Goal: Task Accomplishment & Management: Complete application form

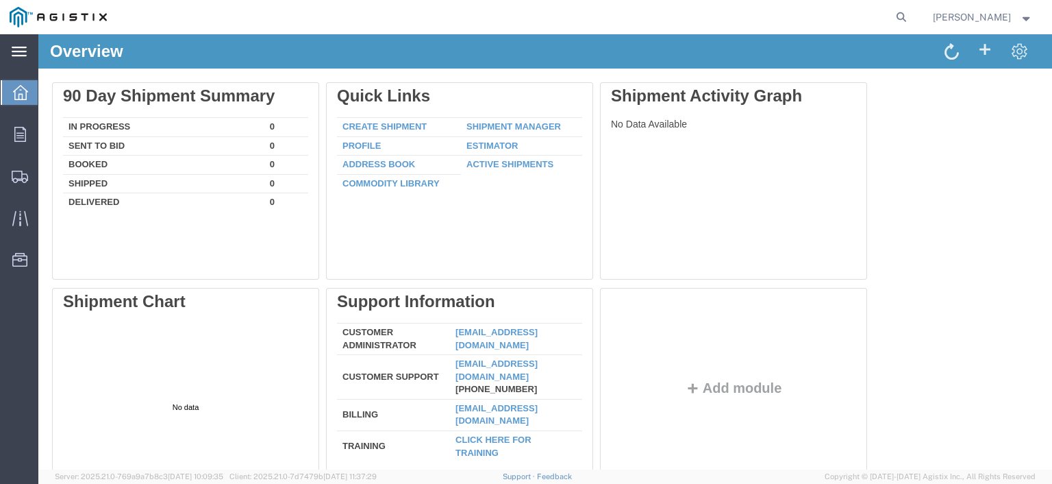
click at [19, 46] on svg-icon at bounding box center [19, 52] width 15 height 14
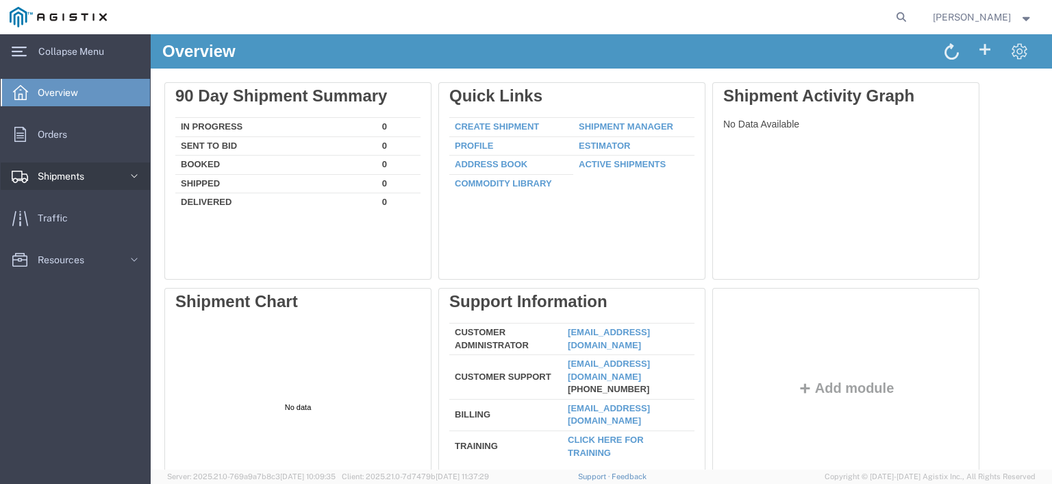
click at [93, 182] on span "Shipments" at bounding box center [66, 175] width 56 height 27
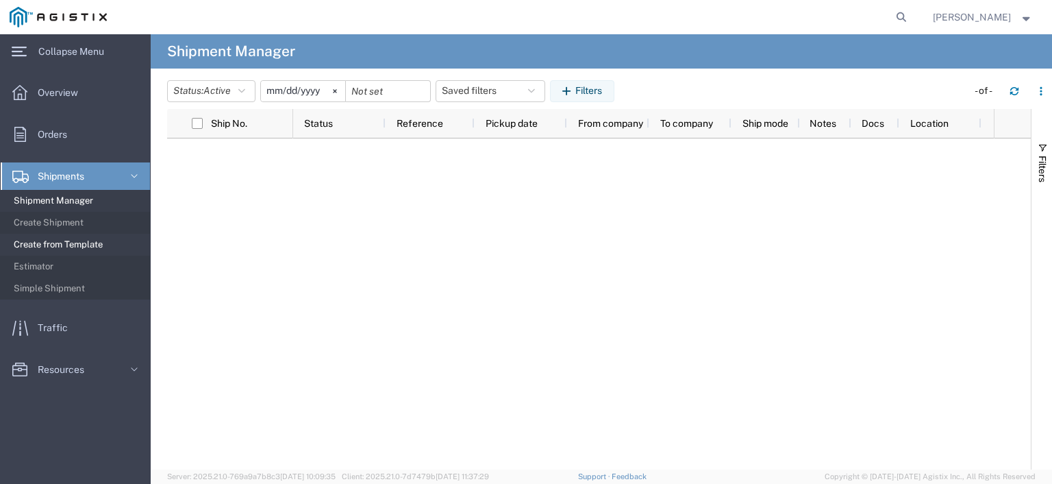
click at [97, 246] on span "Create from Template" at bounding box center [77, 244] width 127 height 27
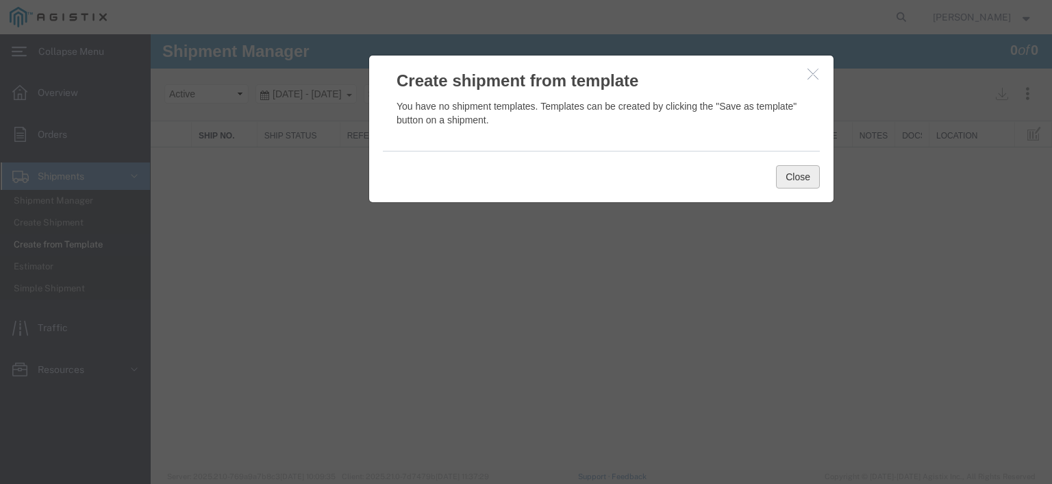
click at [798, 177] on button "Close" at bounding box center [798, 176] width 44 height 23
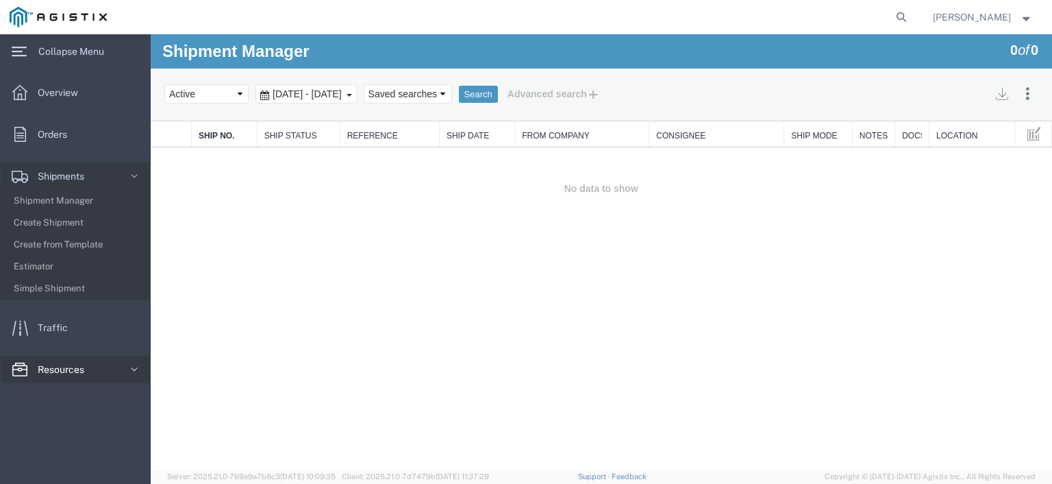
click at [74, 372] on span "Resources" at bounding box center [66, 369] width 56 height 27
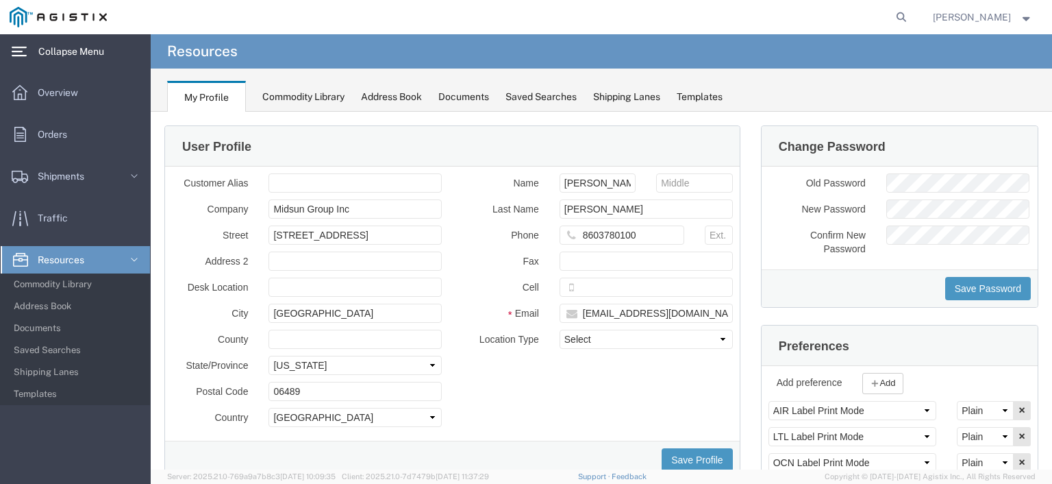
click at [85, 43] on span "Collapse Menu" at bounding box center [75, 51] width 75 height 27
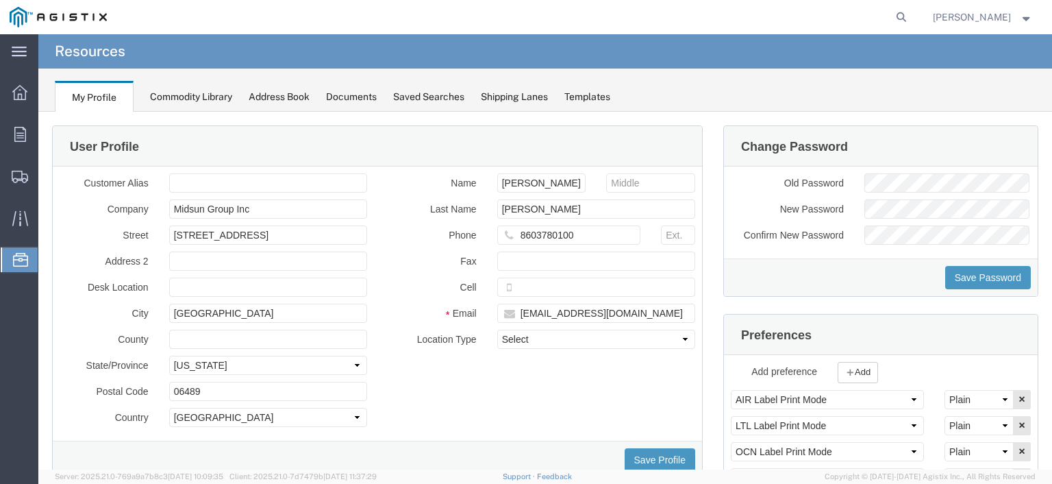
click at [1022, 11] on span "[PERSON_NAME]" at bounding box center [983, 17] width 100 height 15
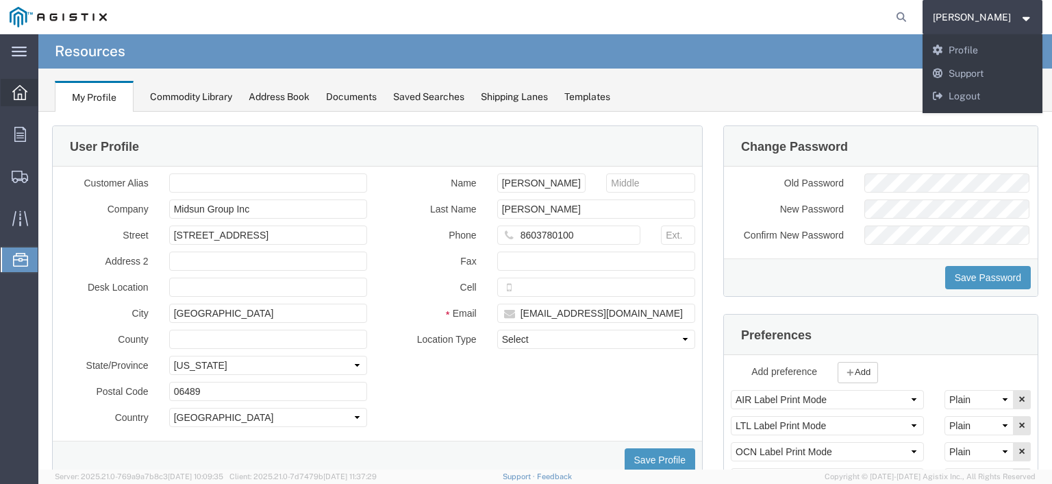
click at [20, 101] on div at bounding box center [20, 92] width 38 height 27
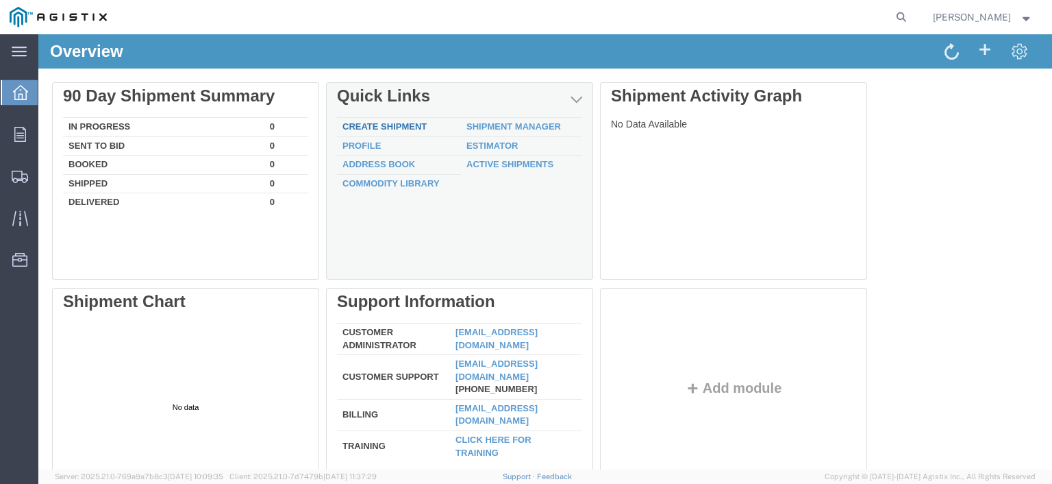
click at [399, 126] on link "Create Shipment" at bounding box center [385, 126] width 84 height 10
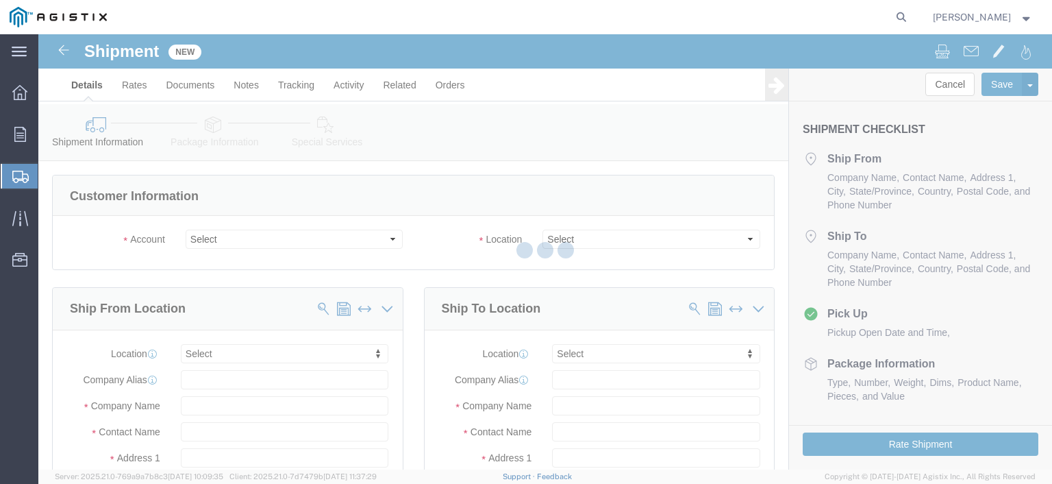
select select
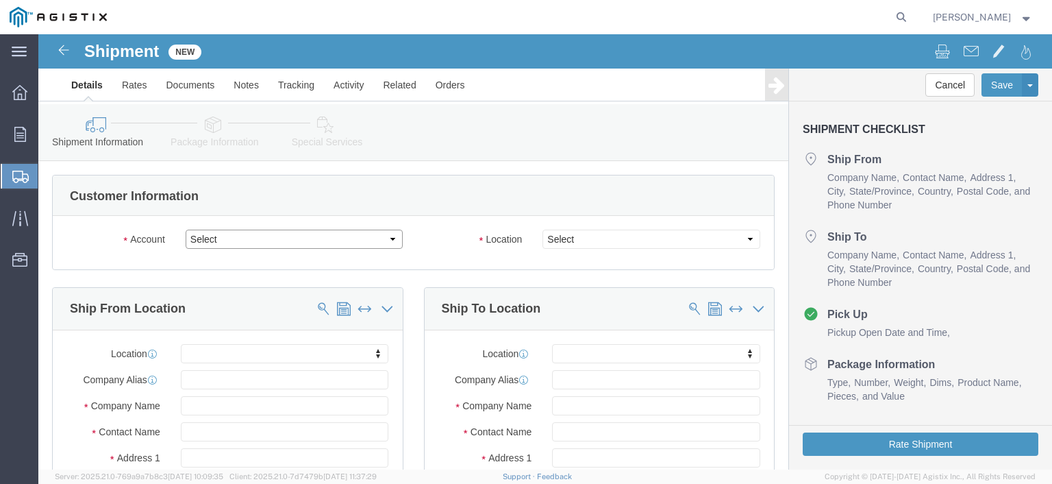
click select "Select Midsun Group Inc PG&E"
select select "10985"
click select "Select Midsun Group Inc PG&E"
select select
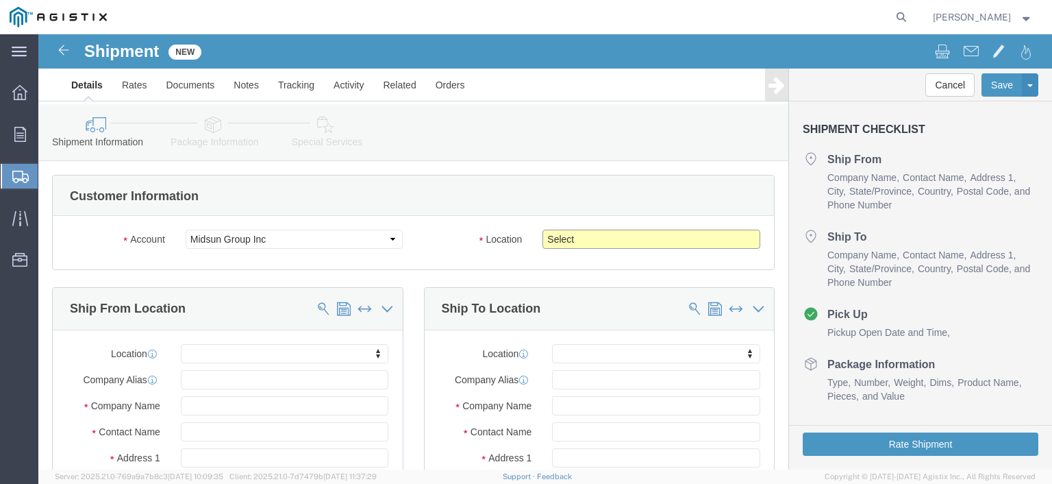
click select "Select [GEOGRAPHIC_DATA]"
select select "21918"
click select "Select [GEOGRAPHIC_DATA]"
click select "Select Midsun Group Inc PG&E"
select select "9596"
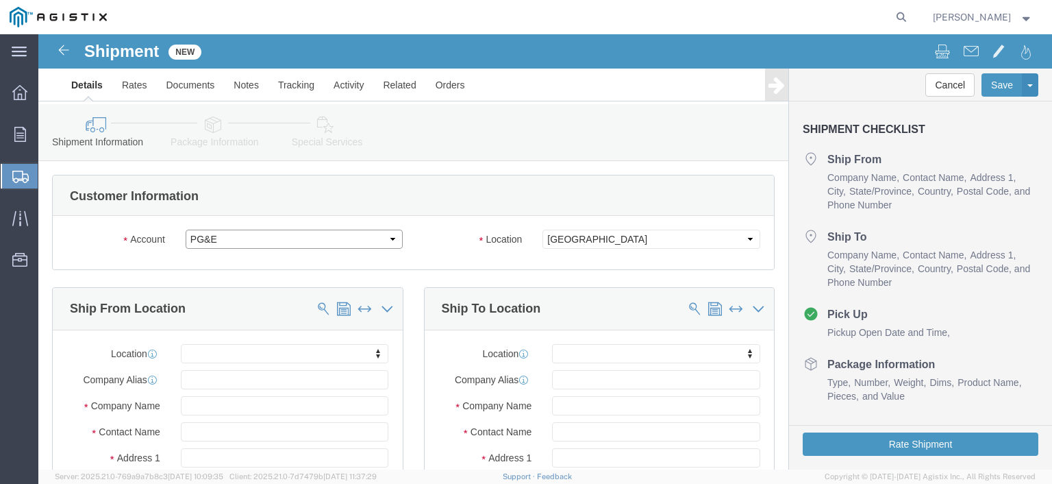
click select "Select Midsun Group Inc PG&E"
select select "PURCHORD"
select select
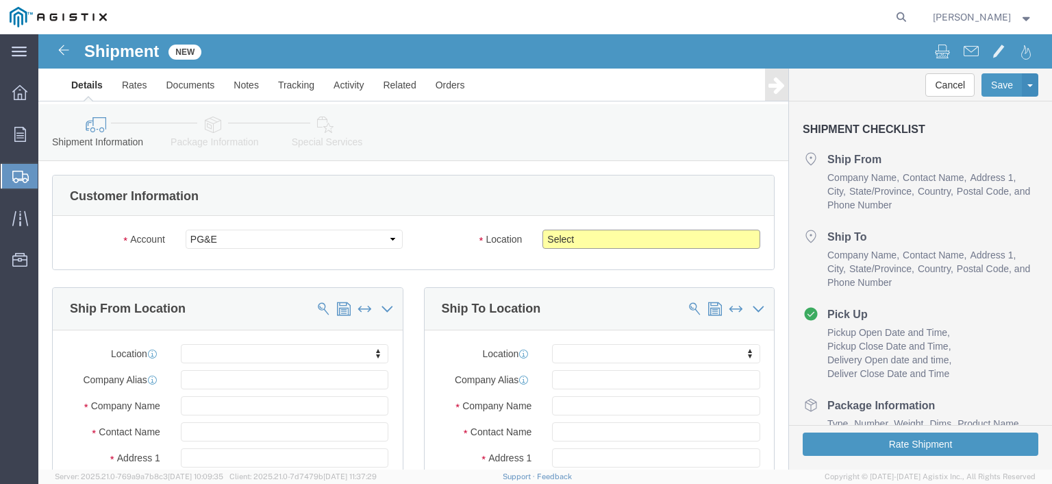
click select "Select All Others [GEOGRAPHIC_DATA] [GEOGRAPHIC_DATA] [GEOGRAPHIC_DATA] [GEOGRA…"
select select "19745"
click select "Select All Others [GEOGRAPHIC_DATA] [GEOGRAPHIC_DATA] [GEOGRAPHIC_DATA] [GEOGRA…"
click input "text"
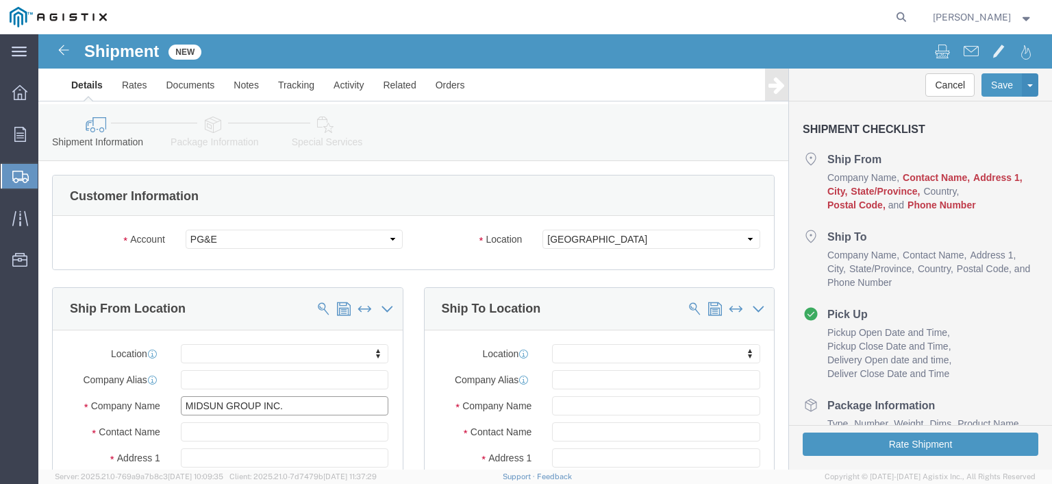
type input "MIDSUN GROUP INC."
type input "[PERSON_NAME]"
type input "[STREET_ADDRESS]"
select select
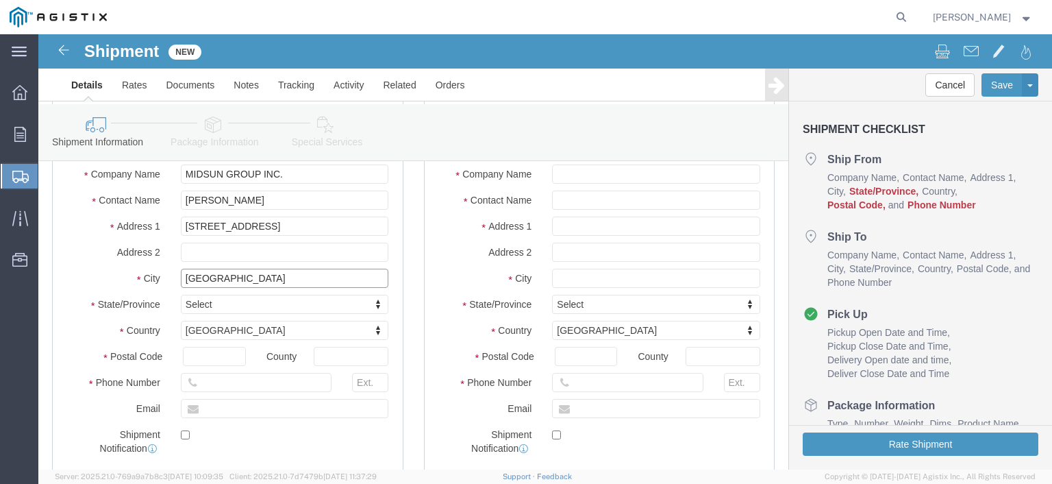
type input "[GEOGRAPHIC_DATA]"
select select
type input "C"
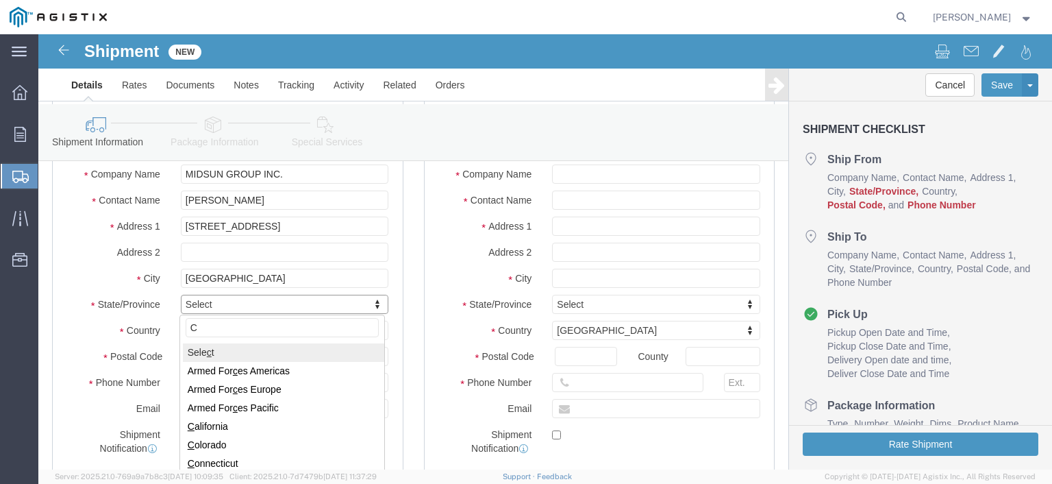
type input "CT"
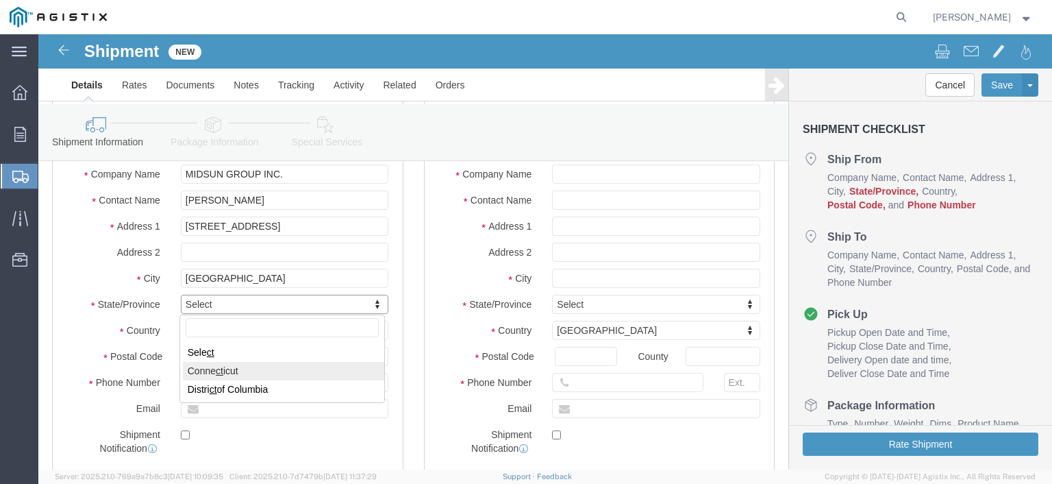
select select
select select "CT"
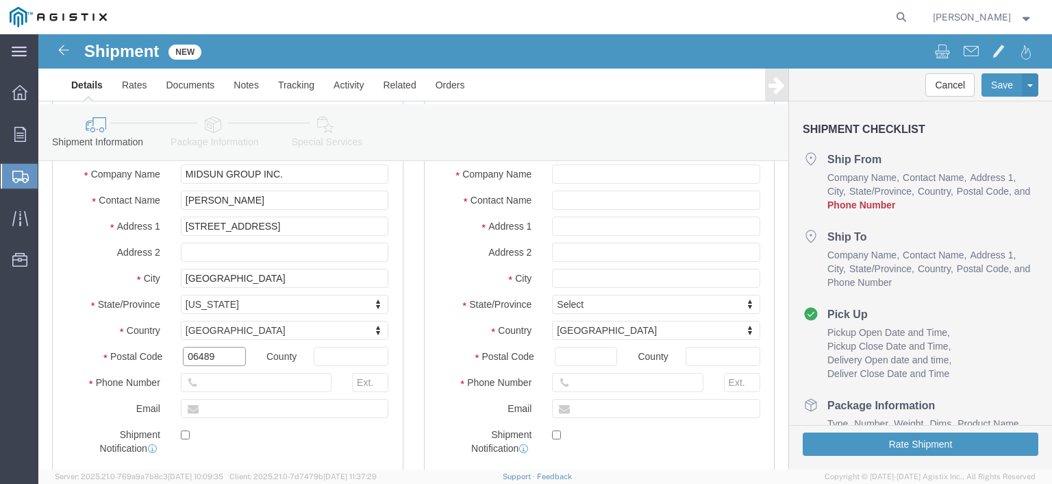
type input "06489"
select select
type input "8603780100"
type input "[EMAIL_ADDRESS][DOMAIN_NAME]"
checkbox input "true"
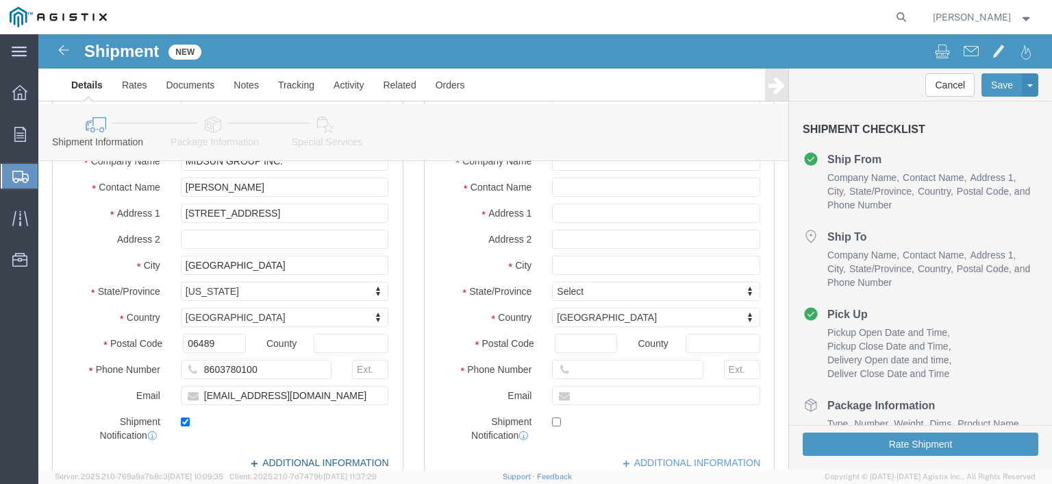
scroll to position [313, 0]
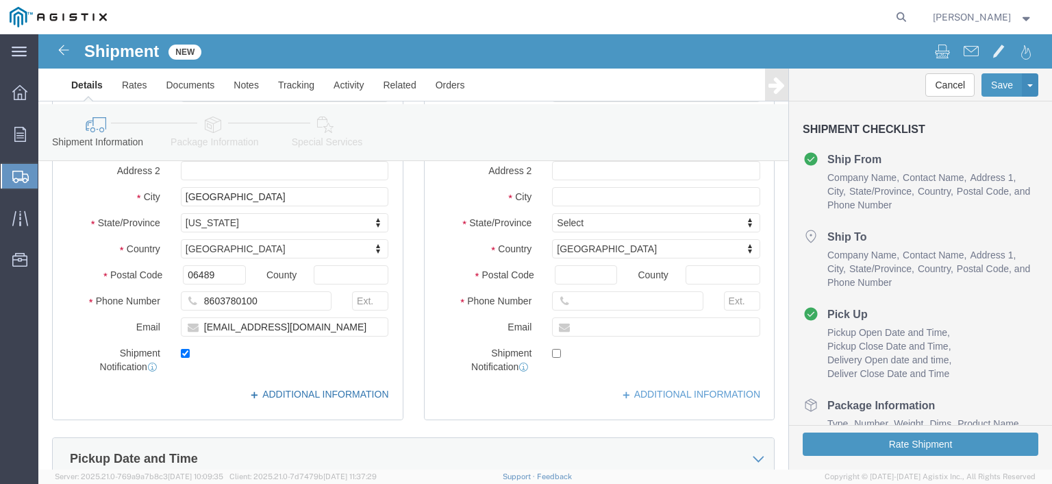
click link "ADDITIONAL INFORMATION"
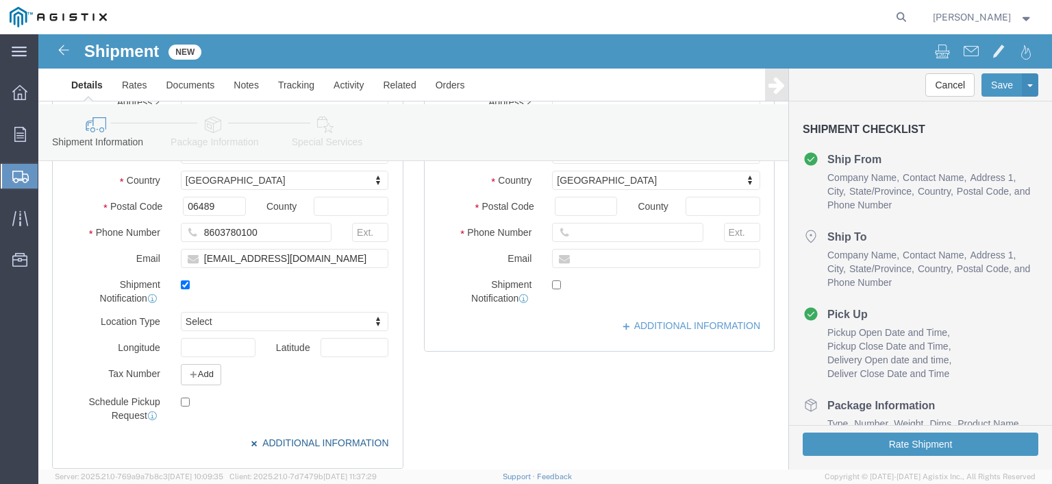
scroll to position [450, 0]
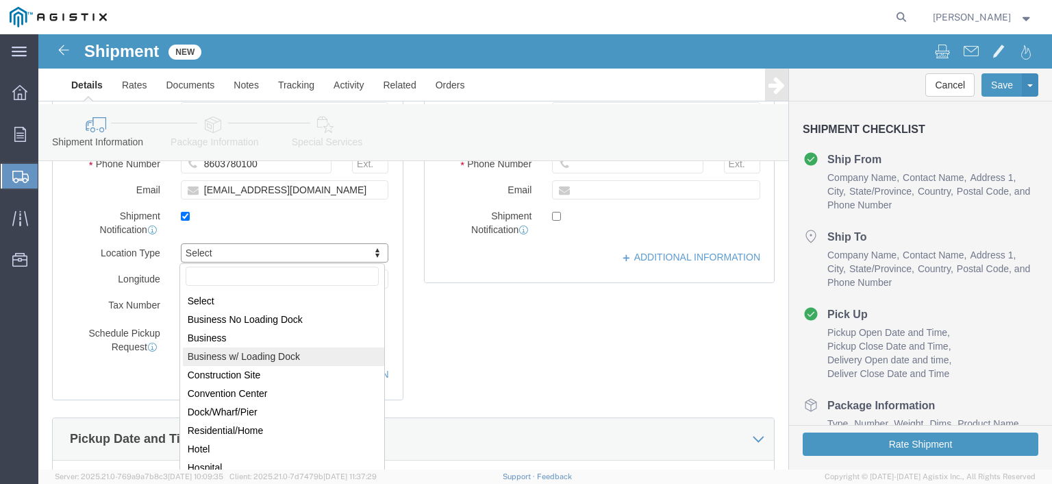
select select "BWLD"
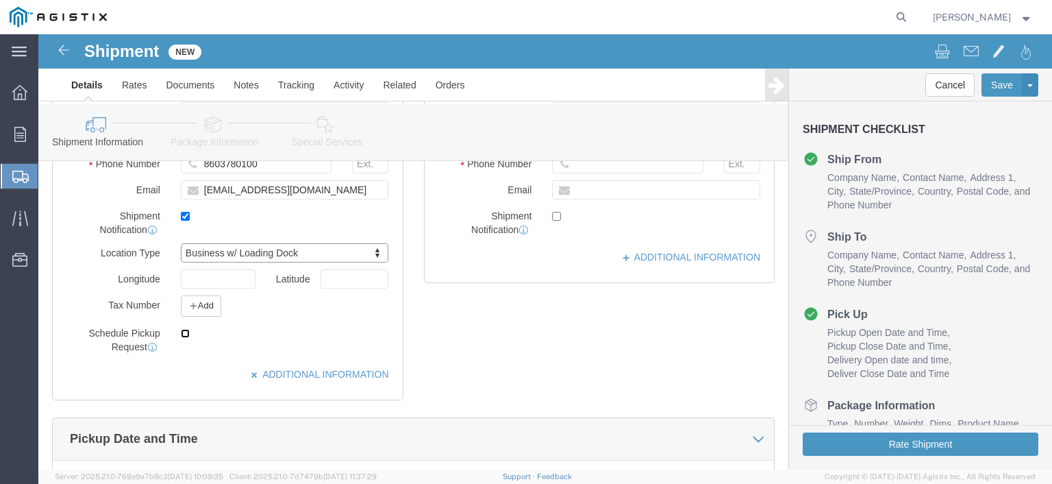
click input "checkbox"
checkbox input "true"
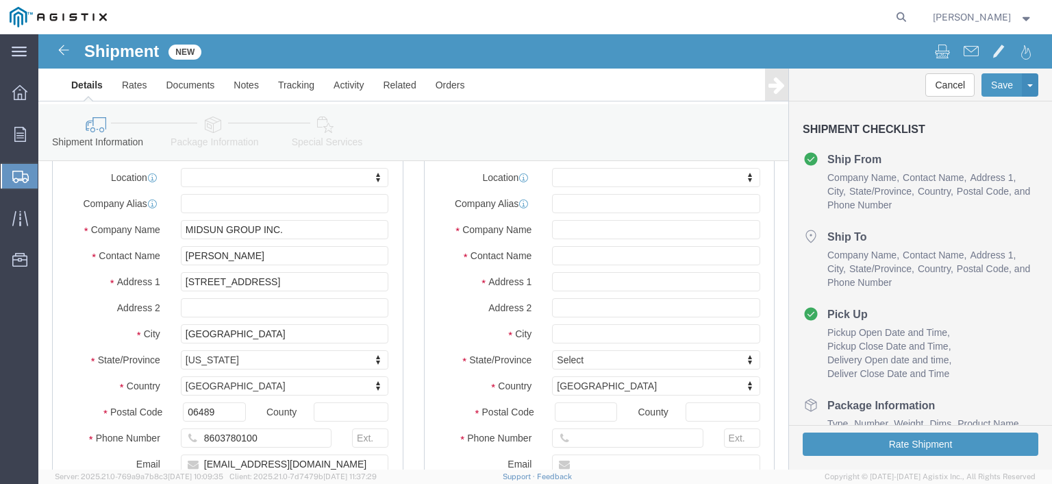
scroll to position [108, 0]
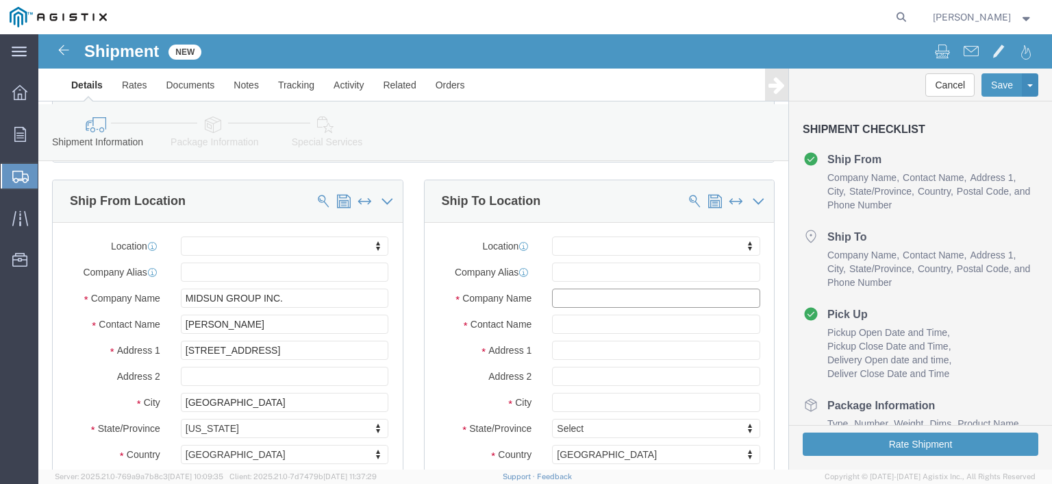
click input "text"
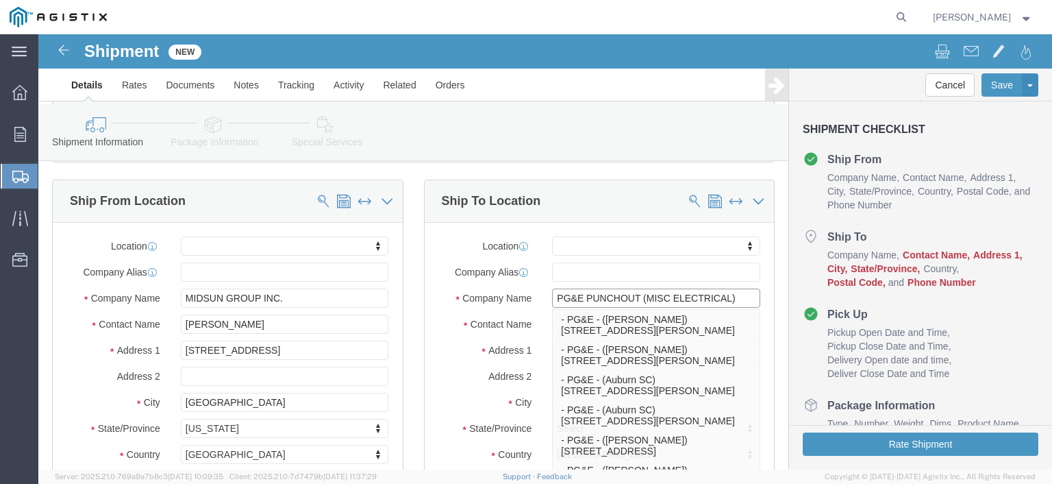
type input "PG&E PUNCHOUT (MISC ELECTRICAL)"
click div "Ship To Location Location My Profile Location (OBSOLETE) [GEOGRAPHIC_DATA] SC -…"
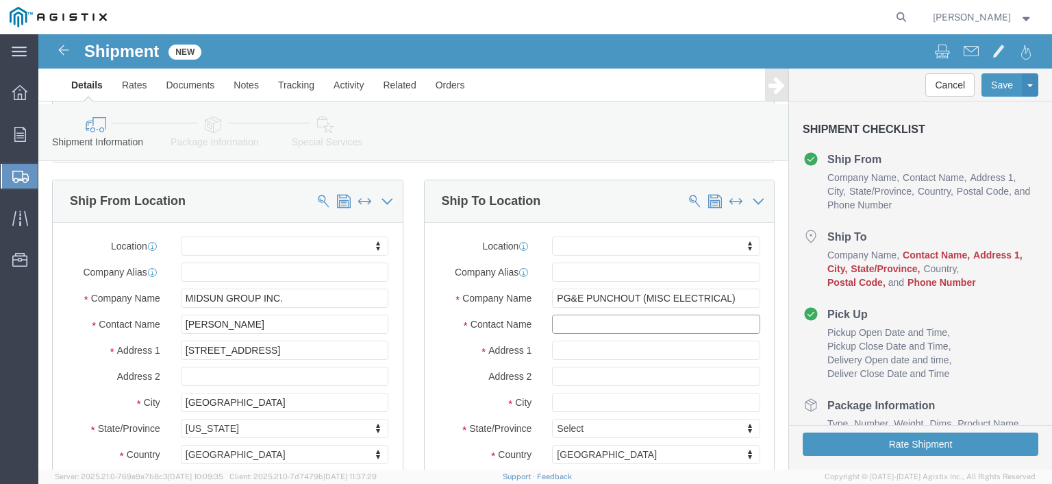
click input "text"
type input "[PERSON_NAME]"
type input "[STREET_ADDRESS]"
select select
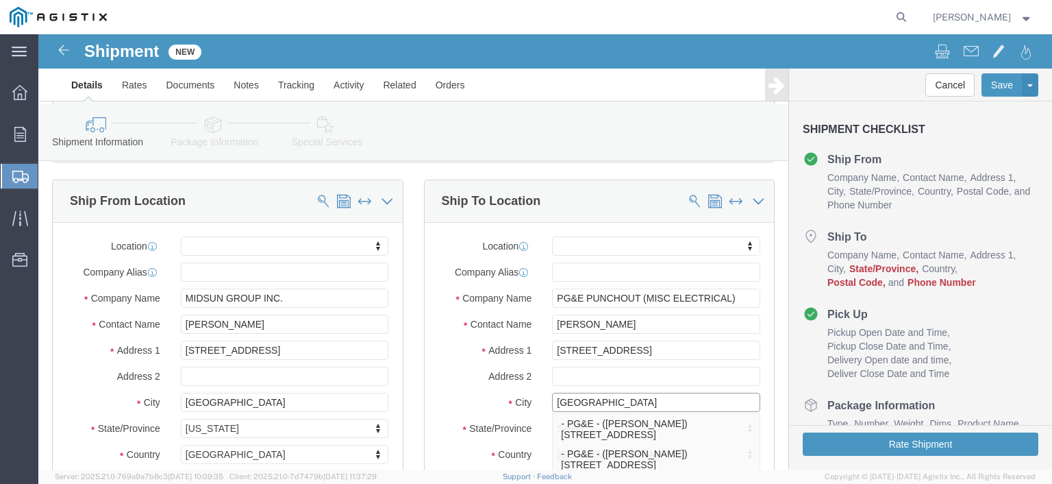
type input "[GEOGRAPHIC_DATA]"
select select
type input "C"
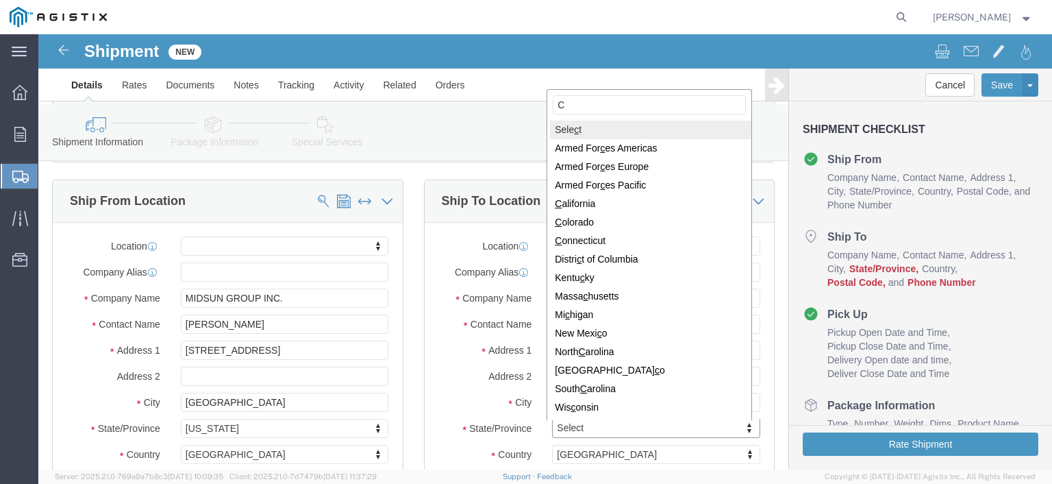
type input "CA"
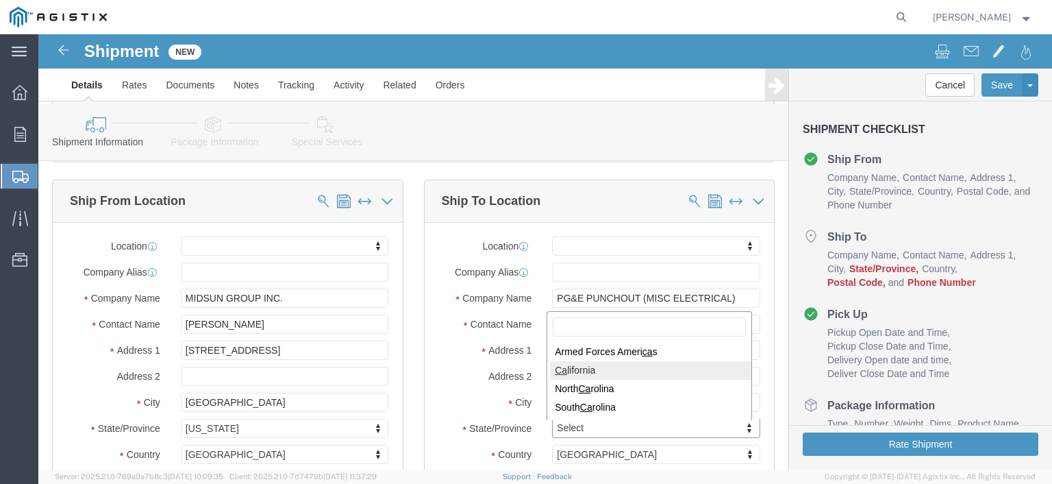
select select
select select "CA"
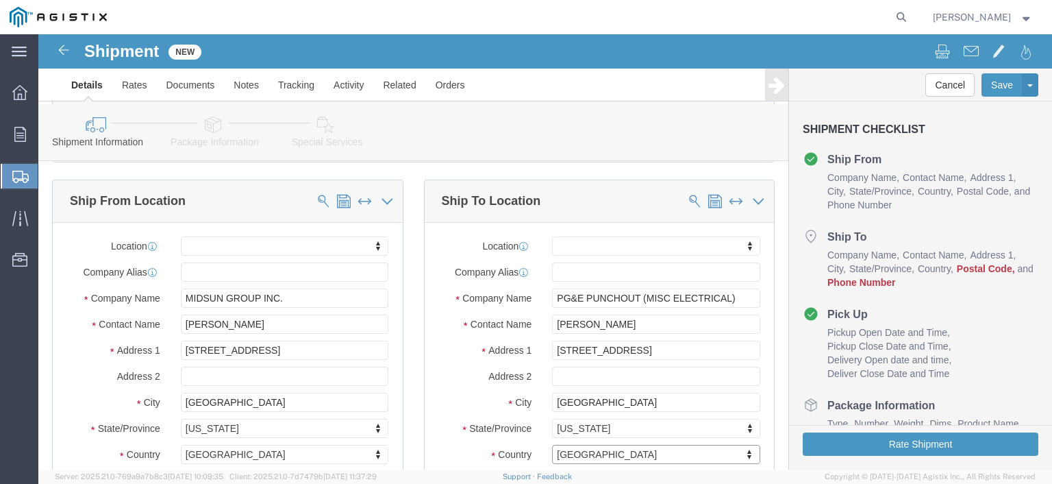
scroll to position [336, 0]
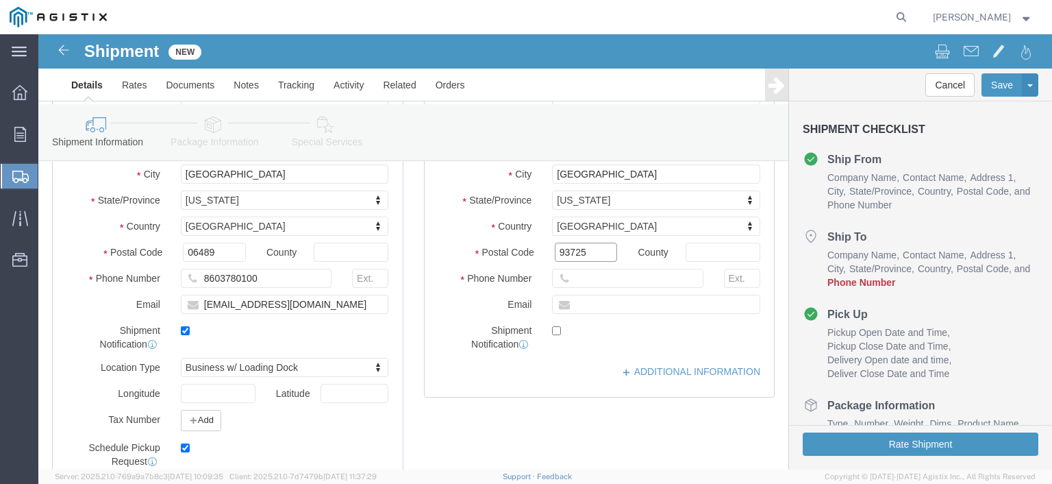
type input "93725"
select select
type input "[PHONE_NUMBER]"
click input "text"
click div "Location My Profile Location (OBSOLETE) [PERSON_NAME] SC - GC TRAILER (OBSOLETE…"
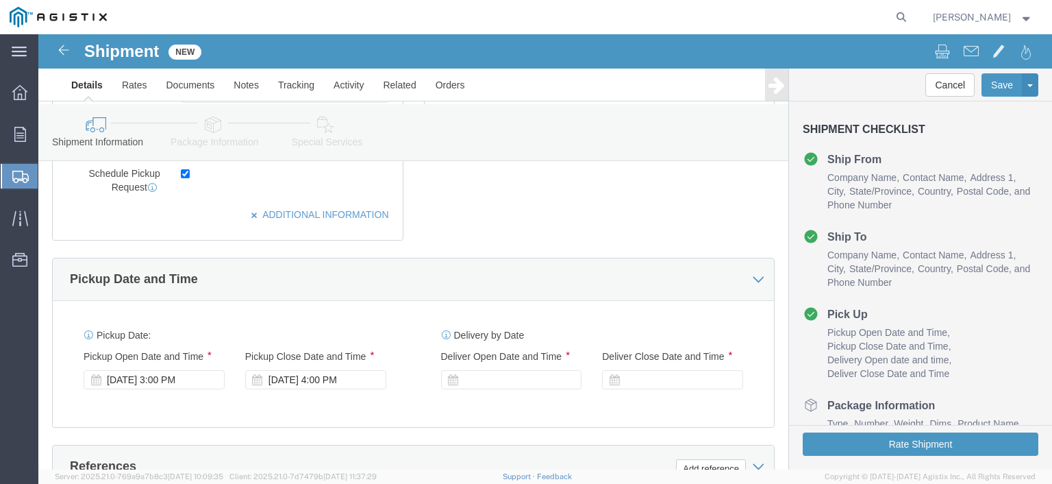
scroll to position [678, 0]
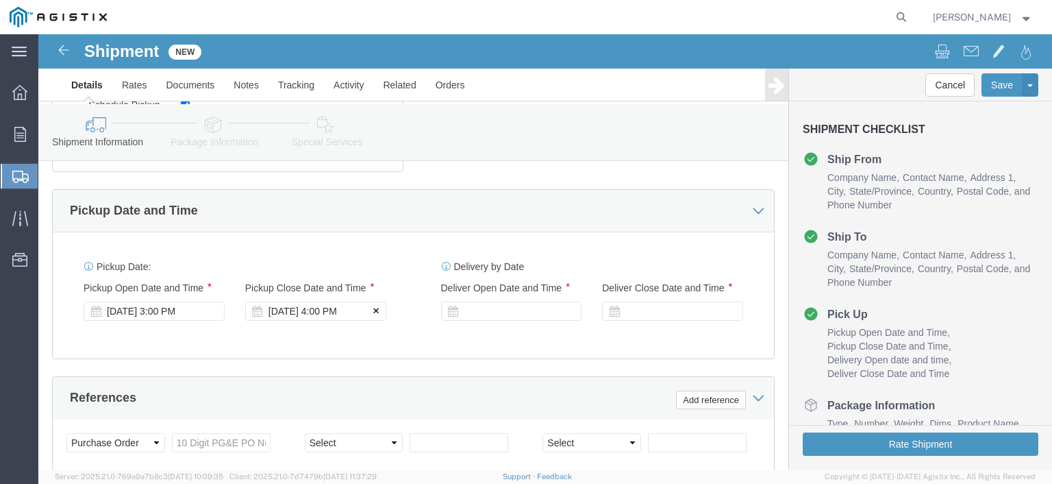
click icon
click div
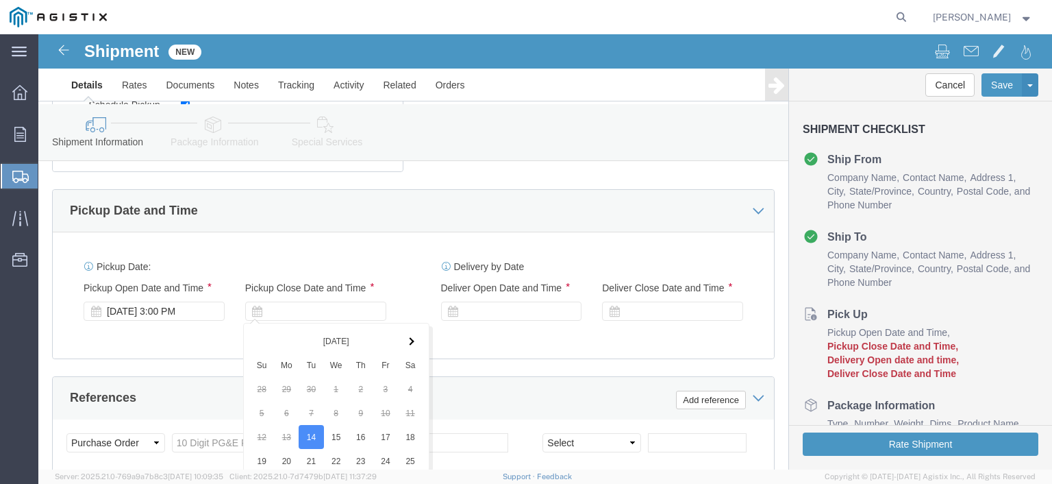
scroll to position [985, 0]
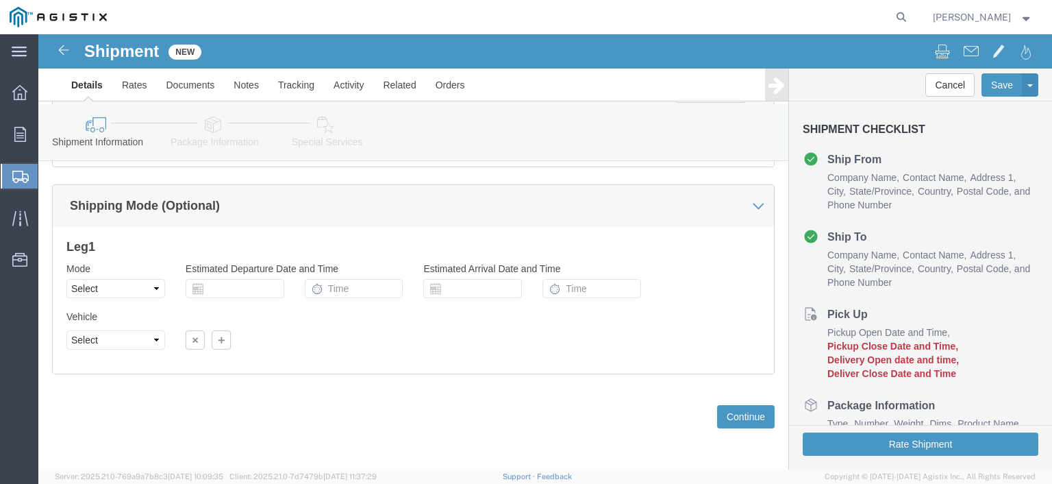
click div "Leg 1 Mode Select Air Less than Truckload Multi-Leg Ocean Freight Rail Small Pa…"
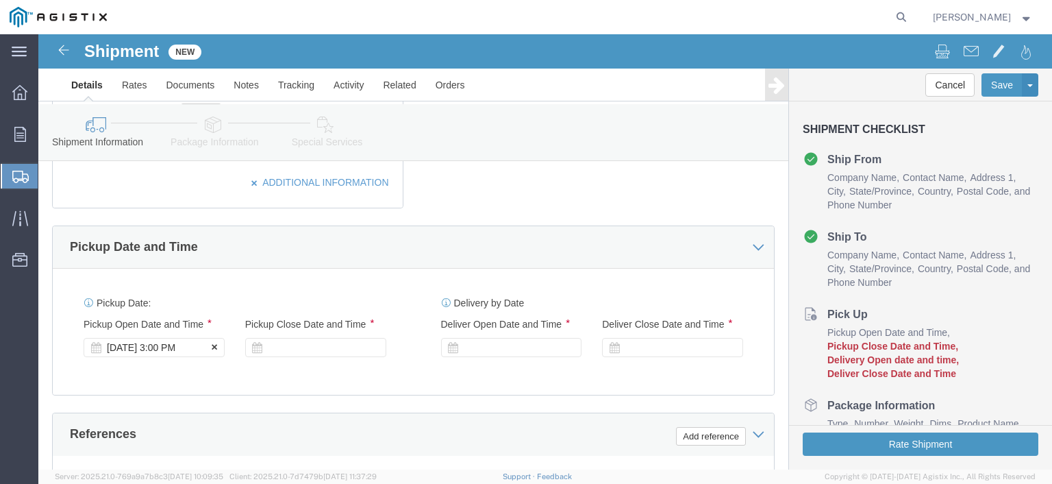
click div "[DATE] 3:00 PM"
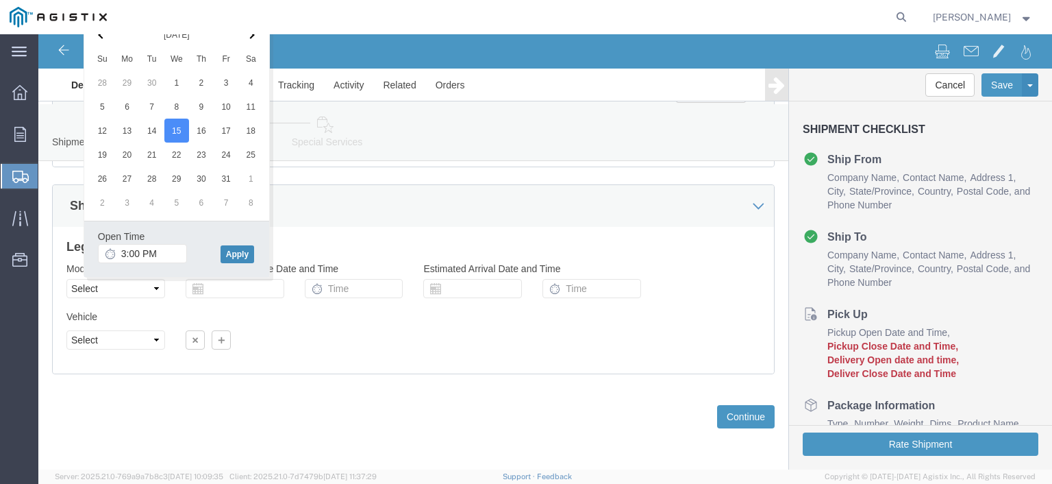
click button "Apply"
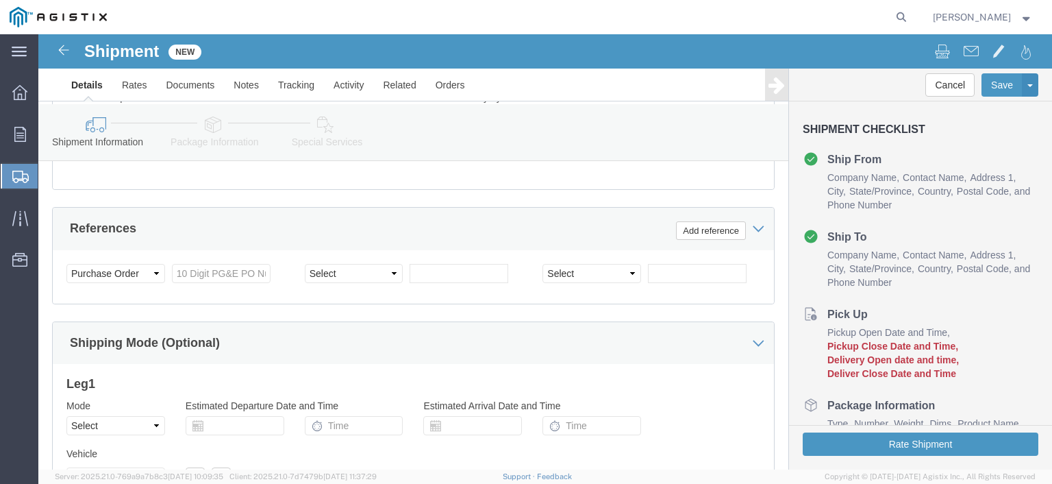
scroll to position [779, 0]
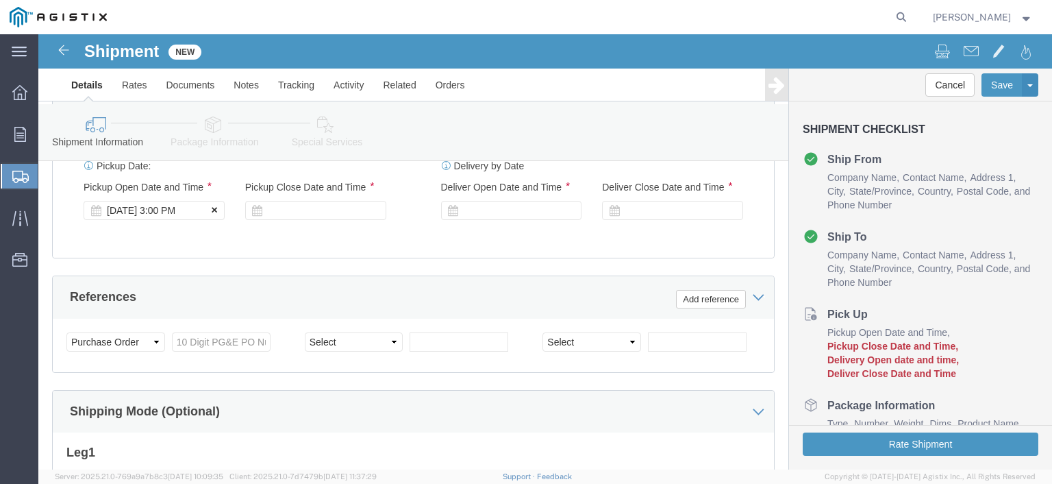
click button
click div
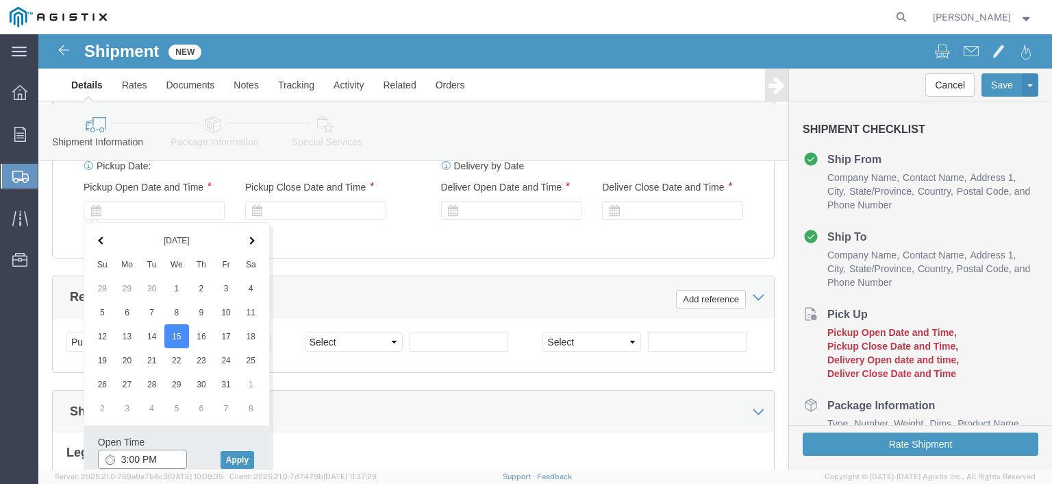
click input "3:00 PM"
click input "9:00 PM"
type input "9:00 AM"
click button "Apply"
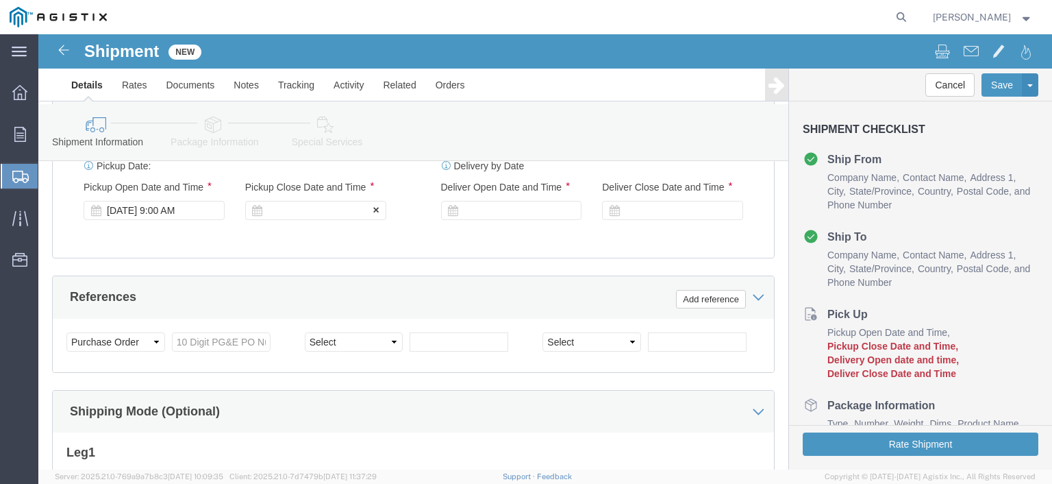
click div
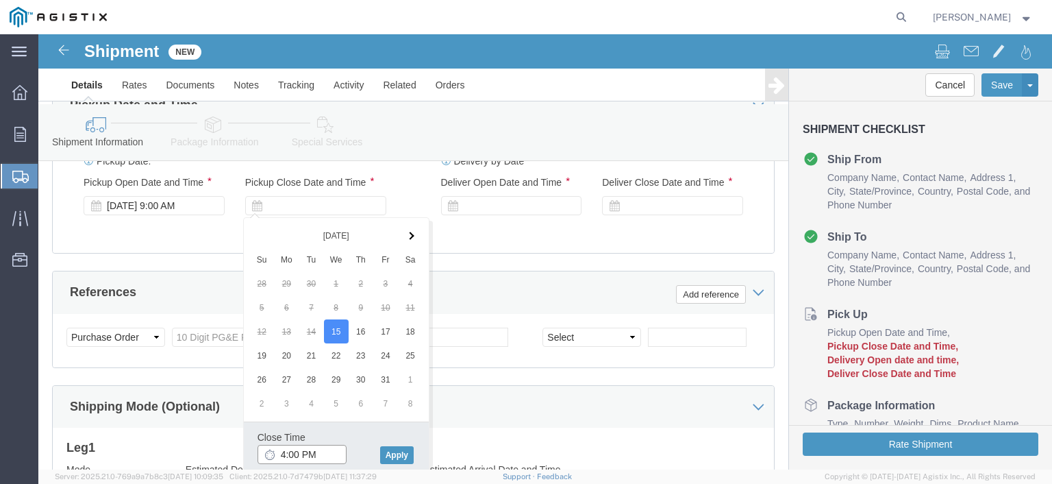
scroll to position [794, 0]
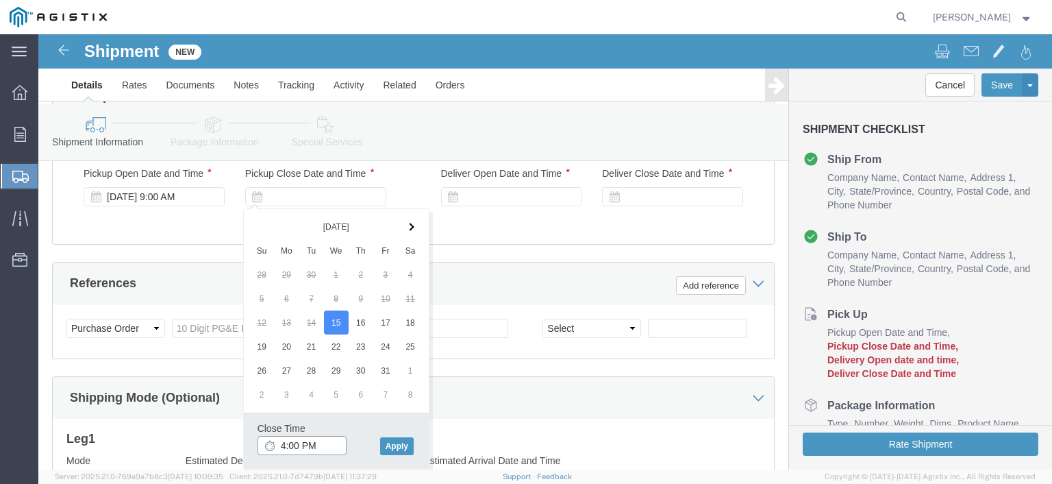
drag, startPoint x: 258, startPoint y: 422, endPoint x: 226, endPoint y: 423, distance: 32.2
click div "Close Time 4:00 PM [DATE] 4:00 PM - [DATE] 4:00 PM Cancel Apply"
type input "5:30 PM"
click button "Apply"
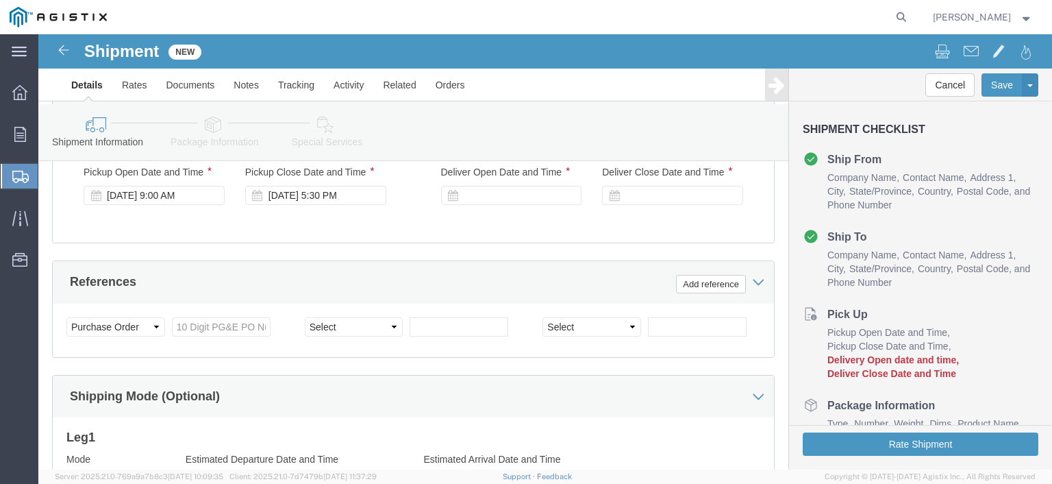
click div "Customer Information Account Select Midsun Group Inc PG&E Location Select All O…"
click select "Select Account Type Activity ID Airline Appointment Number ASN Batch Request # …"
click input "text"
type input "S008046147"
click select "Select Account Type Activity ID Airline Appointment Number ASN Batch Request # …"
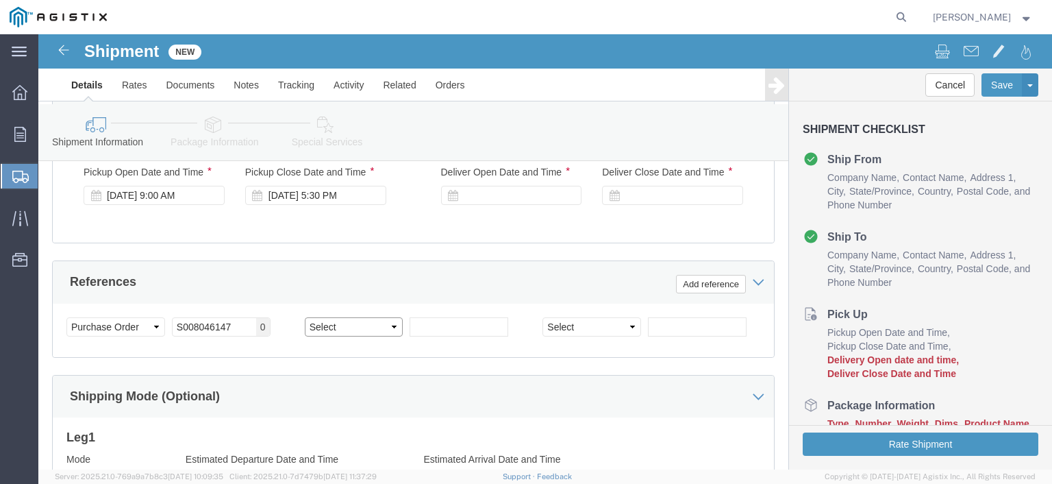
scroll to position [851, 0]
select select "BOL"
click select "Select Account Type Activity ID Airline Appointment Number ASN Batch Request # …"
click input "text"
type input "54737PL"
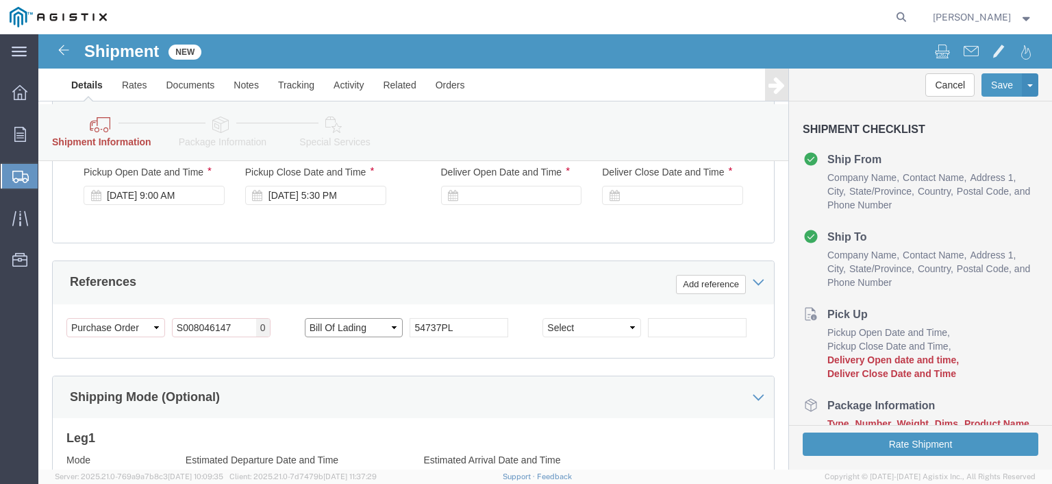
click select "Select Account Type Activity ID Airline Appointment Number ASN Batch Request # …"
select select "SALEORDR"
click select "Select Account Type Activity ID Airline Appointment Number ASN Batch Request # …"
select select "BOL"
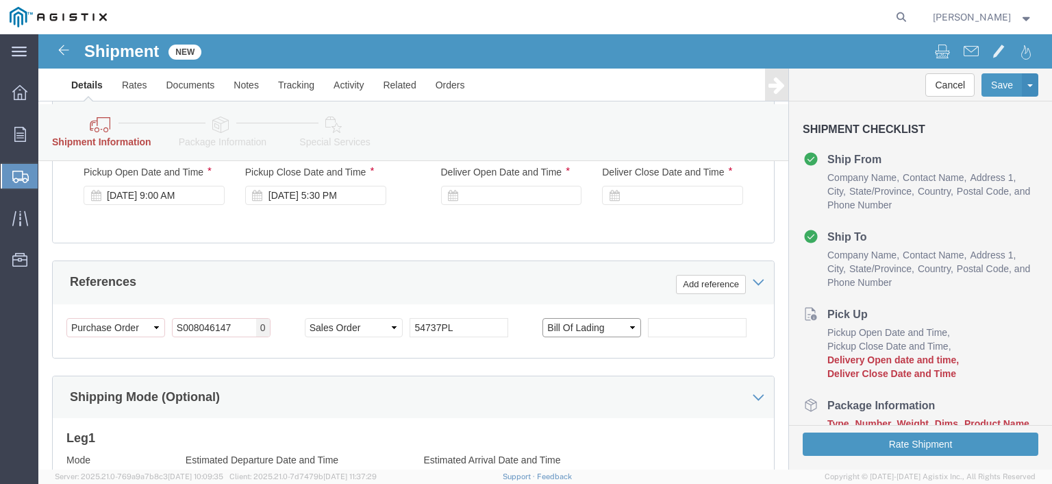
click select "Select Account Type Activity ID Airline Appointment Number ASN Batch Request # …"
click input "text"
type input "54737PL"
click select "Select Account Type Activity ID Airline Appointment Number ASN Batch Request # …"
click div "Customer Information Account Select Midsun Group Inc PG&E Location Select All O…"
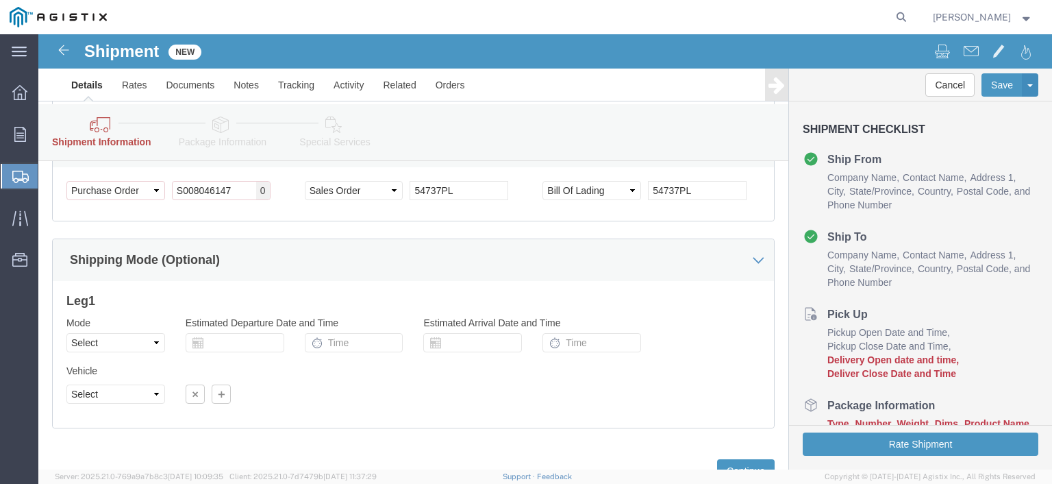
scroll to position [1042, 0]
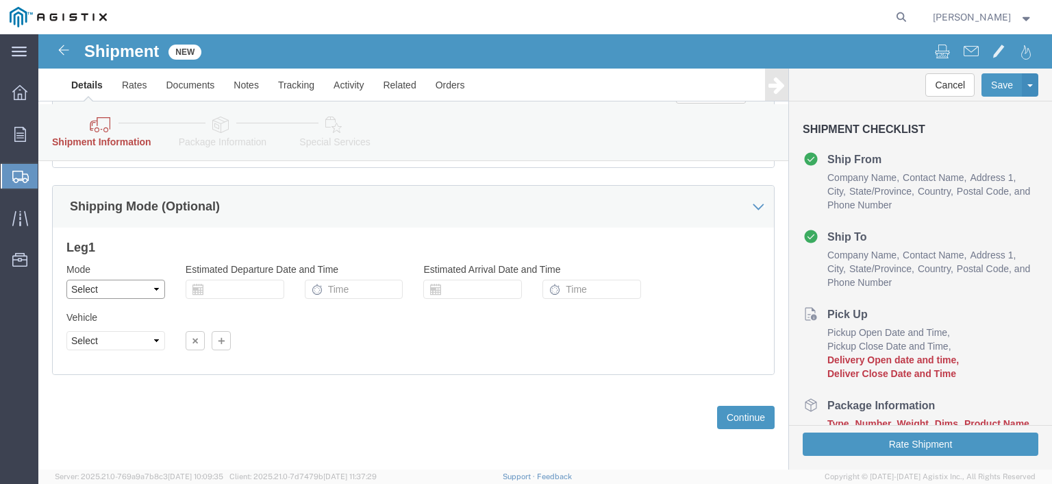
click select "Select Air Less than Truckload Multi-Leg Ocean Freight Rail Small Parcel Truckl…"
select select "LTL"
click select "Select Air Less than Truckload Multi-Leg Ocean Freight Rail Small Parcel Truckl…"
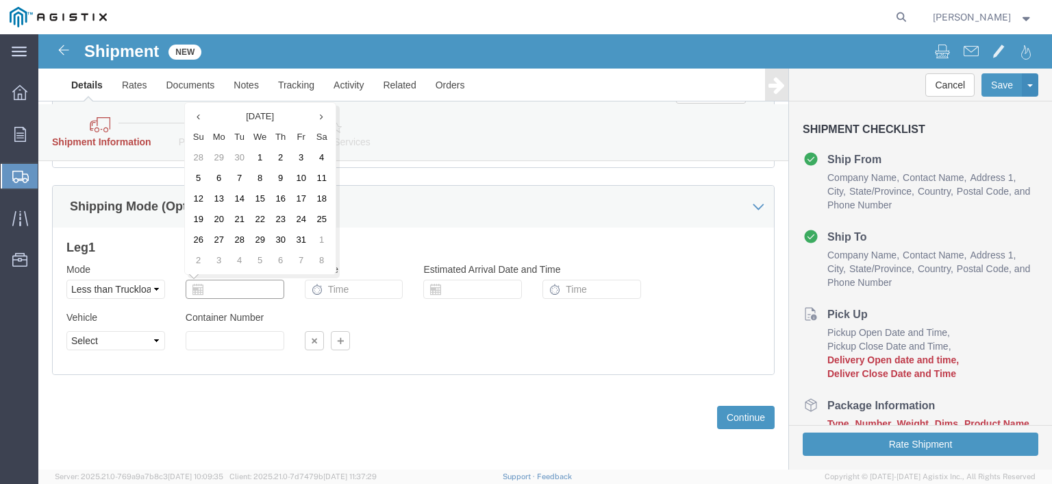
click input "text"
click td "15"
type input "[DATE]"
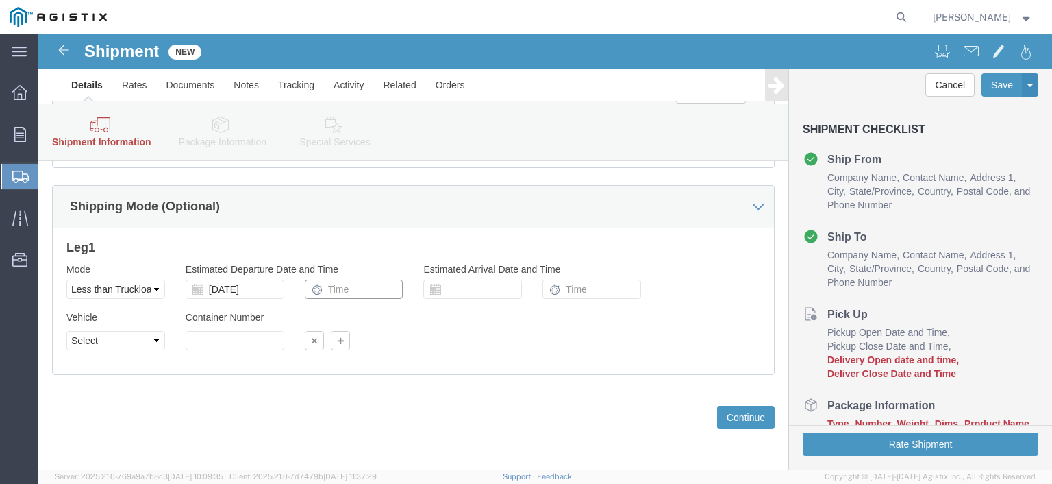
click input "text"
type input "9:00 AM"
click div
click select "Select Straight Truck"
select select "STTR"
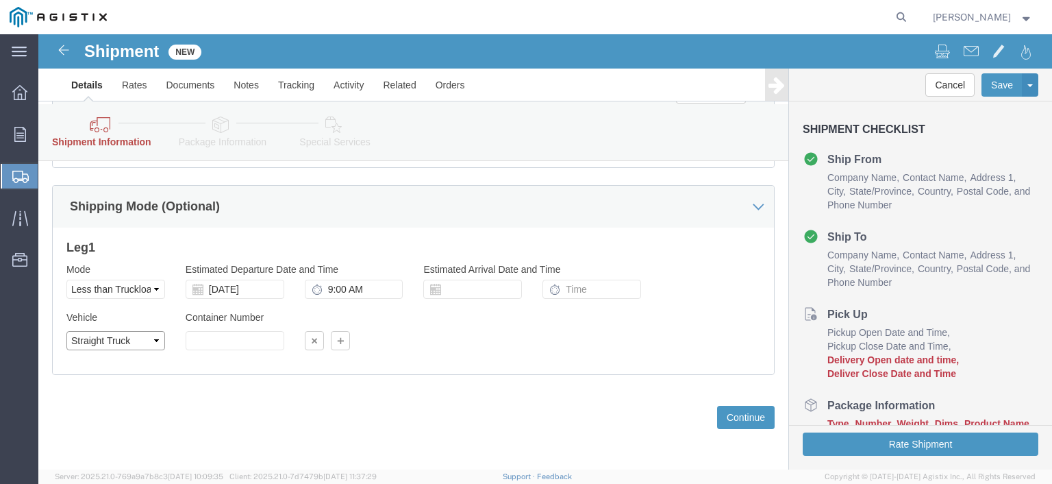
click select "Select Straight Truck"
click input "text"
click div
click button "Continue"
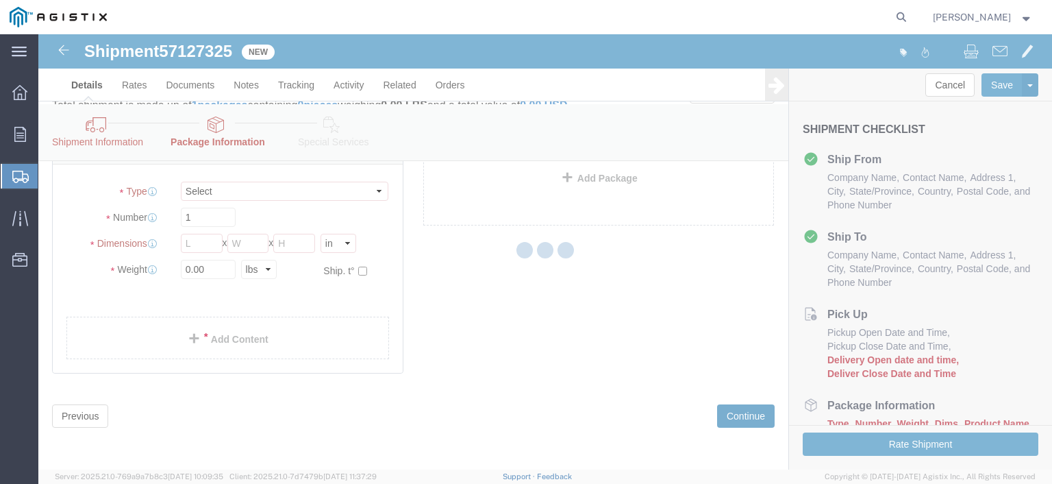
scroll to position [71, 0]
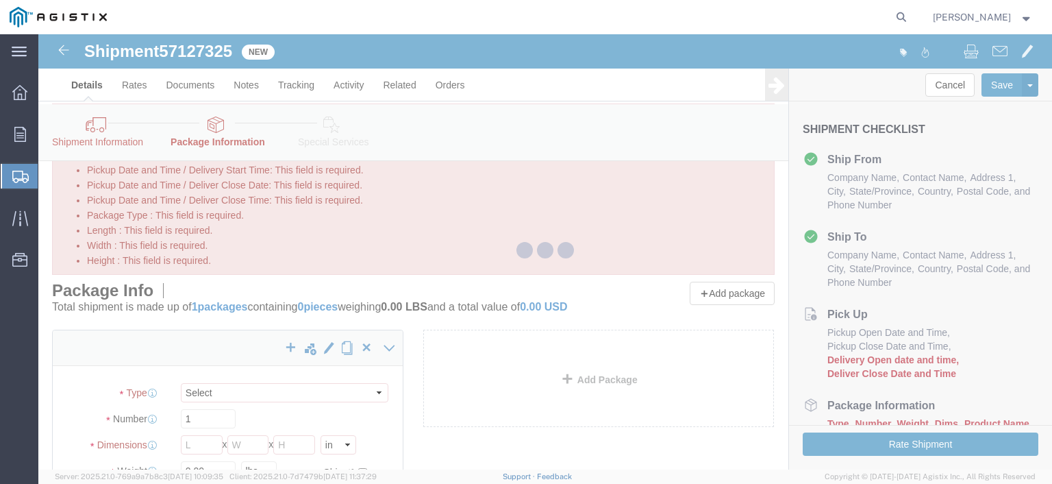
select select "CBOX"
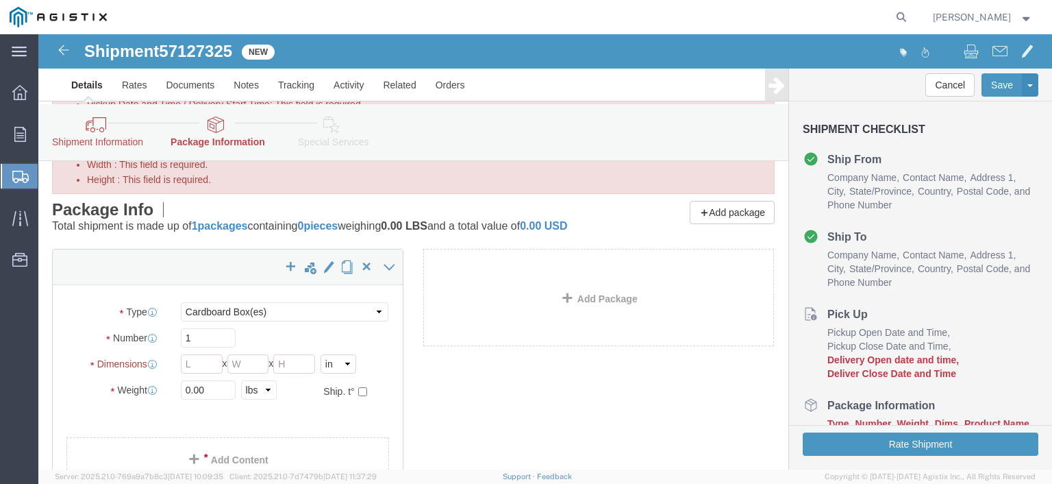
scroll to position [206, 0]
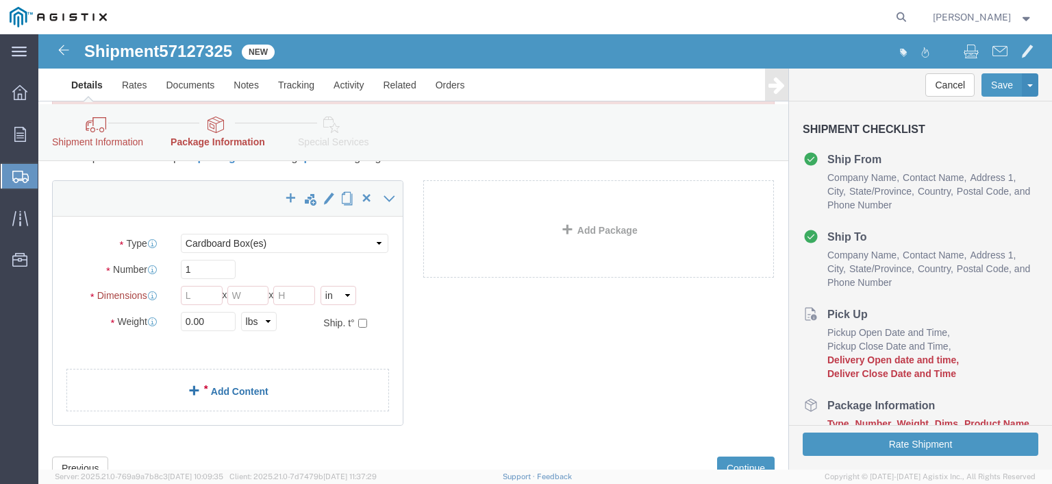
click link "Add Content"
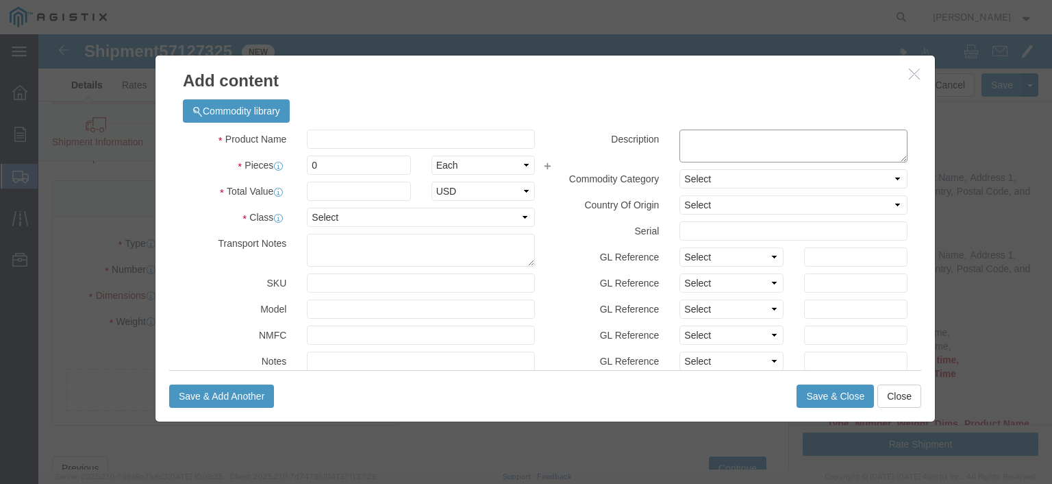
click textarea
click input "text"
type input "SILICONE ARTICLES"
drag, startPoint x: 275, startPoint y: 130, endPoint x: 249, endPoint y: 127, distance: 26.2
click div "Pieces 0 Select Bag Barrels 100Board Feet Bottle Box Blister Pack Carats Can Ca…"
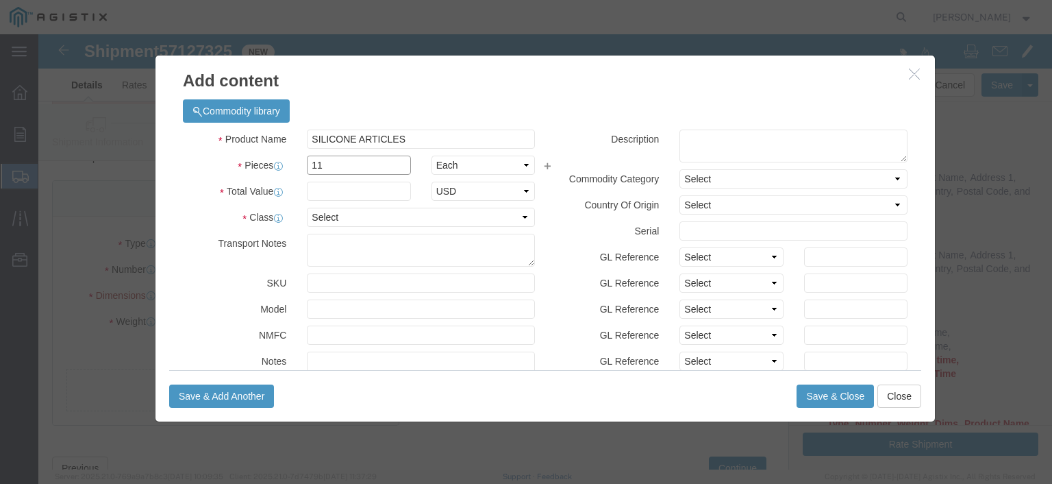
type input "11"
click select "Select Bag Barrels 100Board Feet Bottle Box Blister Pack Carats Can Capsule Car…"
select select "BOX"
click select "Select Bag Barrels 100Board Feet Bottle Box Blister Pack Carats Can Capsule Car…"
click input "text"
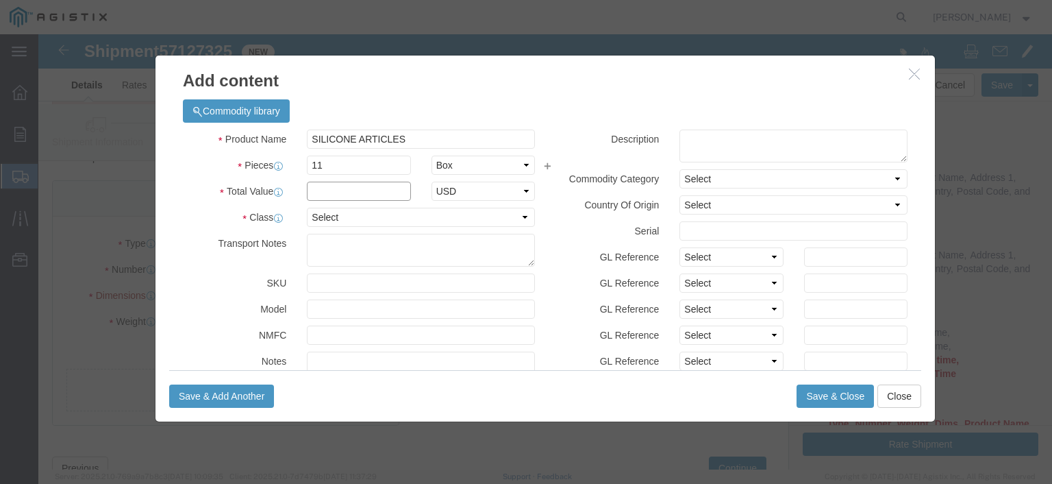
type input "5173.50"
click select "Select 50 55 60 65 70 85 92.5 100 125 175 250 300 400"
select select "125"
click select "Select 50 55 60 65 70 85 92.5 100 125 175 250 300 400"
click input "text"
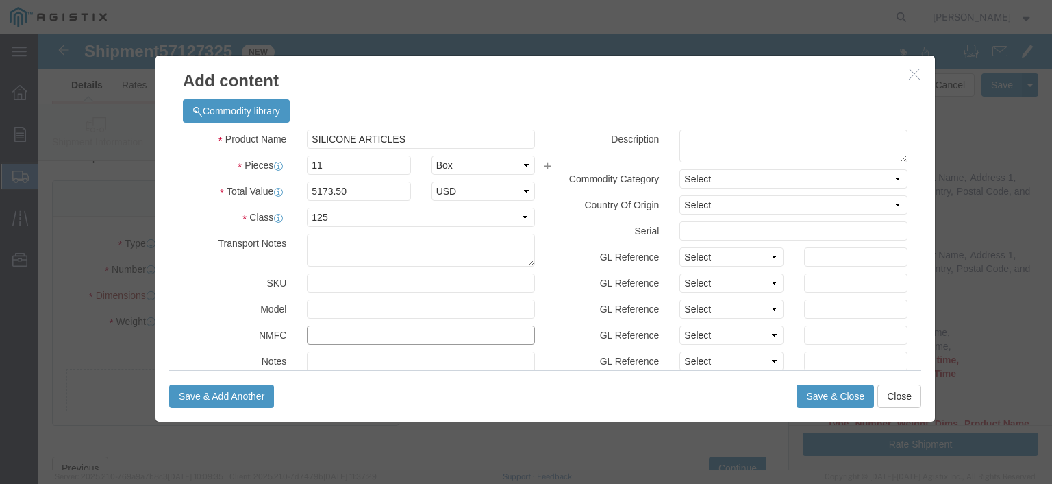
type input "156600-05"
click textarea
type textarea "SILICONE ARTICLES IN 11 BOXES, PLT DIMS 49x40x25, NMFC 156600-05"
click select "Select"
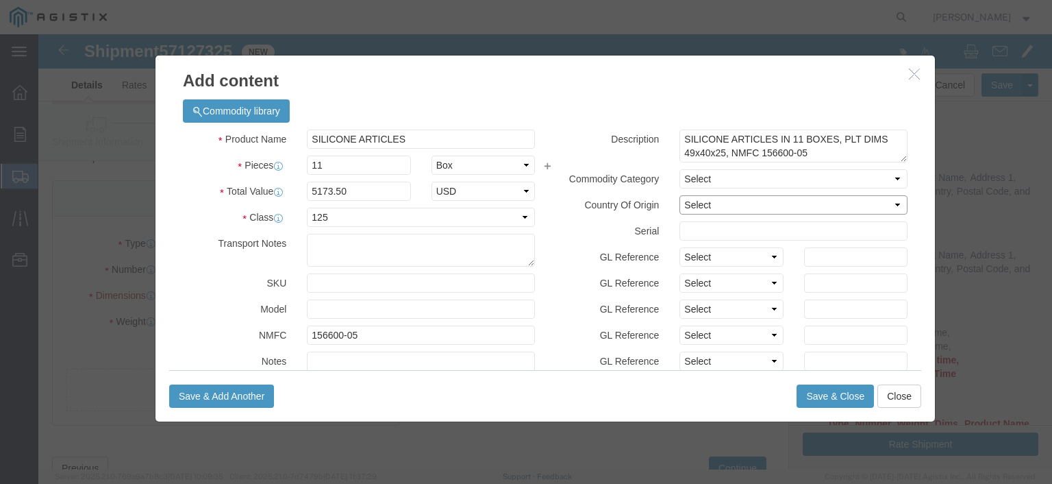
click select "Select [GEOGRAPHIC_DATA] [GEOGRAPHIC_DATA] [GEOGRAPHIC_DATA] [GEOGRAPHIC_DATA] …"
select select "US"
click select "Select [GEOGRAPHIC_DATA] [GEOGRAPHIC_DATA] [GEOGRAPHIC_DATA] [GEOGRAPHIC_DATA] …"
click select "Select Account Type Activity ID Airline Appointment Number ASN Batch Number Bil…"
click div "Description SILICONE ARTICLES IN 11 BOXES, [GEOGRAPHIC_DATA] DIMS 49x40x25, [GE…"
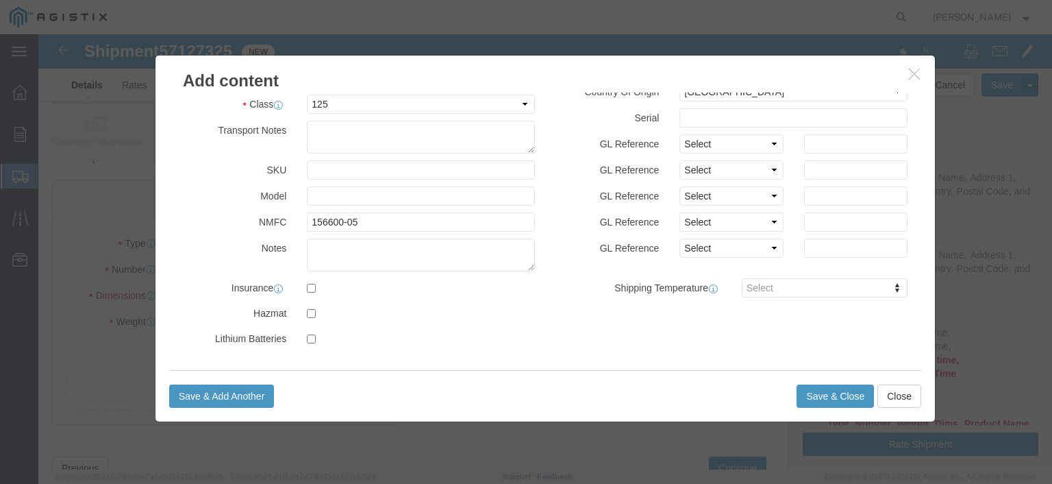
scroll to position [45, 0]
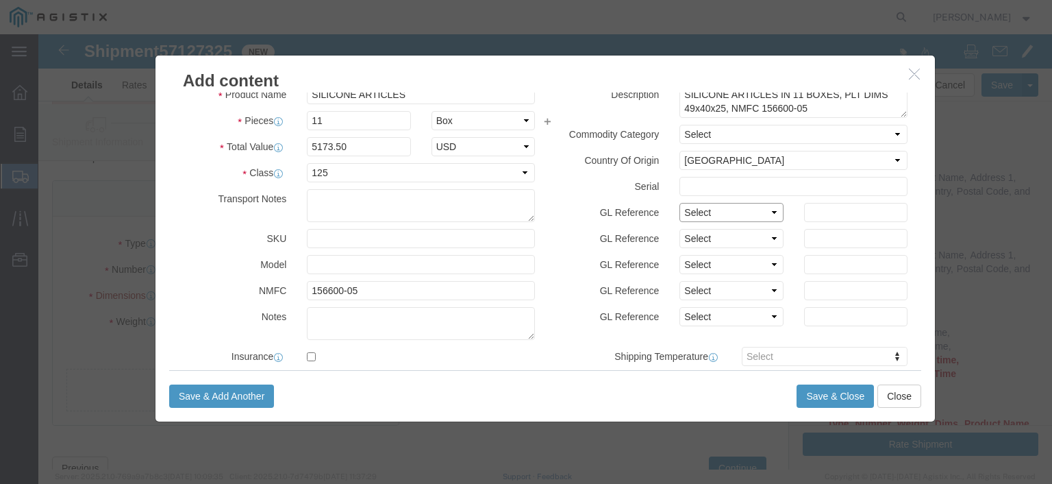
click select "Select Account Type Activity ID Airline Appointment Number ASN Batch Number Bil…"
select select "BOL"
click select "Select Account Type Activity ID Airline Appointment Number ASN Batch Number Bil…"
click input "text"
type input "54737PL"
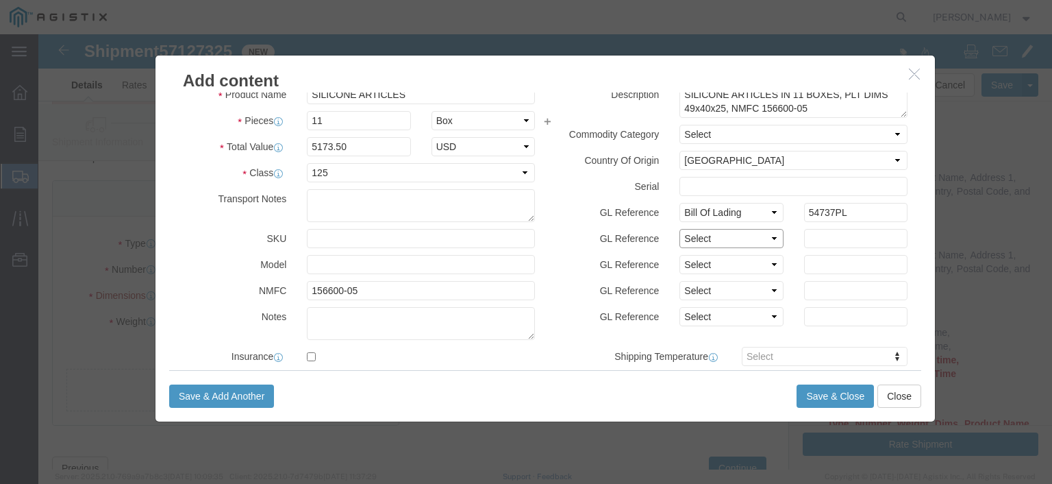
click select "Select Account Type Activity ID Airline Appointment Number ASN Batch Number Bil…"
select select "SALEORDR"
click select "Select Account Type Activity ID Airline Appointment Number ASN Batch Number Bil…"
click input "text"
type input "54737PL"
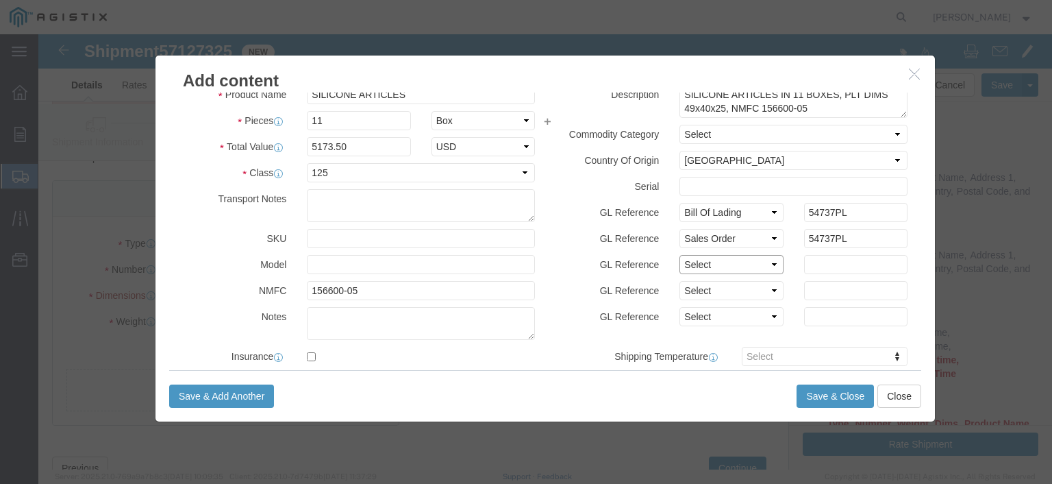
click select "Select Account Type Activity ID Airline Appointment Number ASN Batch Number Bil…"
select select "PURCHORD"
click select "Select Account Type Activity ID Airline Appointment Number ASN Batch Number Bil…"
click input "text"
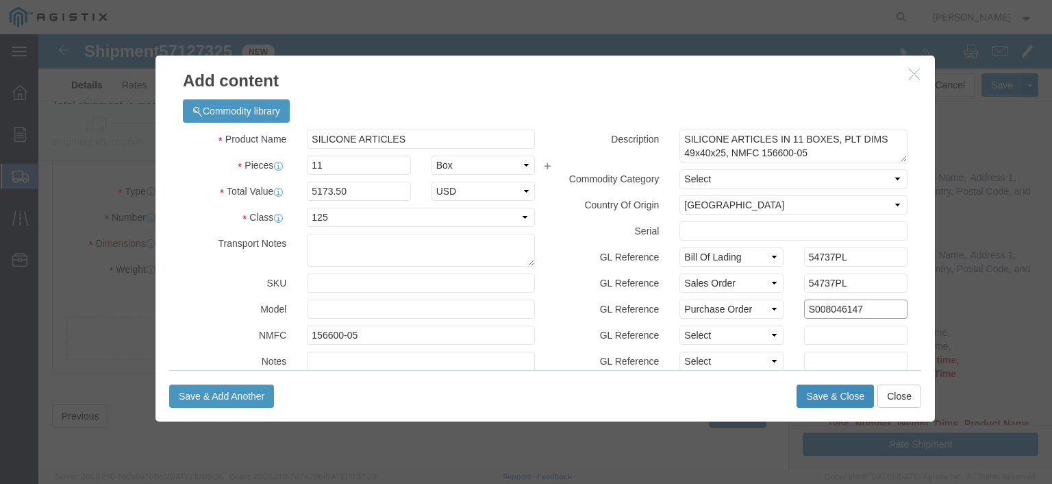
type input "S008046147"
click button "Save & Close"
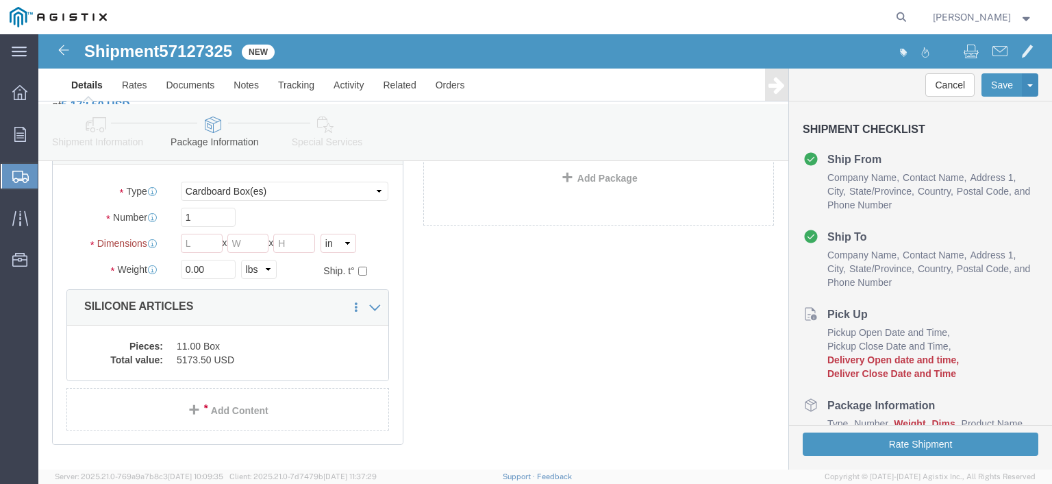
scroll to position [203, 0]
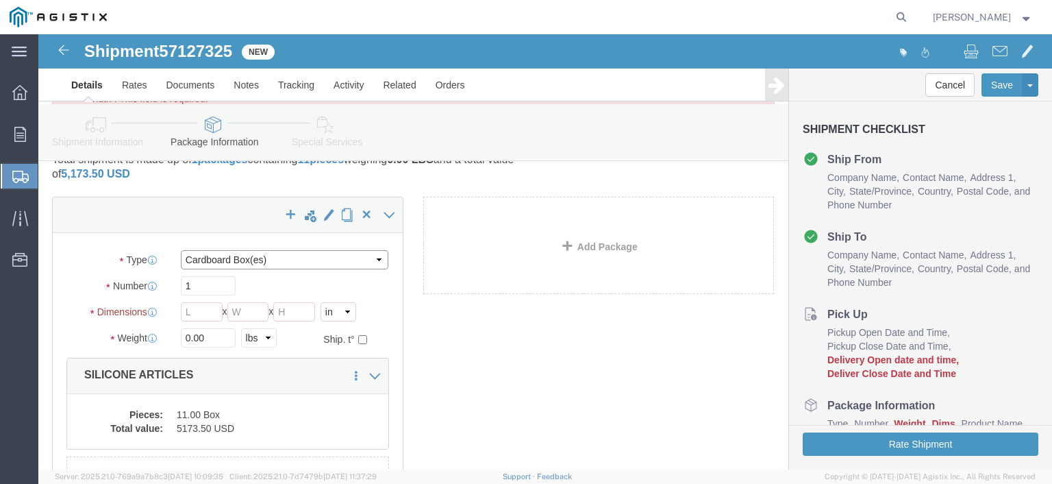
click select "Select Bulk Bundle(s) Cardboard Box(es) Carton(s) Crate(s) Drum(s) (Fiberboard)…"
select select "PSNS"
click select "Select Bulk Bundle(s) Cardboard Box(es) Carton(s) Crate(s) Drum(s) (Fiberboard)…"
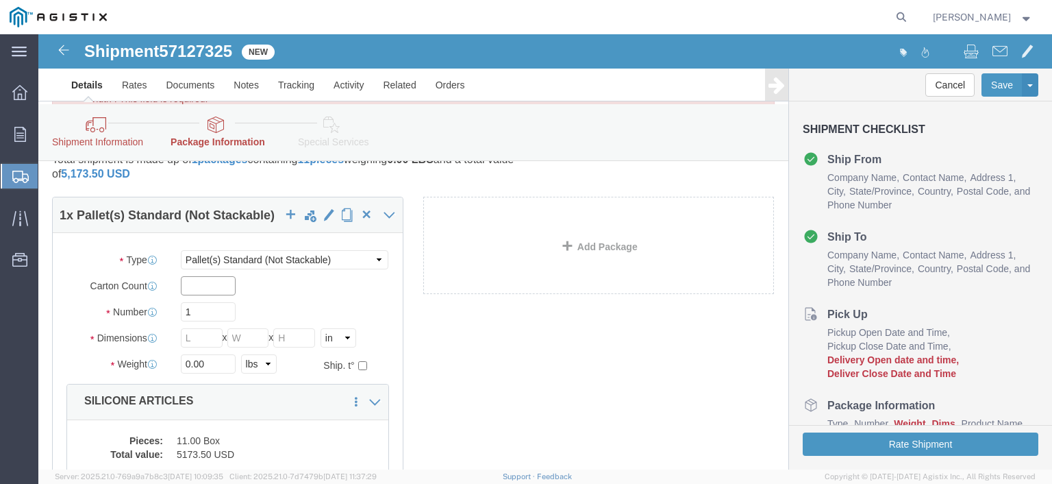
click input "text"
type input "11"
click input "Length : This field is required."
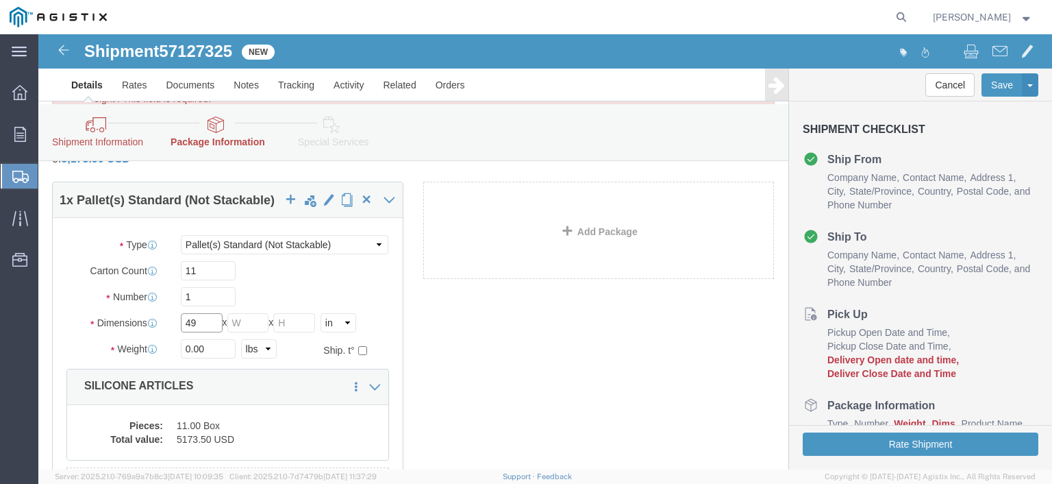
type input "49"
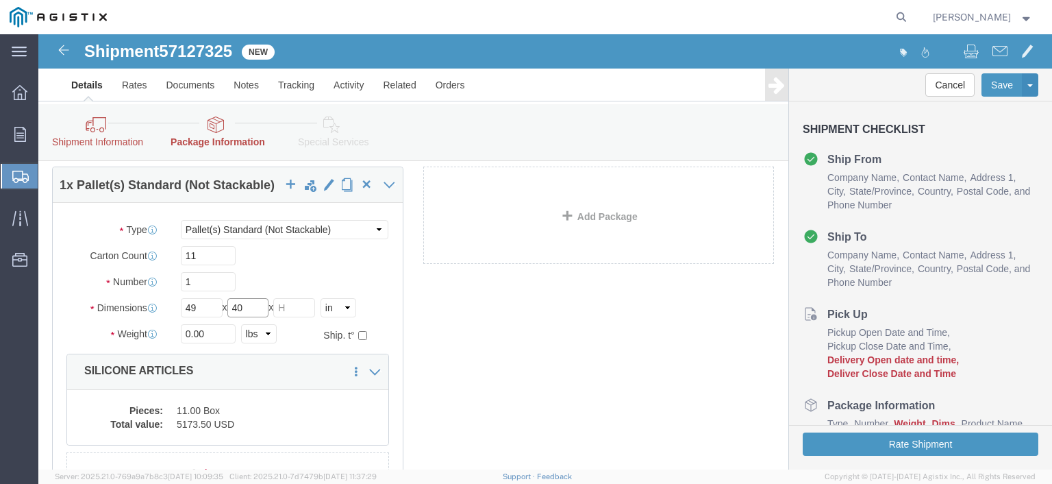
type input "40"
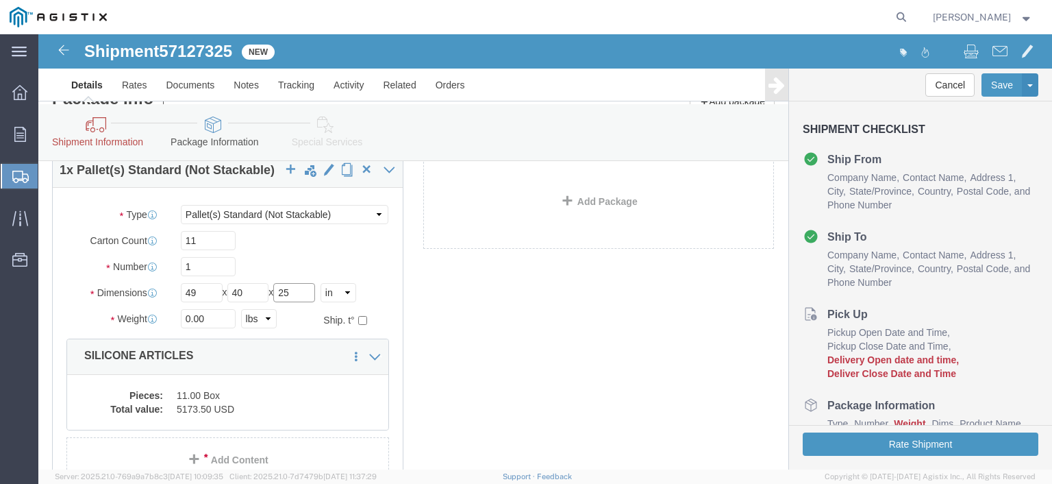
type input "25"
drag, startPoint x: 178, startPoint y: 285, endPoint x: 78, endPoint y: 276, distance: 100.4
click div "Weight 0.00 Select kgs lbs Ship. t°"
type input "223"
click div "1 x Pallet(s) Standard (Not Stackable) Package Type Select Bulk Bundle(s) Cardb…"
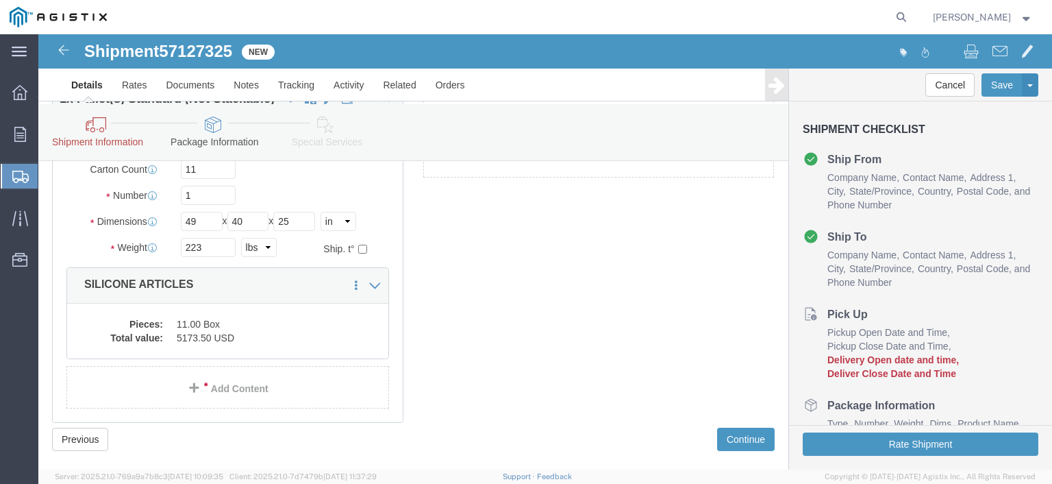
scroll to position [297, 0]
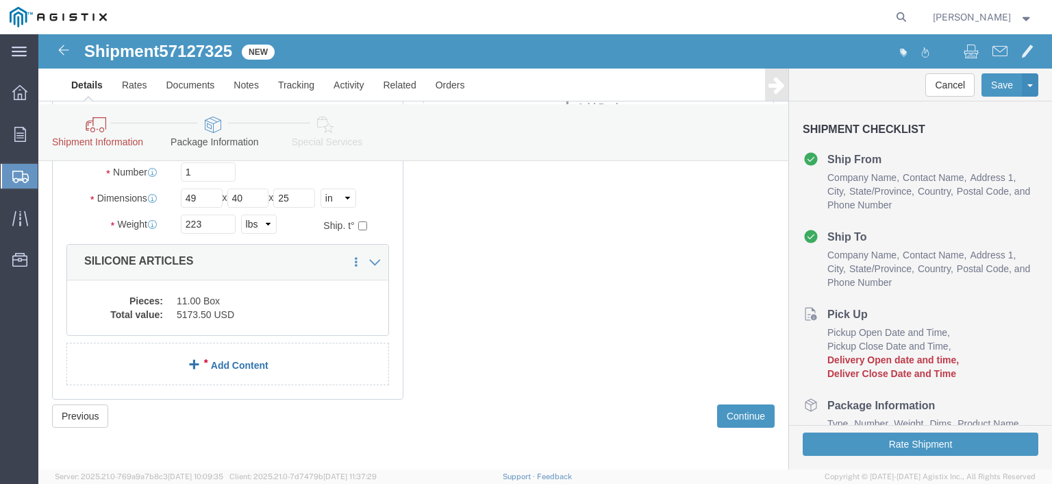
click link "Add Content"
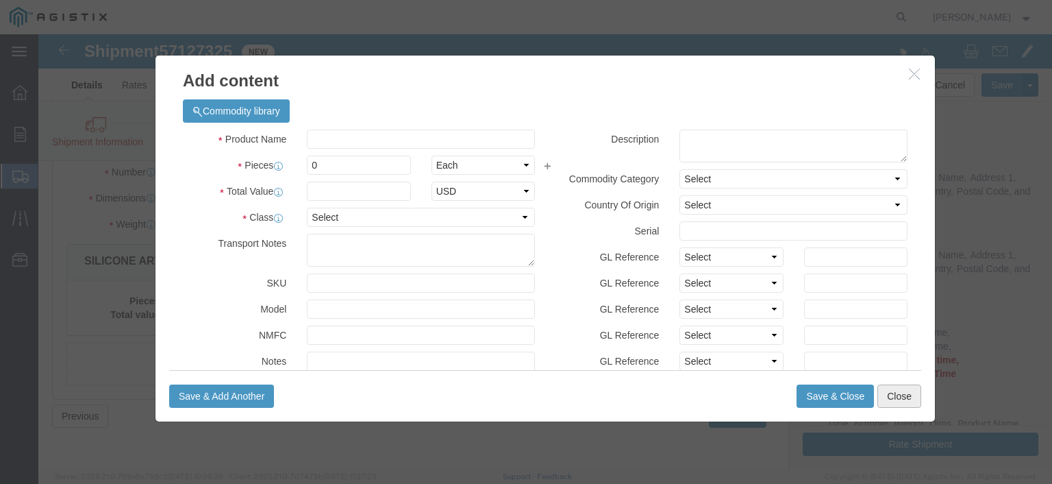
click button "Close"
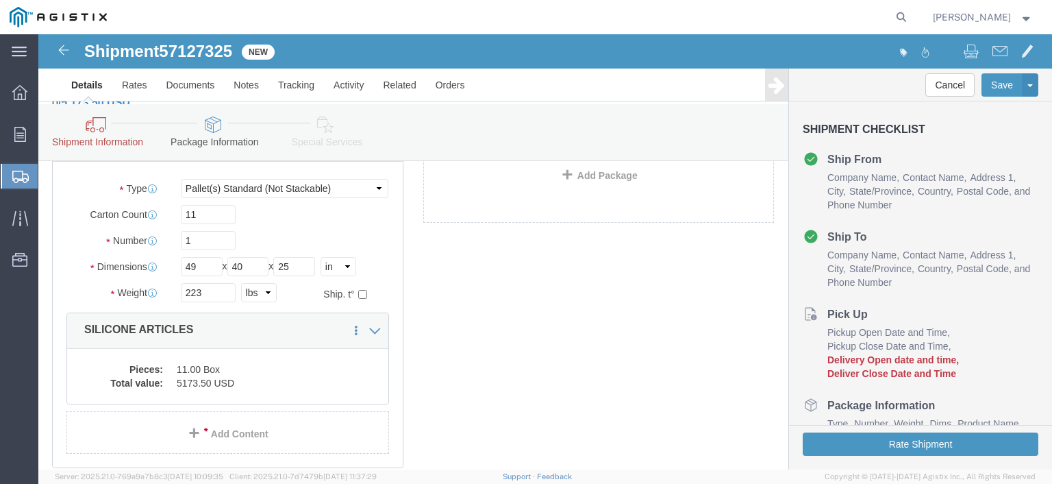
scroll to position [160, 0]
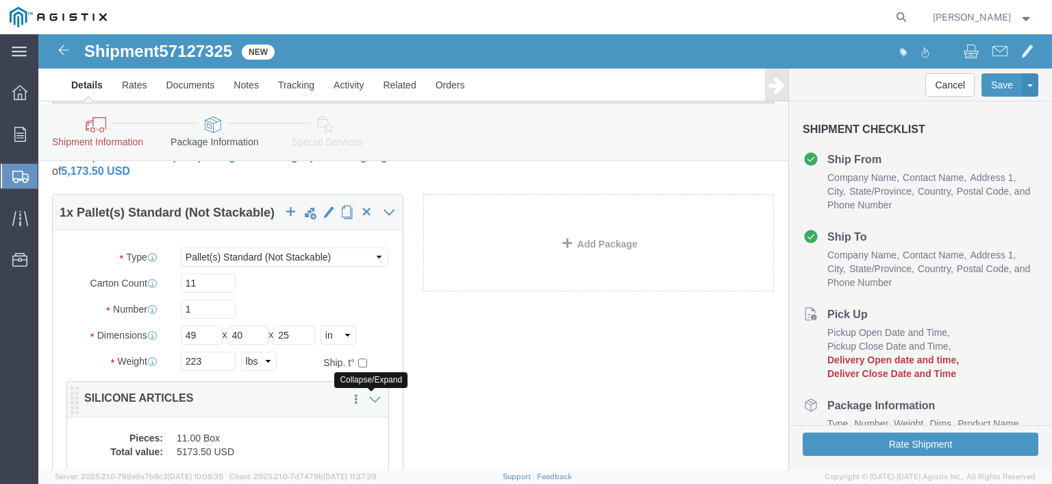
click icon
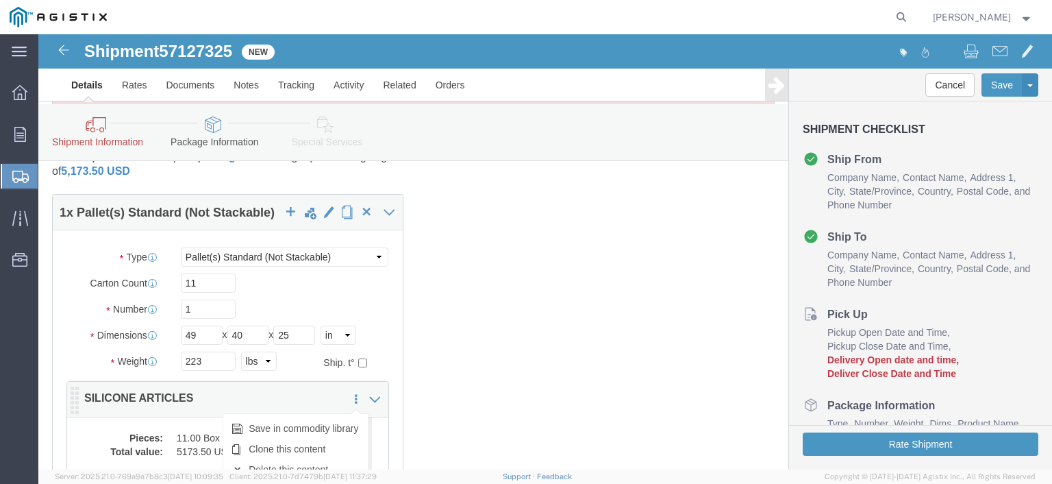
click icon
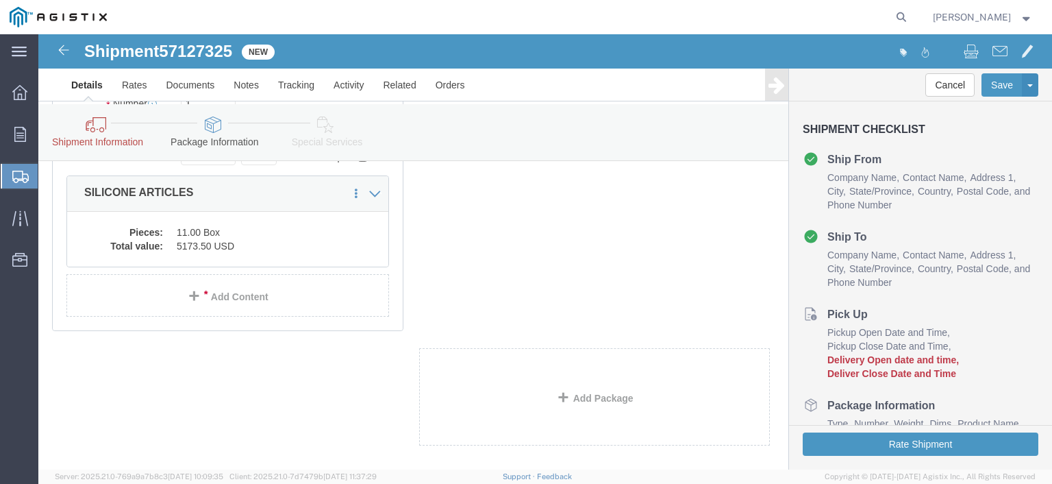
scroll to position [430, 0]
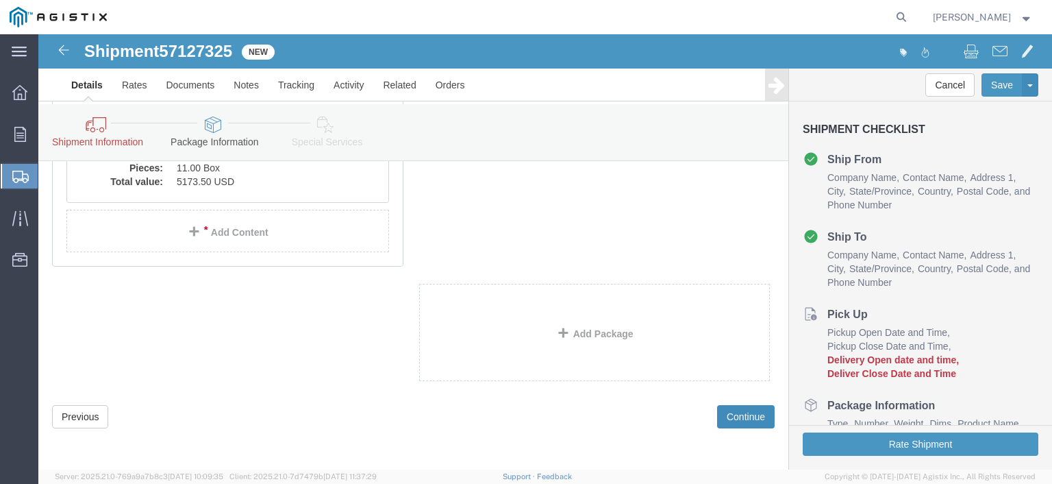
click button "Continue"
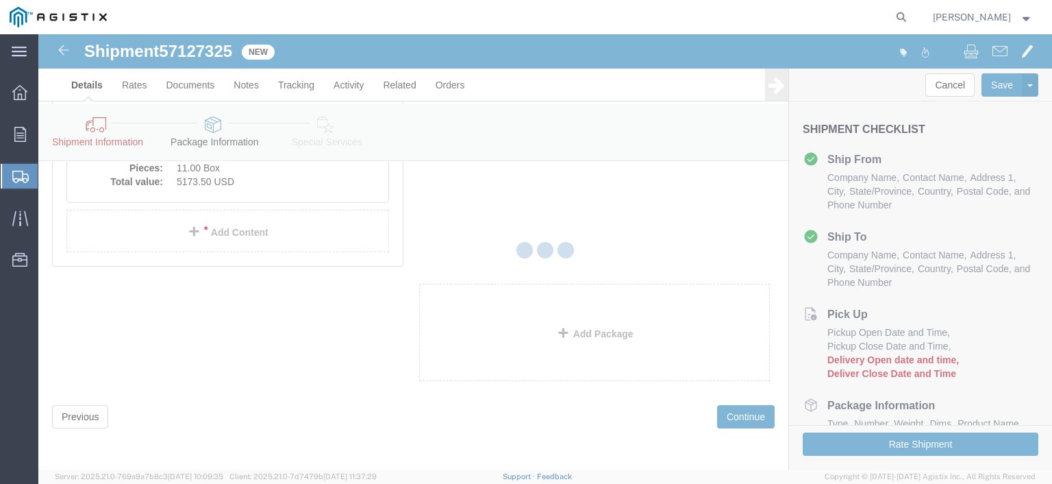
select select
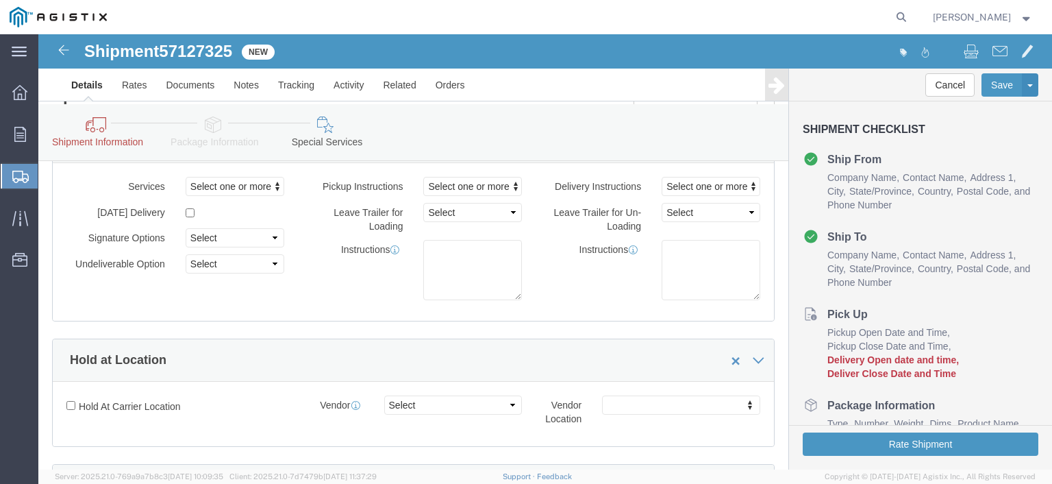
scroll to position [0, 0]
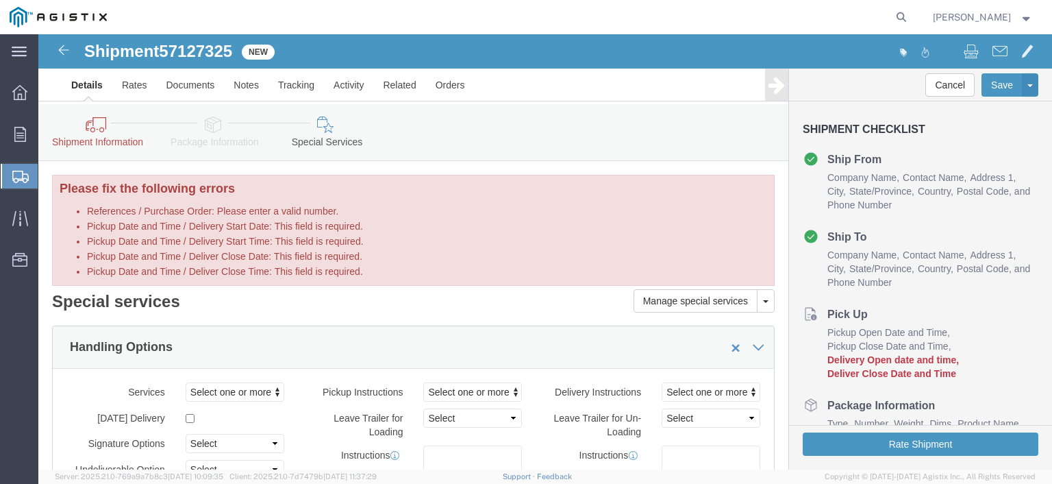
click icon
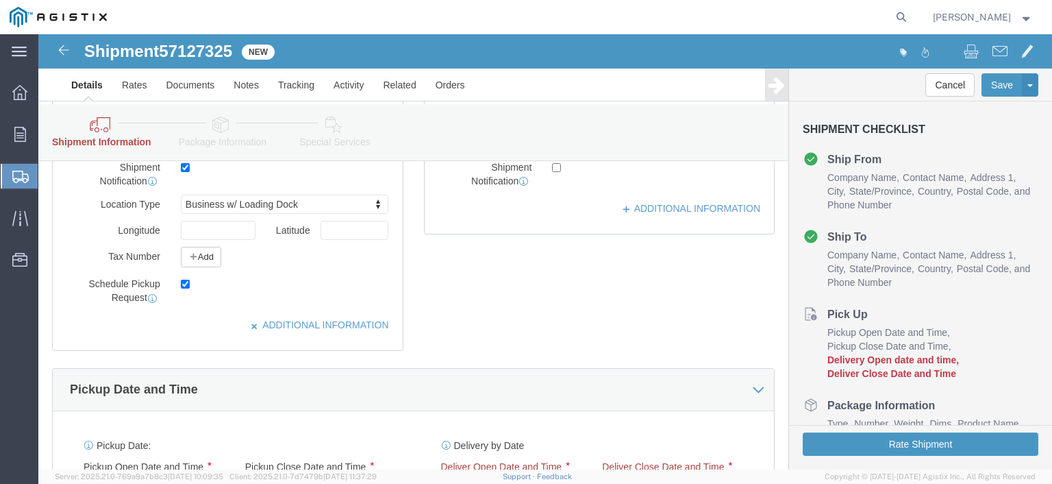
scroll to position [754, 0]
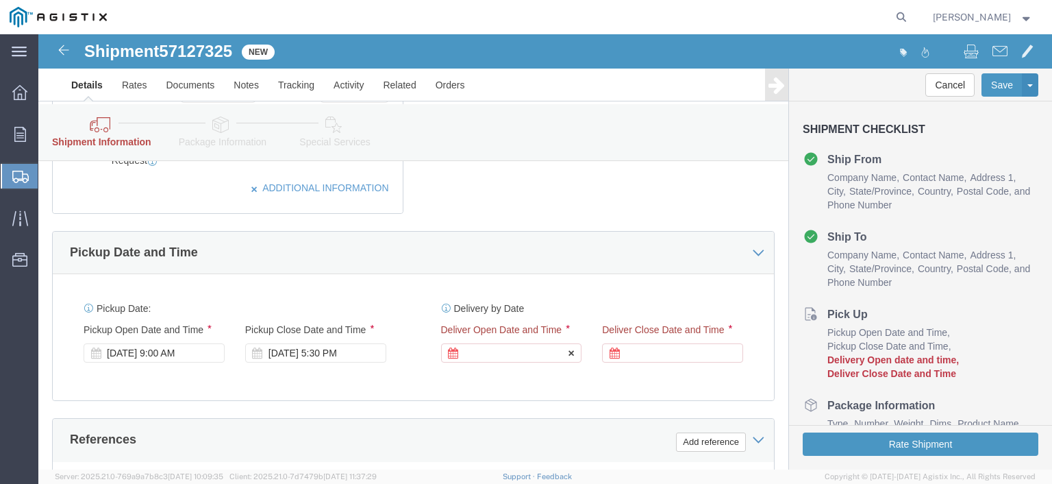
click div
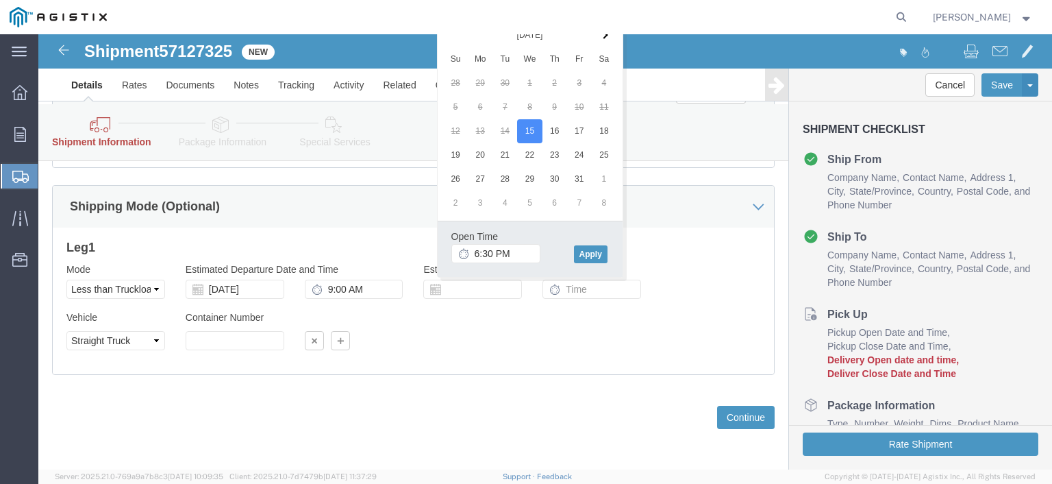
click div "Vehicle Select Straight Truck Size Select 48 Feet 20 Feet 35 Feet 53 Feet Conta…"
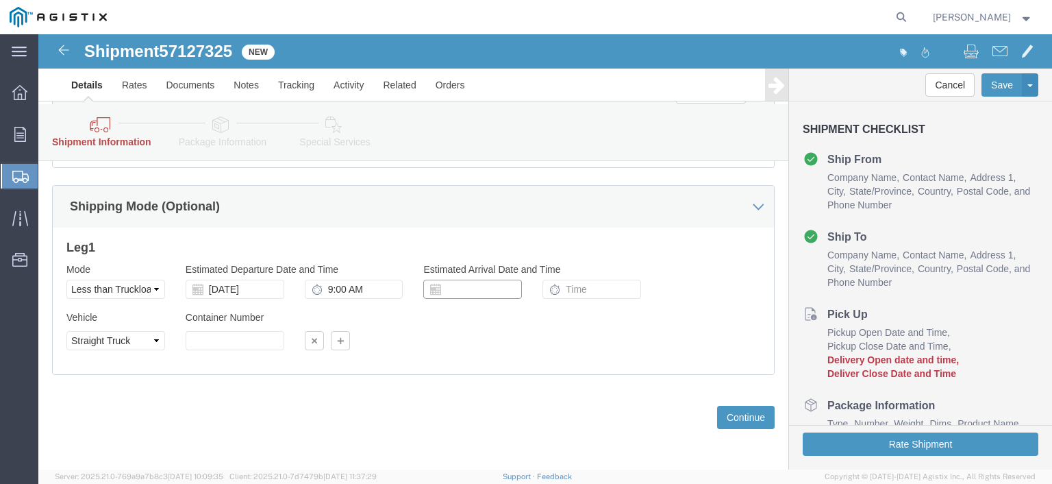
click input "text"
click td "15"
type input "[DATE]"
click input "text"
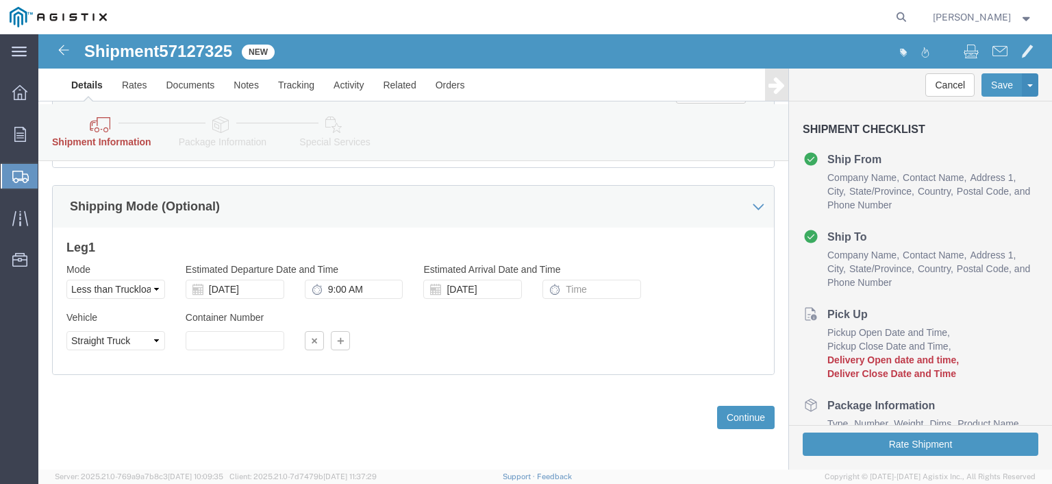
click div "Vehicle Select Straight Truck Size Select 48 Feet 20 Feet 35 Feet 53 Feet Conta…"
click select "Select Air Less than Truckload Multi-Leg Ocean Freight Rail Small Parcel Truckl…"
select select
click select "Select Air Less than Truckload Multi-Leg Ocean Freight Rail Small Parcel Truckl…"
click input "[DATE]"
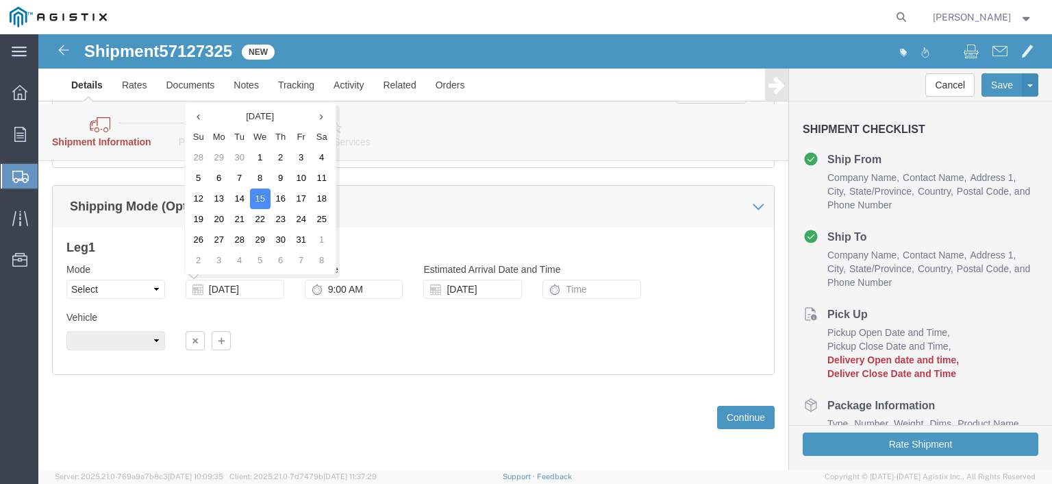
click div "Vehicle Size Container Number Owner Select Shipper Vessel"
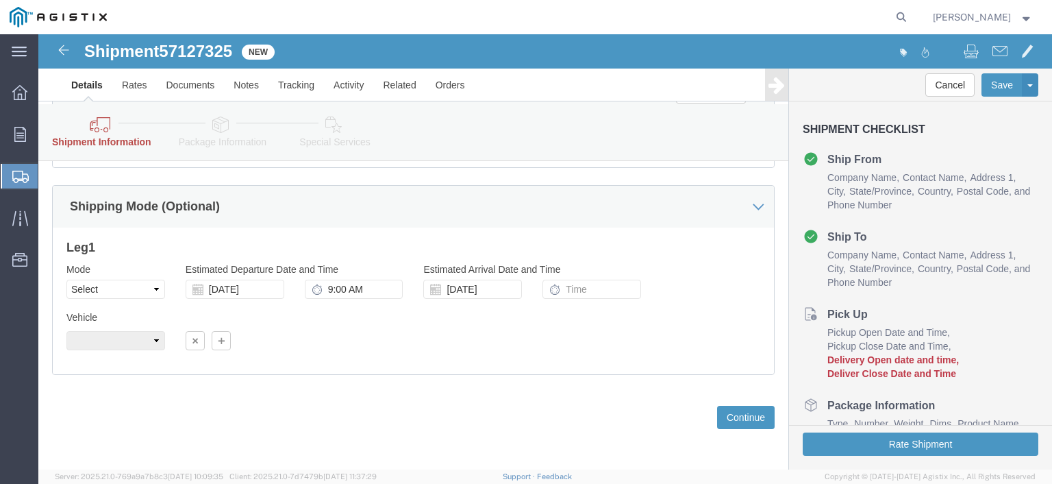
drag, startPoint x: 107, startPoint y: 273, endPoint x: 394, endPoint y: 311, distance: 289.7
click div "Vehicle"
click button "Continue"
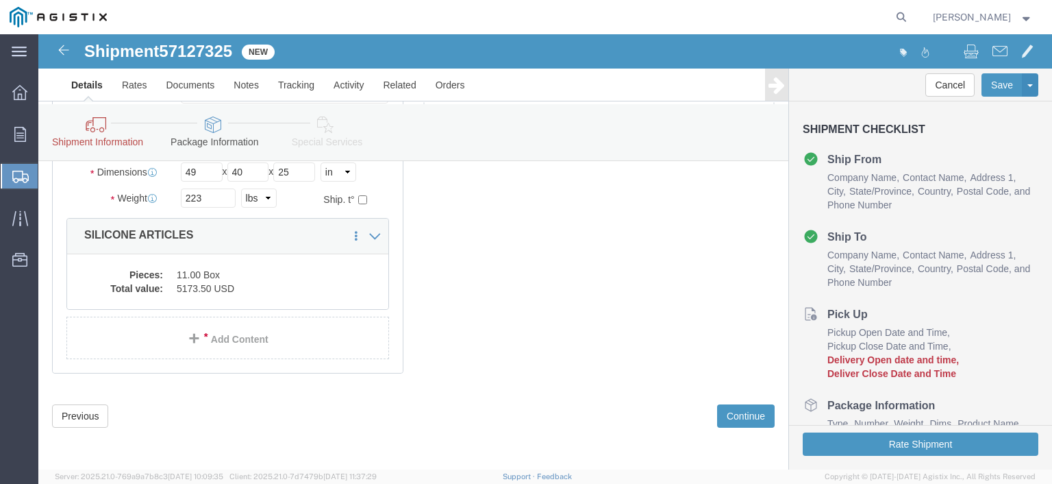
click icon
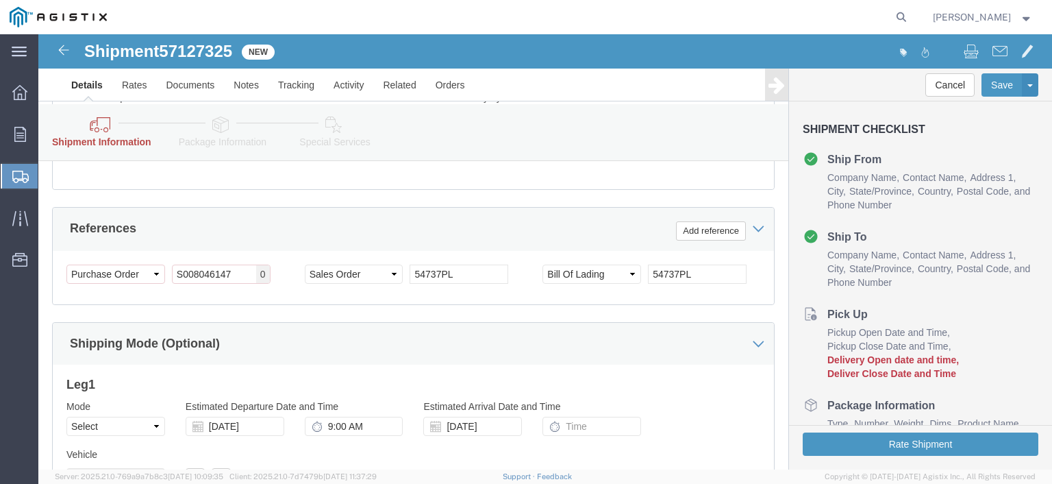
scroll to position [1033, 0]
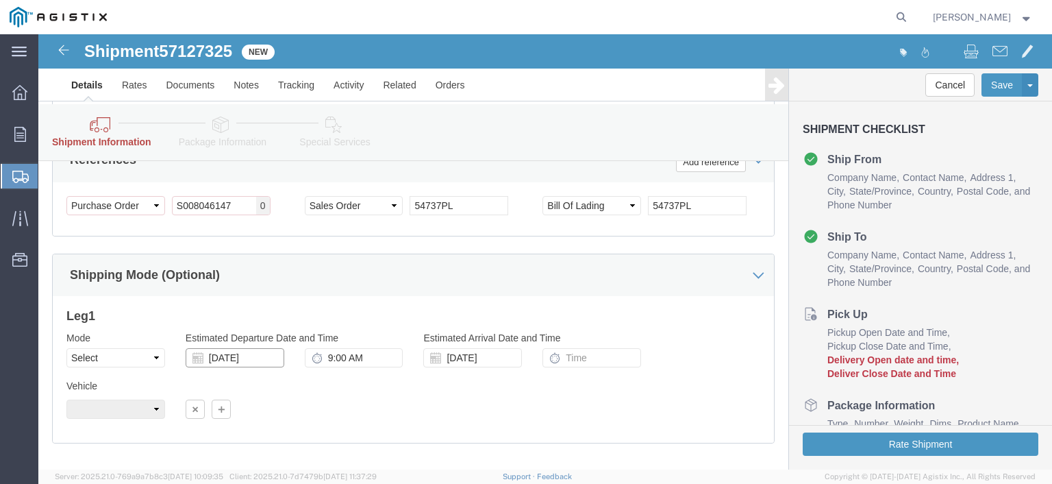
click input "[DATE]"
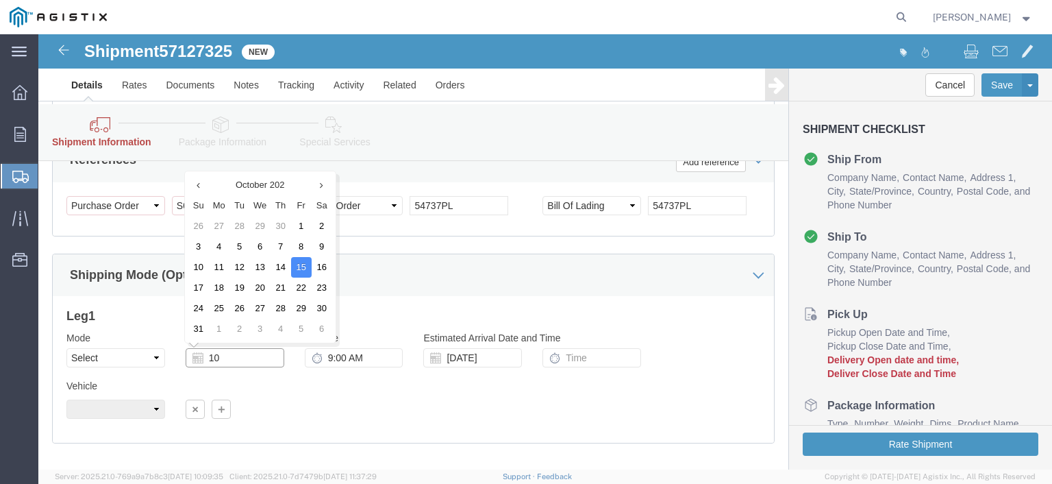
type input "1"
click input "9:00 A"
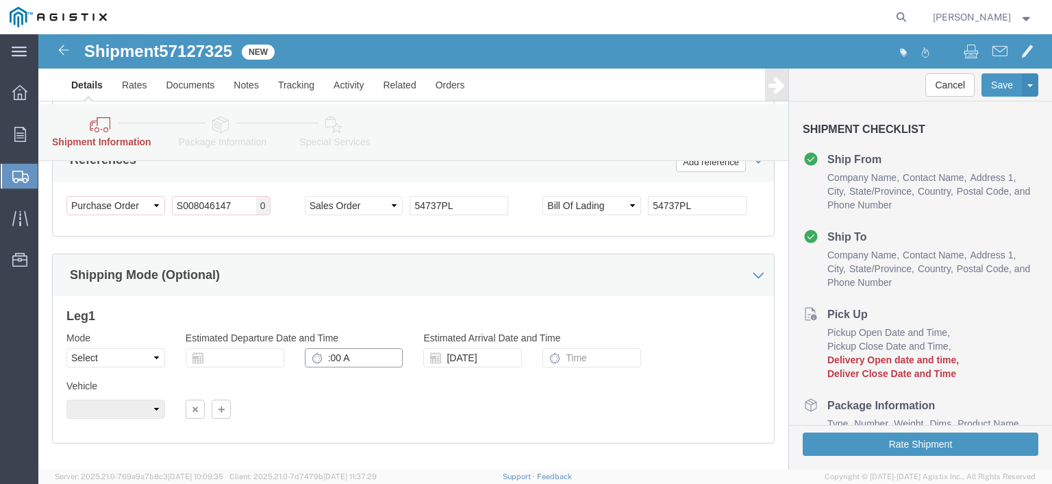
click input ":00 A"
click input ":A"
type input "A"
click input "A"
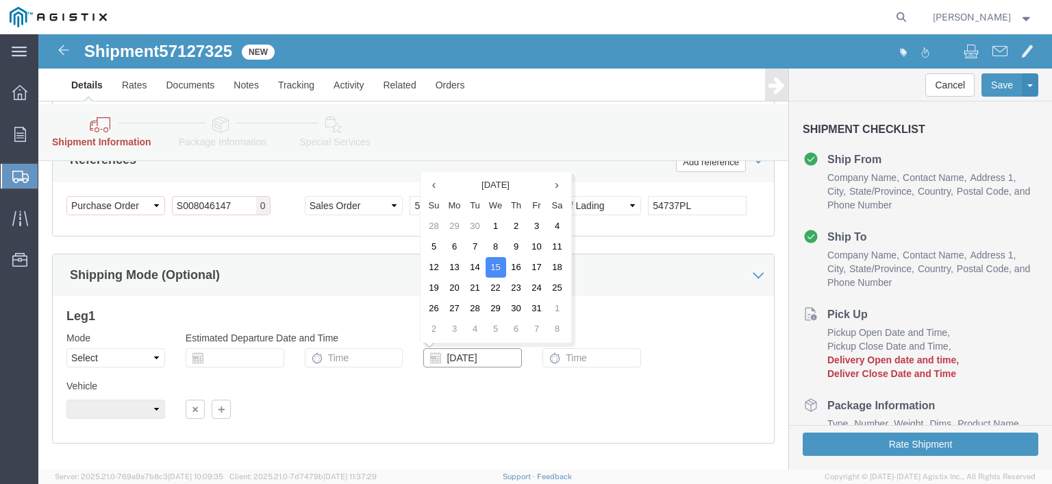
click input "[DATE]"
drag, startPoint x: 452, startPoint y: 319, endPoint x: 389, endPoint y: 320, distance: 63.7
click div "[DATE]"
click div "Vehicle Size Container Number Owner Select Shipper Vessel"
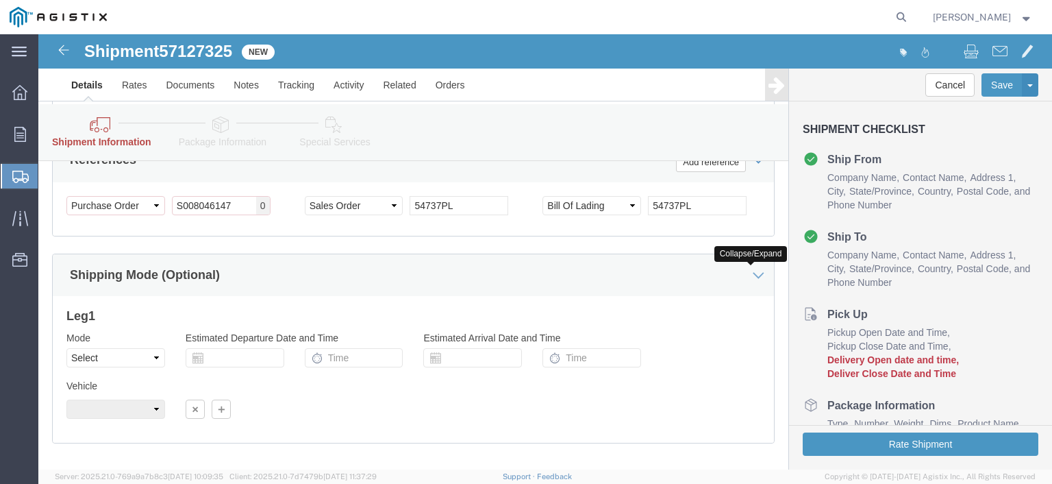
click icon
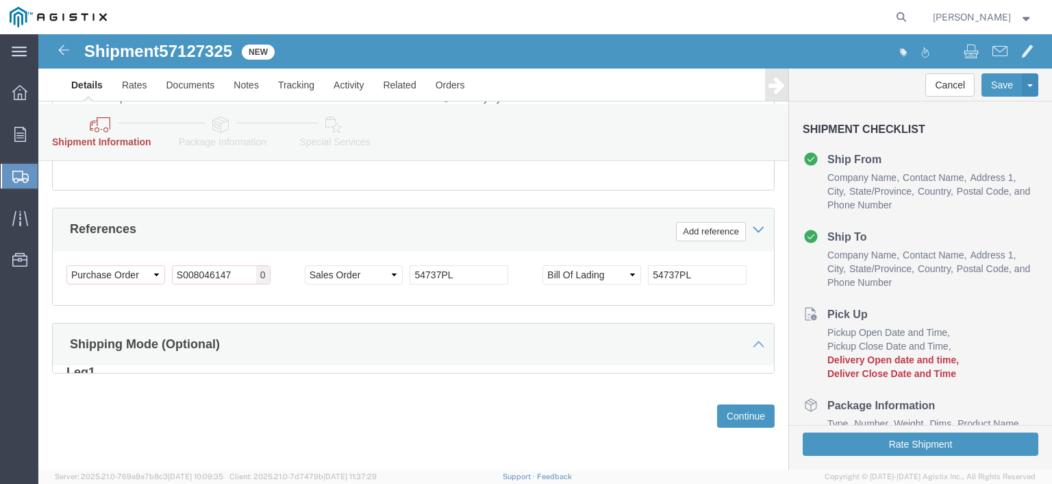
scroll to position [955, 0]
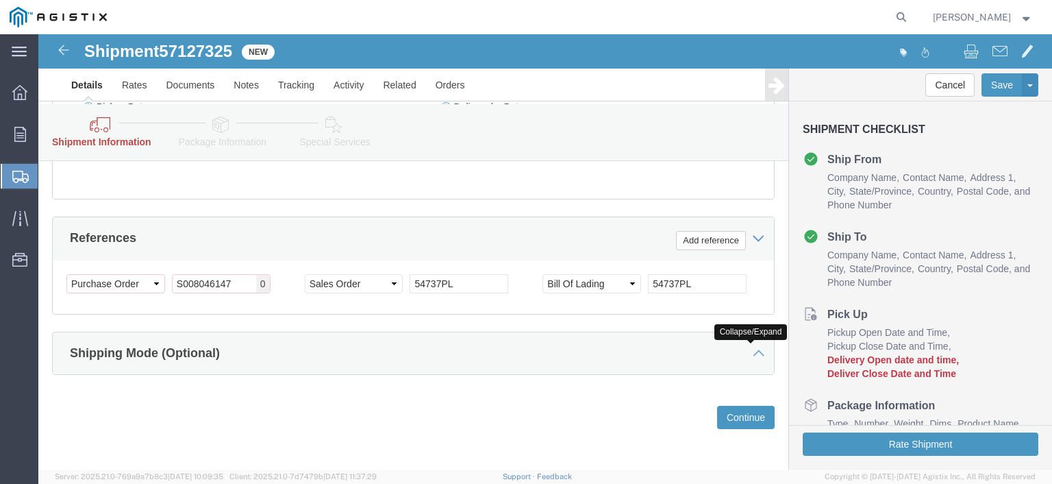
click icon
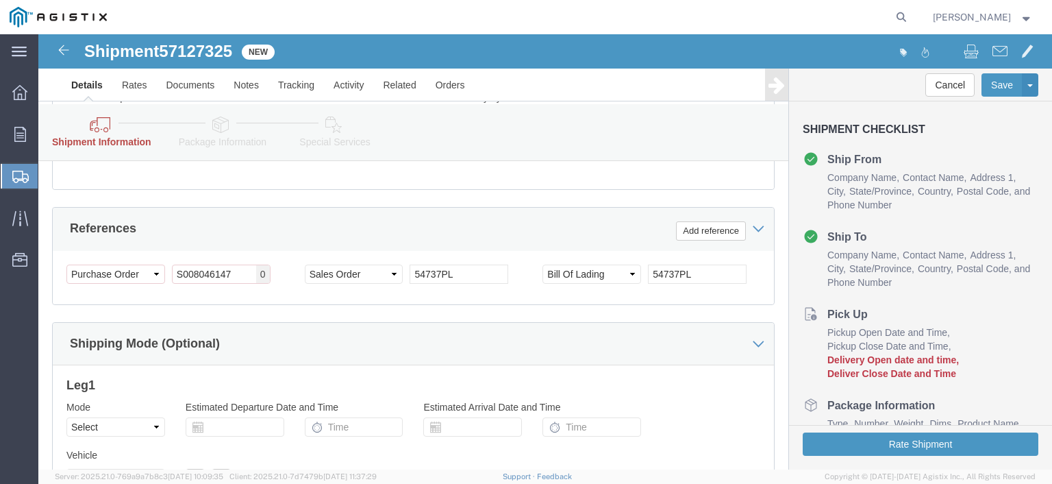
scroll to position [828, 0]
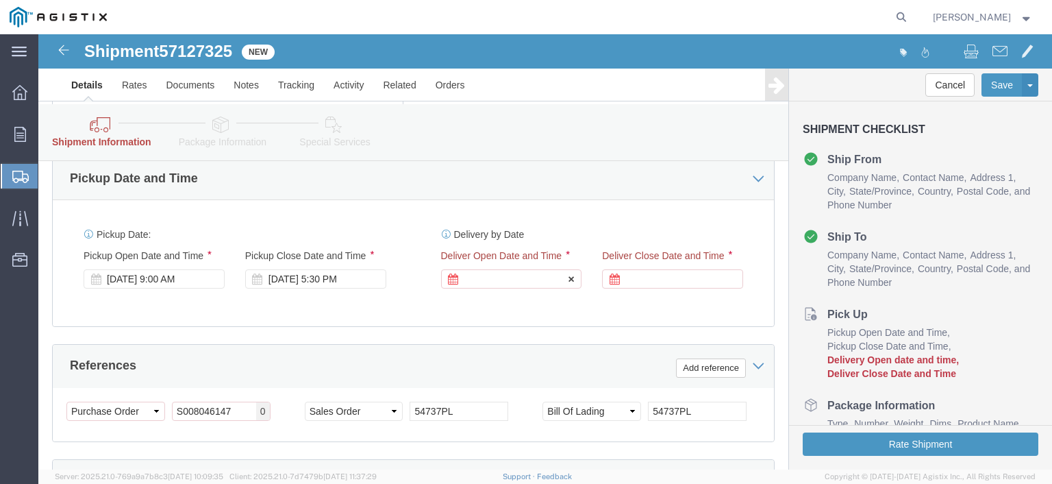
click icon
click div
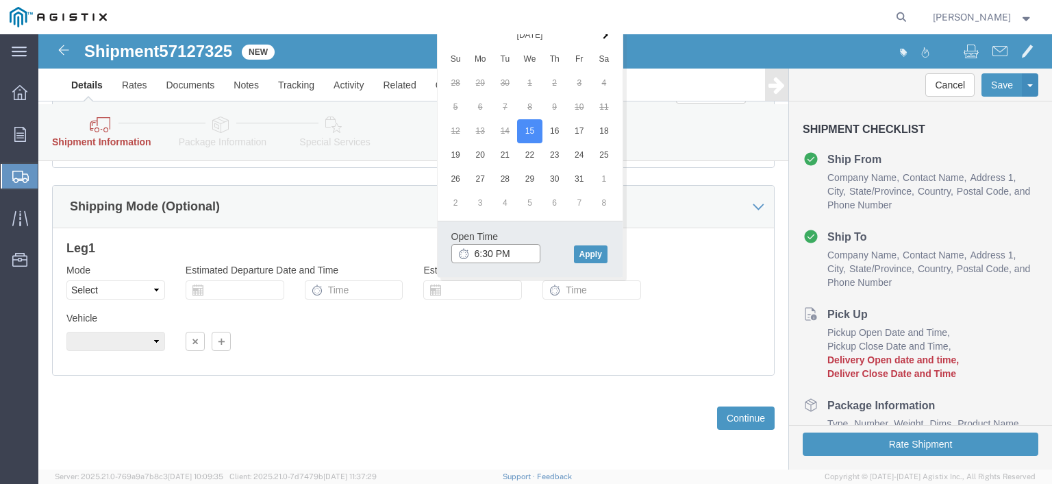
drag, startPoint x: 452, startPoint y: 219, endPoint x: 425, endPoint y: 215, distance: 26.9
click div "6:30 PM"
click button "Apply"
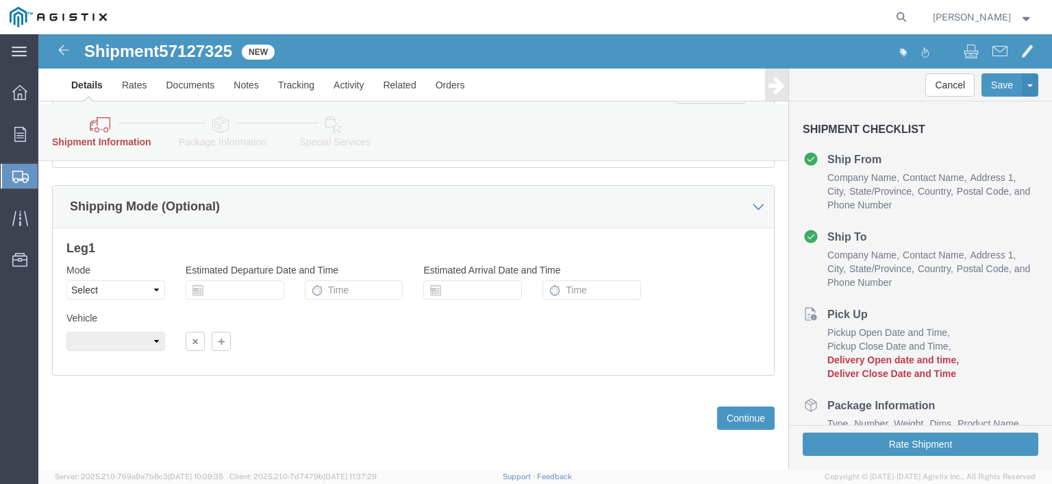
click div "Vehicle Size Container Number Owner Select Shipper Vessel"
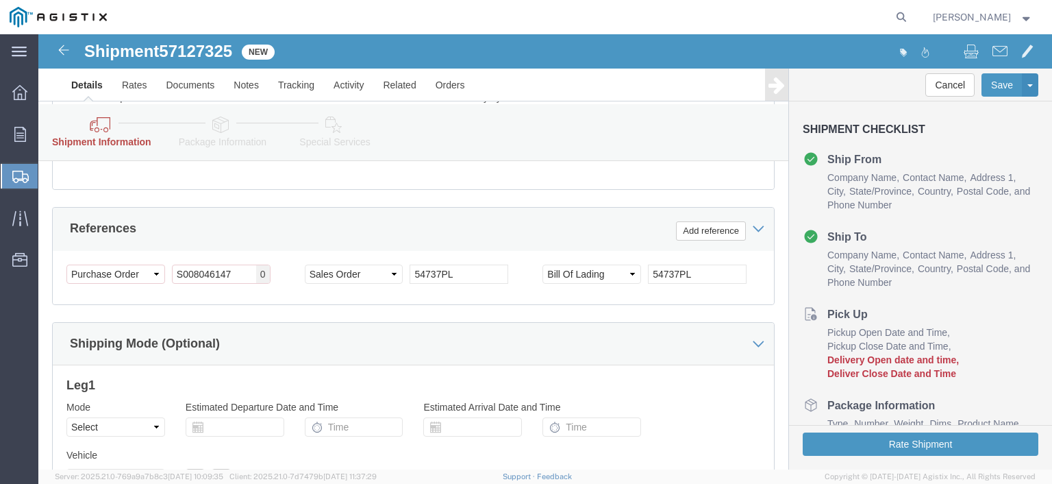
scroll to position [896, 0]
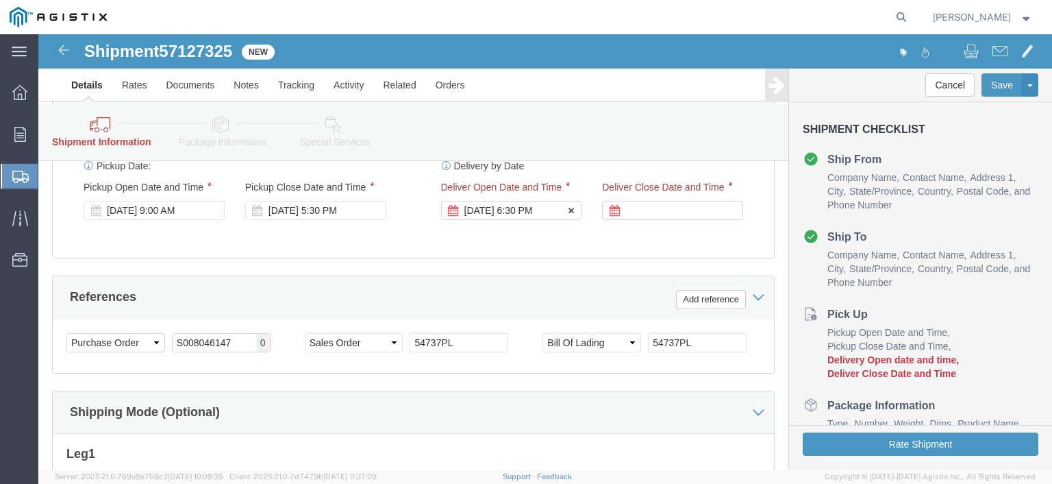
click div "[DATE] 6:30 PM"
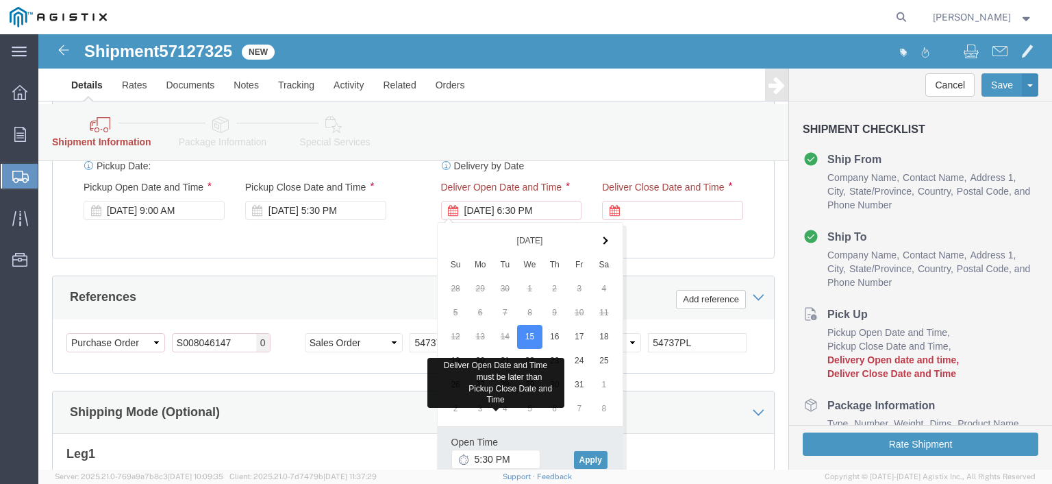
click th "[DATE]"
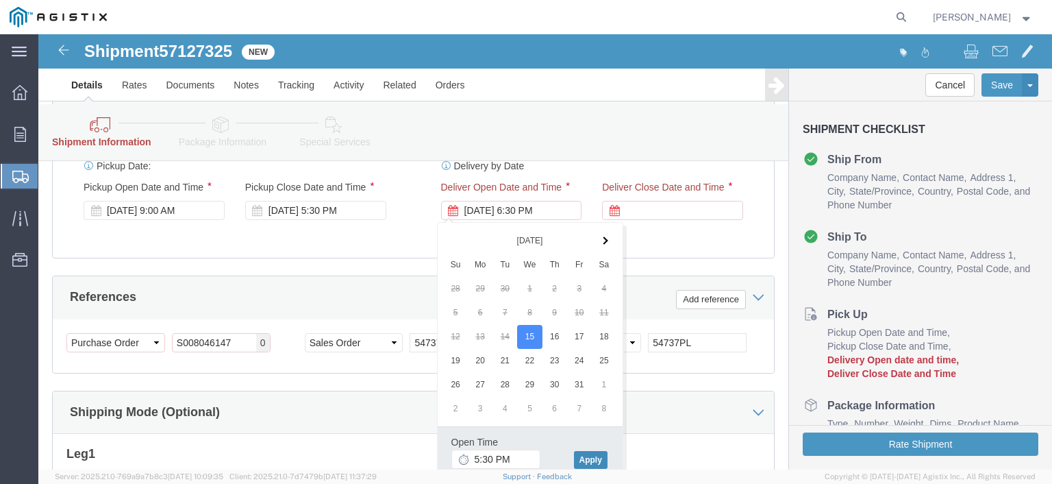
click button "Apply"
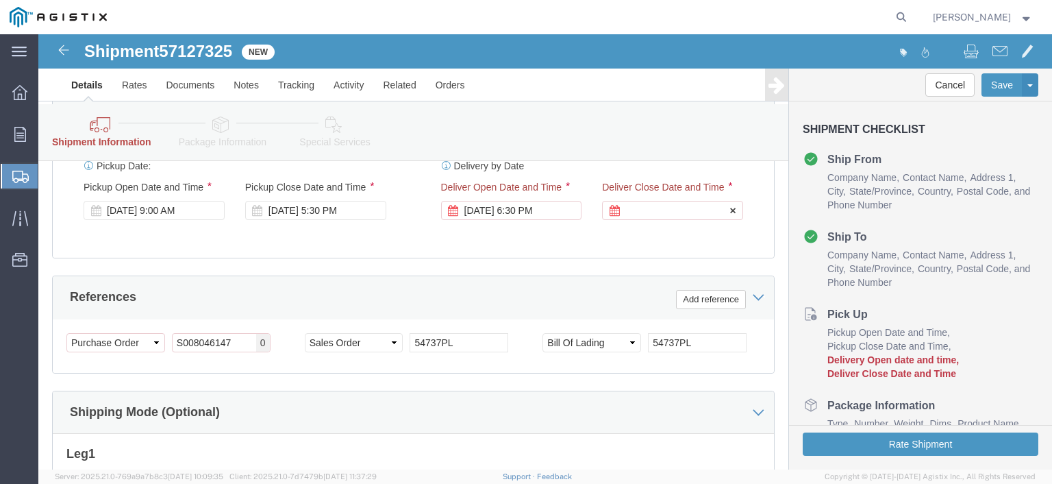
click div
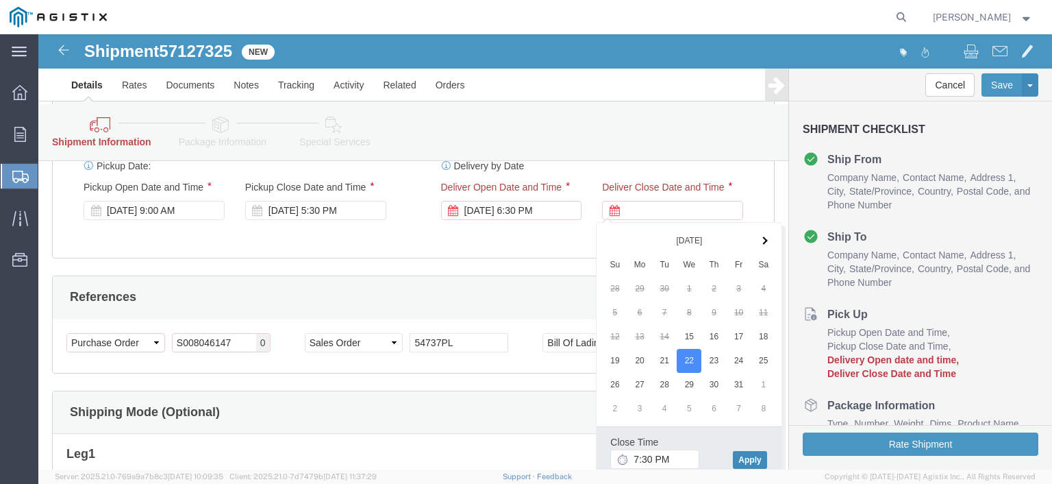
click button "Apply"
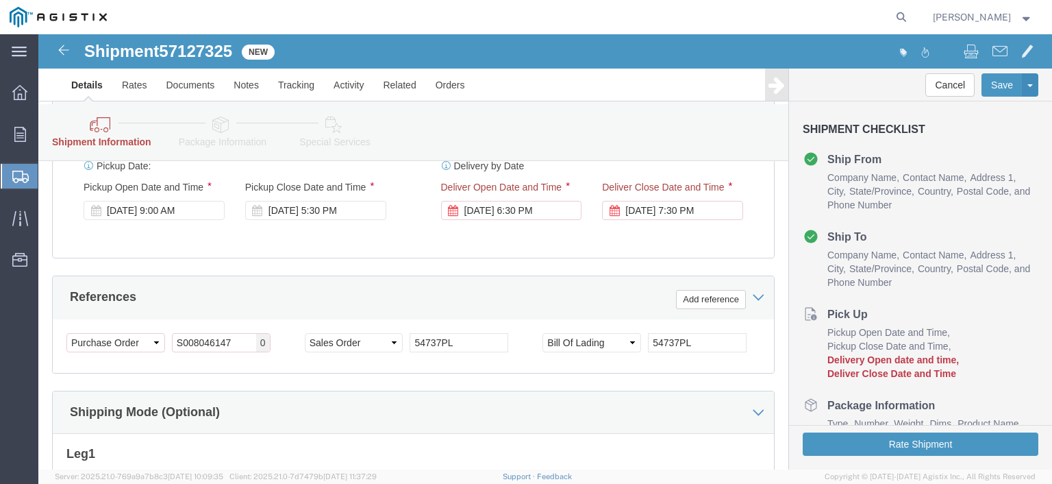
click div "References Add reference Select Account Type Activity ID Airline Appointment Nu…"
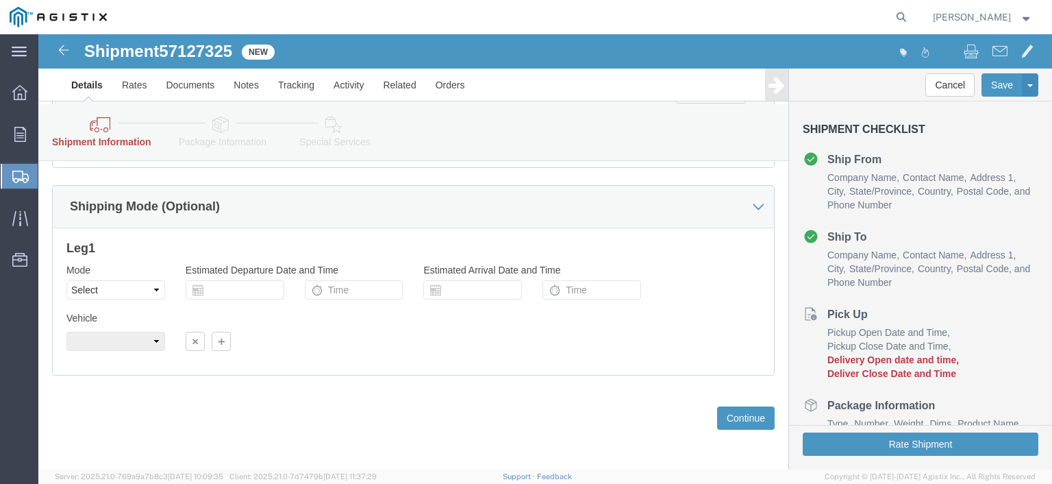
scroll to position [1102, 0]
click button "Continue"
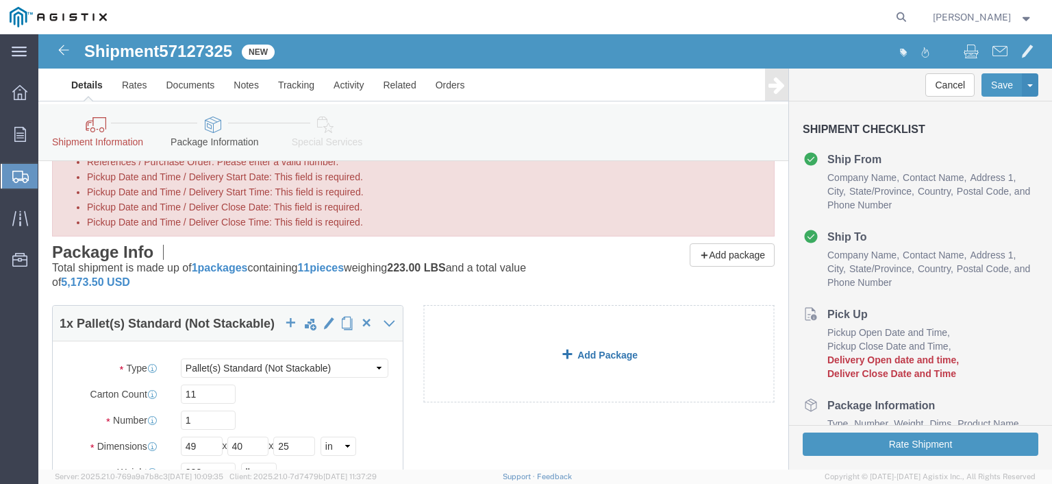
scroll to position [0, 0]
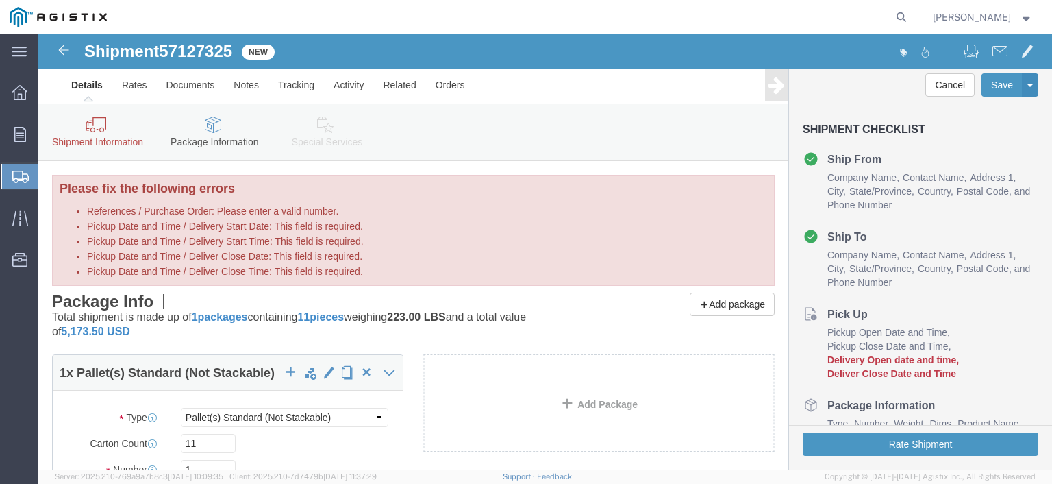
click icon
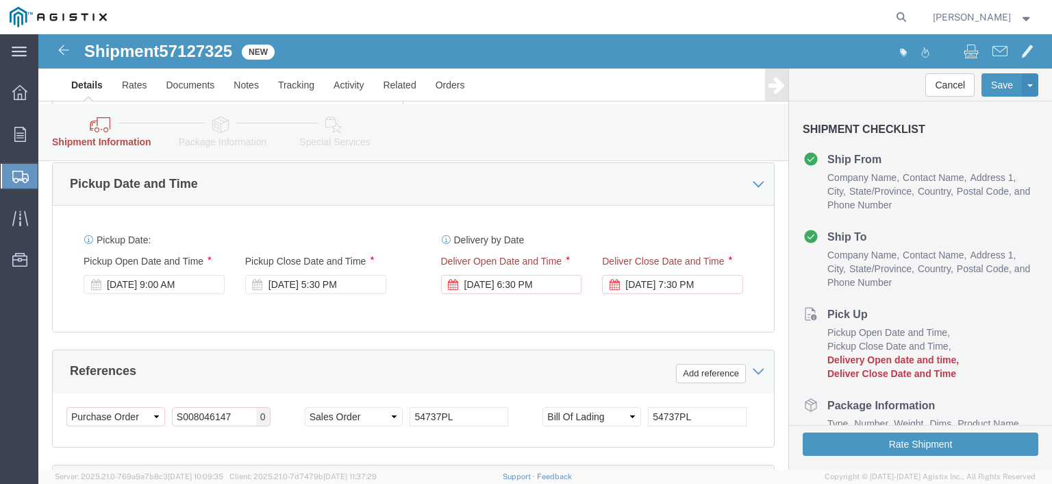
scroll to position [891, 0]
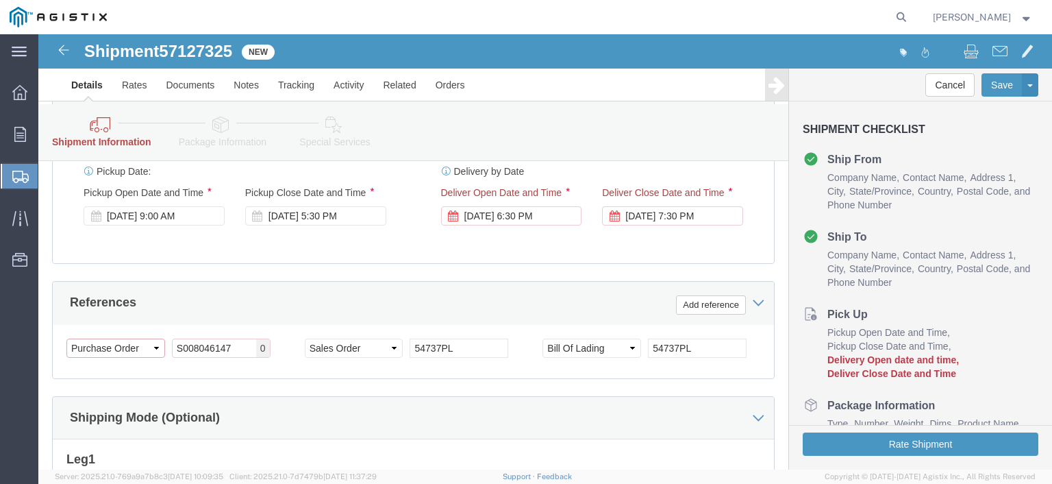
click select "Select Account Type Activity ID Airline Appointment Number ASN Batch Request # …"
click div "Select Account Type Activity ID Airline Appointment Number ASN Batch Request # …"
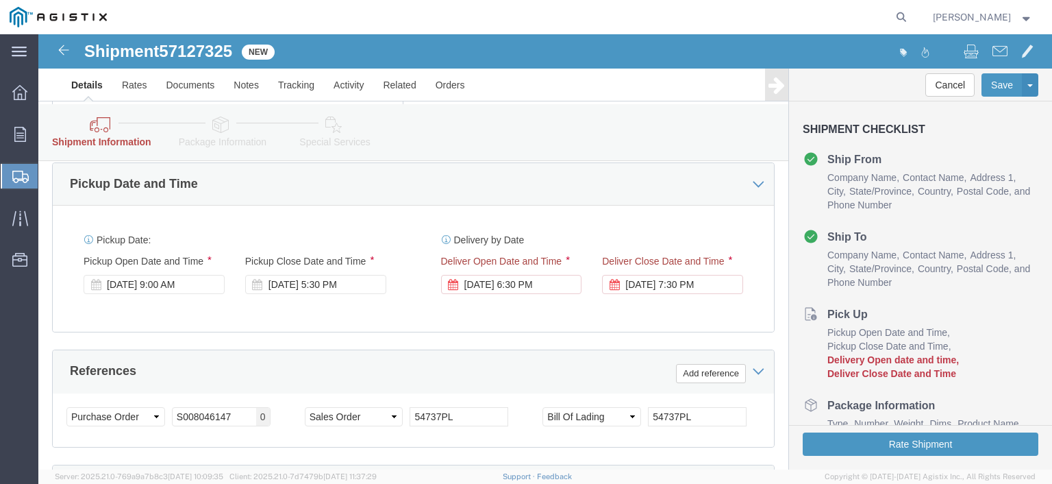
scroll to position [754, 0]
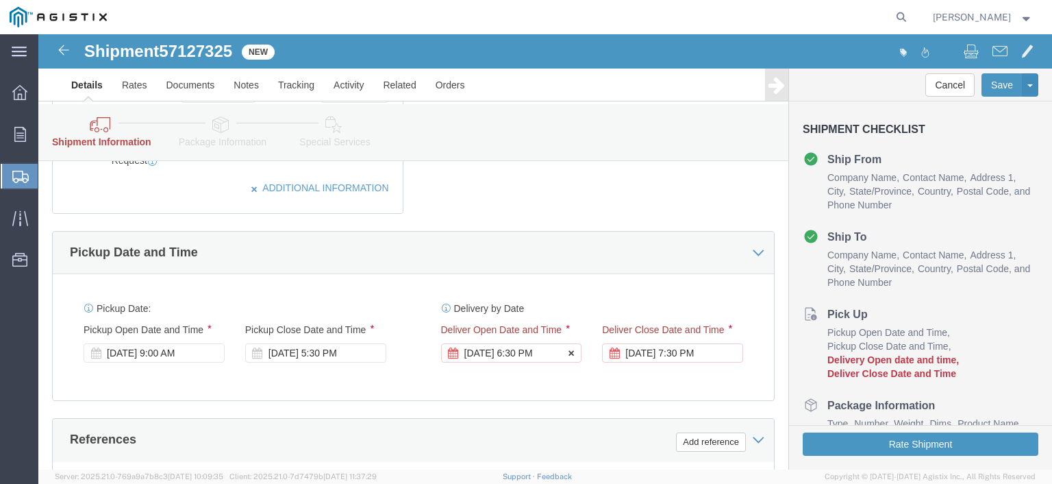
click div "[DATE] 6:30 PM"
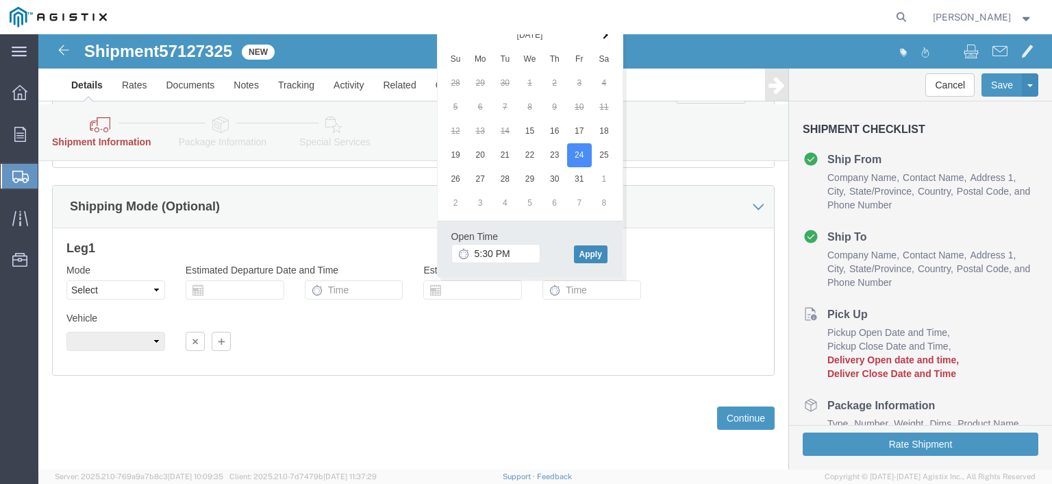
click button "Apply"
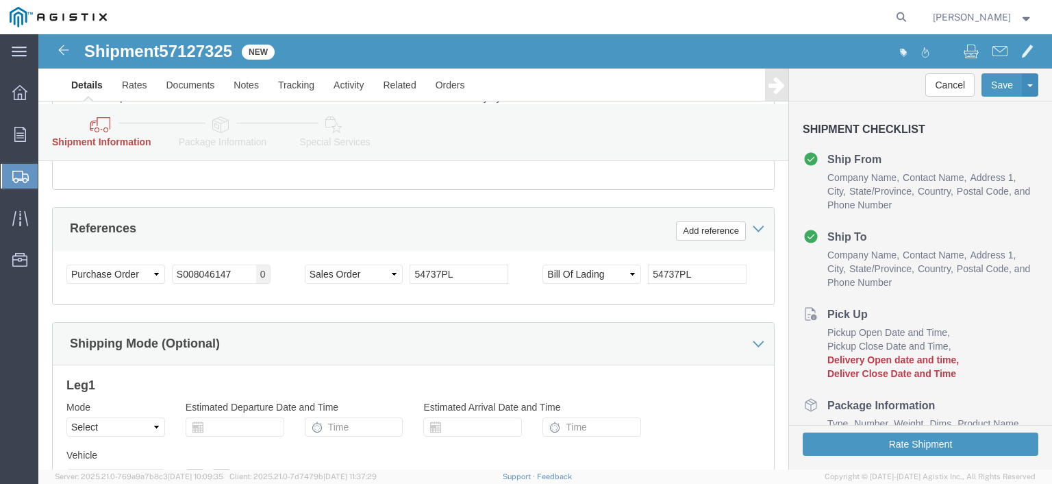
scroll to position [896, 0]
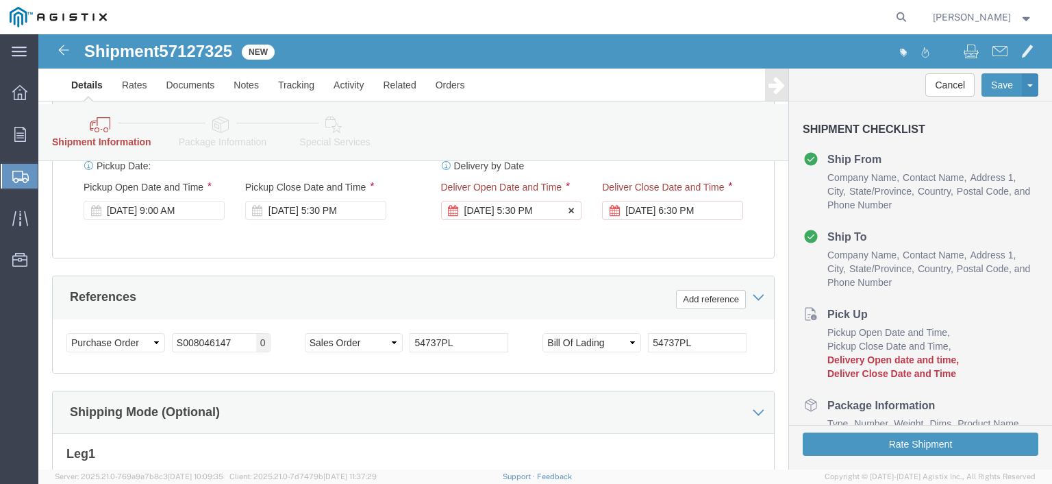
click div "[DATE] 5:30 PM"
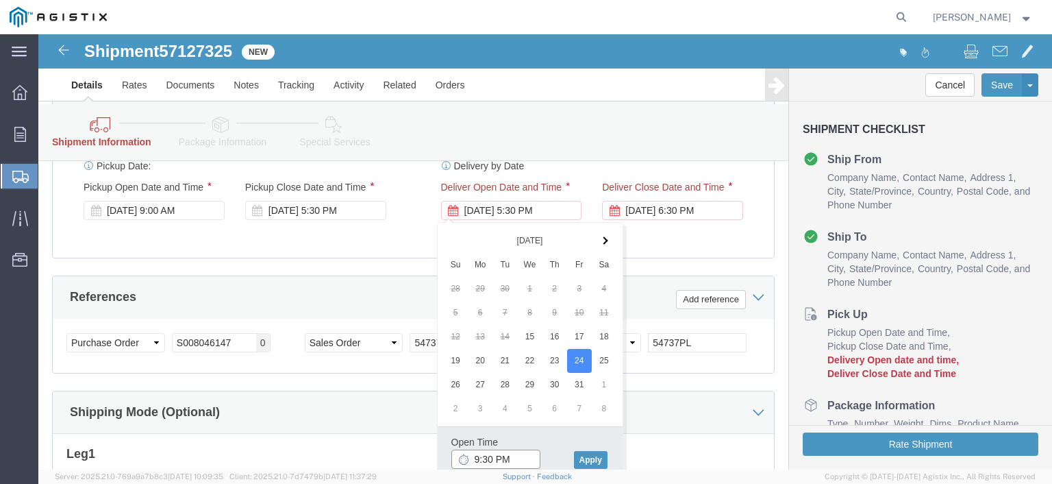
click input "9:30 PM"
type input "9:00 AM"
drag, startPoint x: 554, startPoint y: 417, endPoint x: 564, endPoint y: 390, distance: 28.6
click button "Apply"
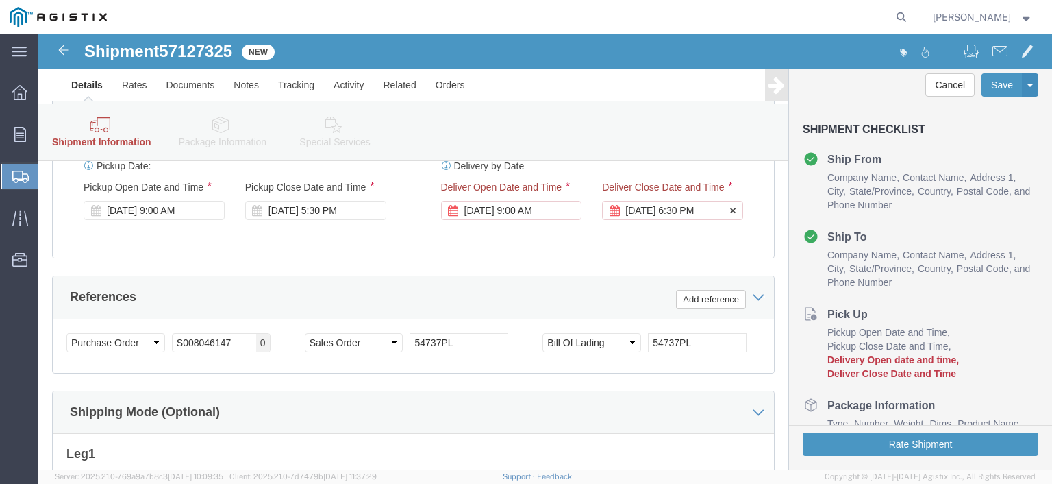
click div "[DATE] 6:30 PM"
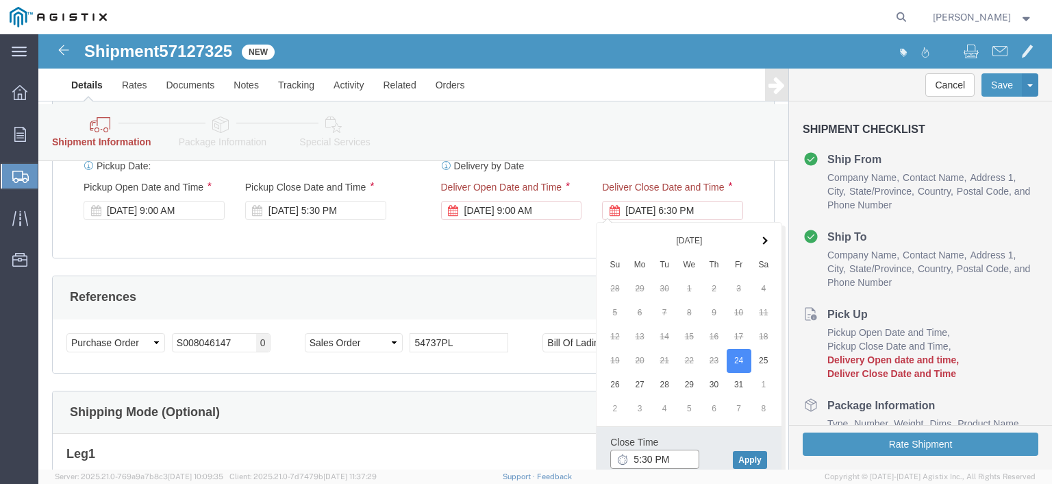
type input "5:30 PM"
click button "Apply"
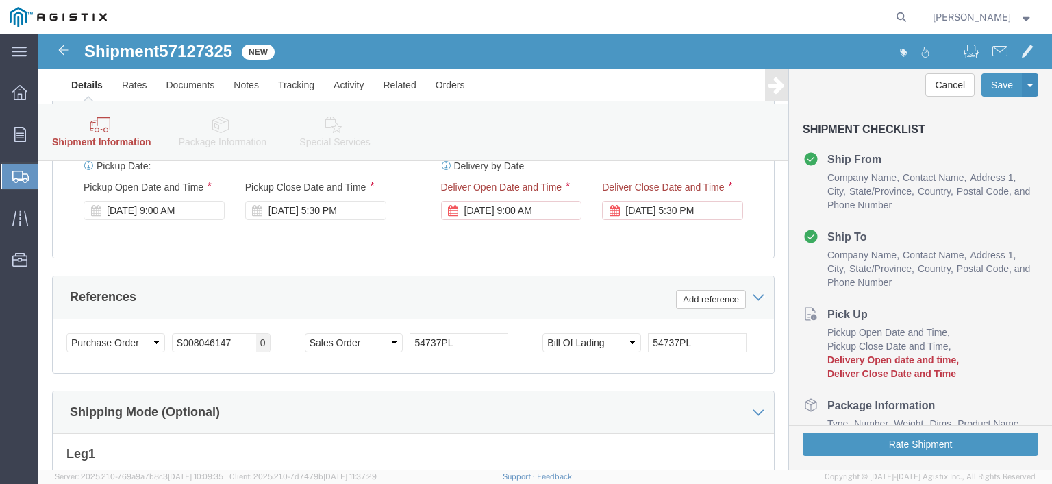
click div "Customer Information Account Select Midsun Group Inc PG&E Location Select All O…"
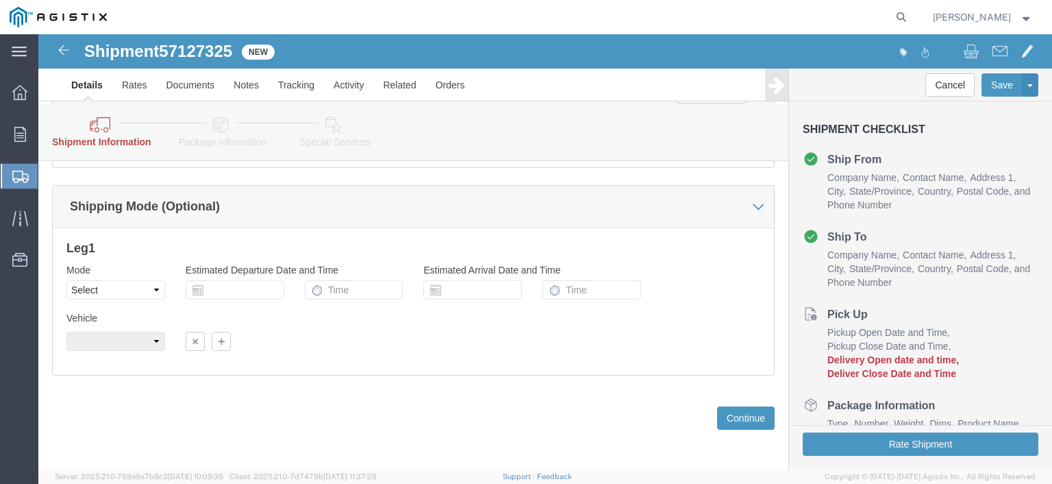
scroll to position [1102, 0]
click button "Continue"
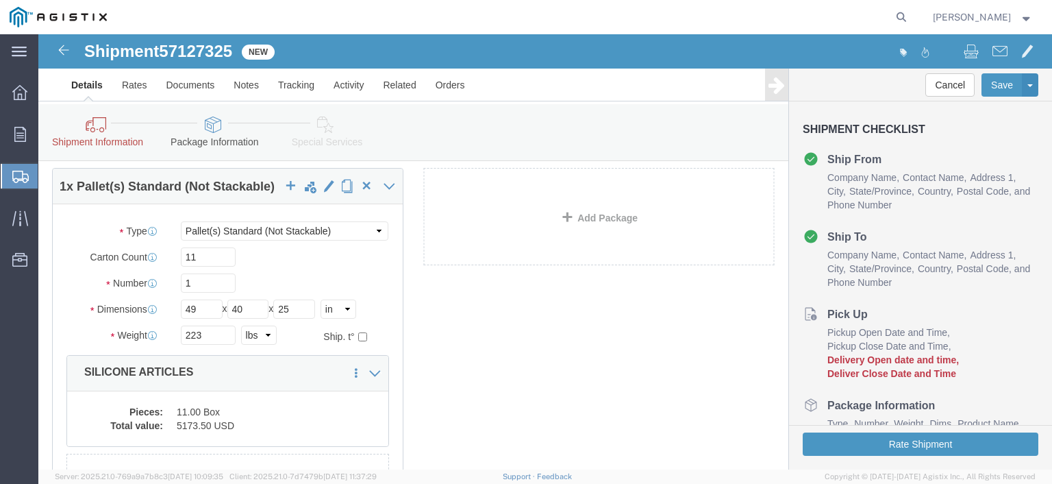
scroll to position [0, 0]
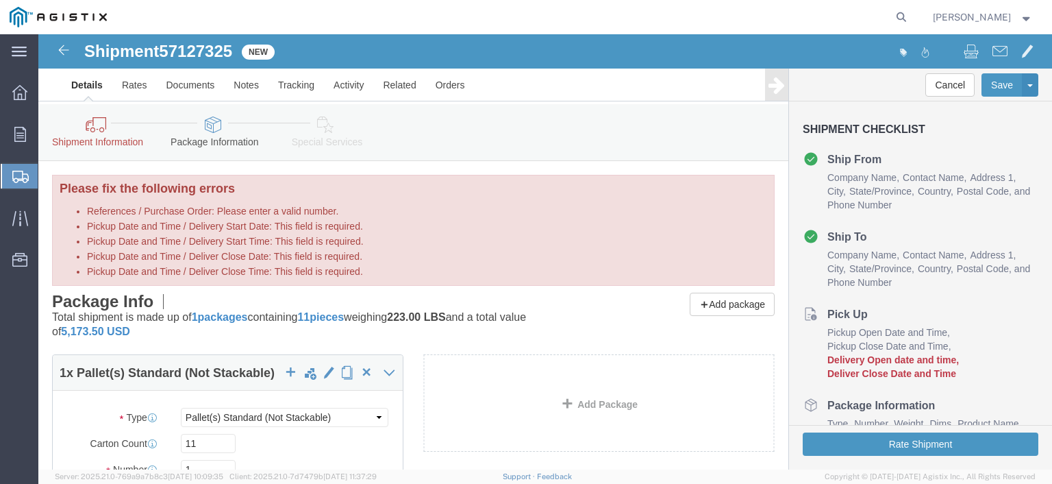
click link "Shipment Information"
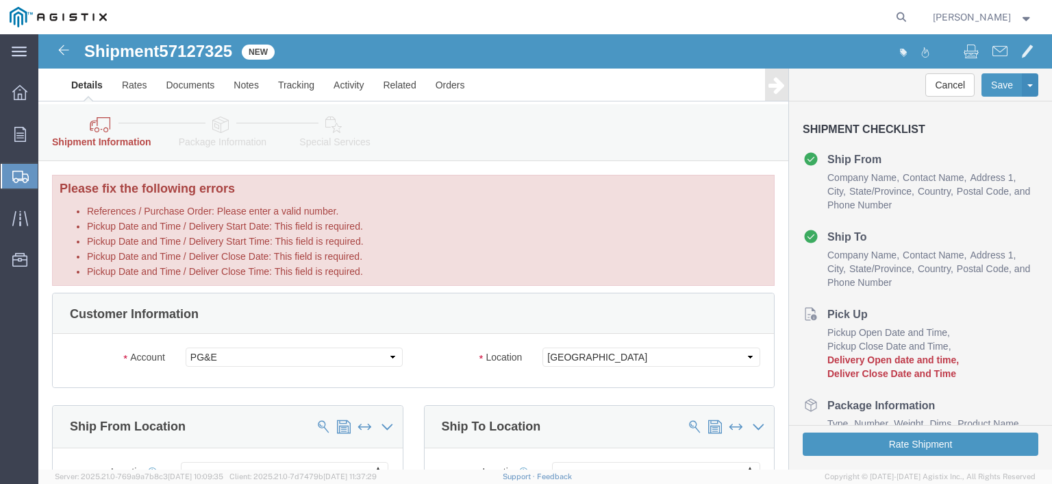
click icon
click link "Shipment Information"
click icon
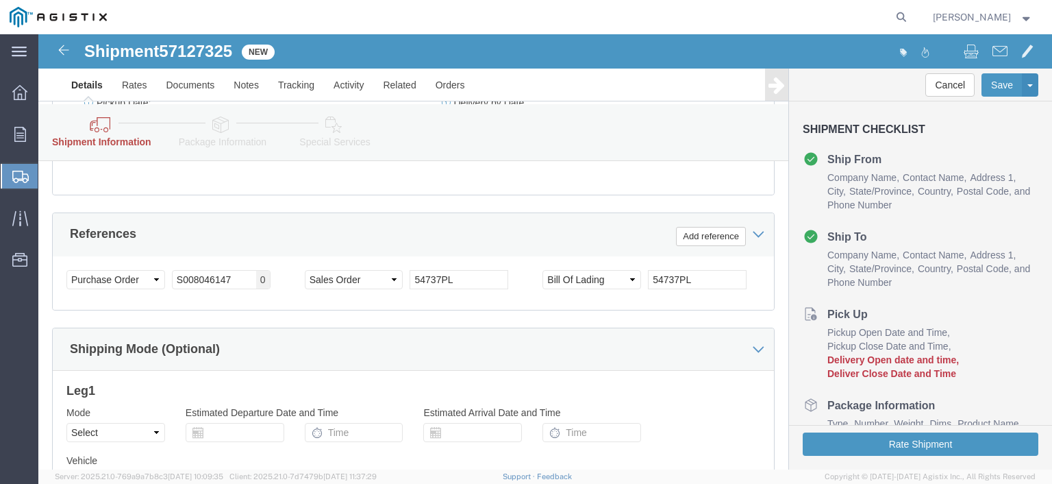
scroll to position [822, 0]
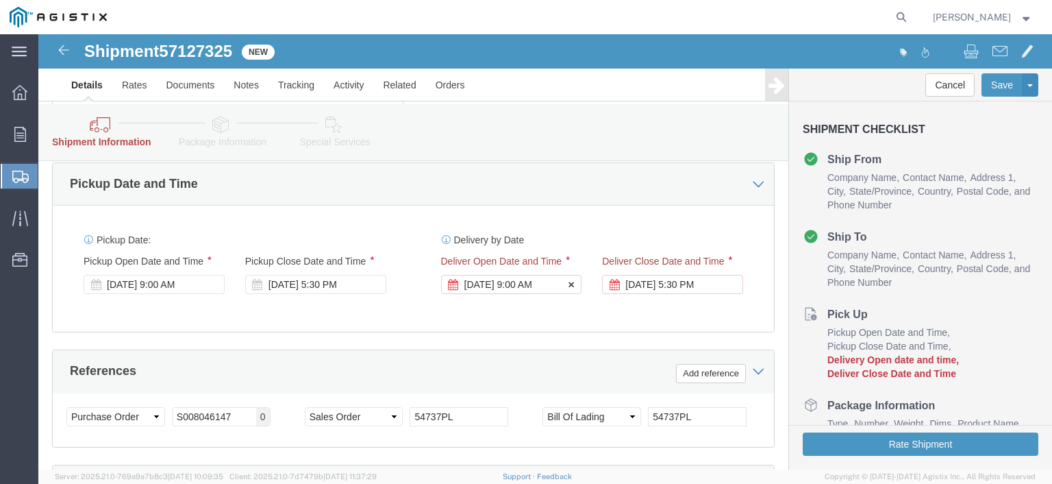
click label "Deliver Open Date and Time"
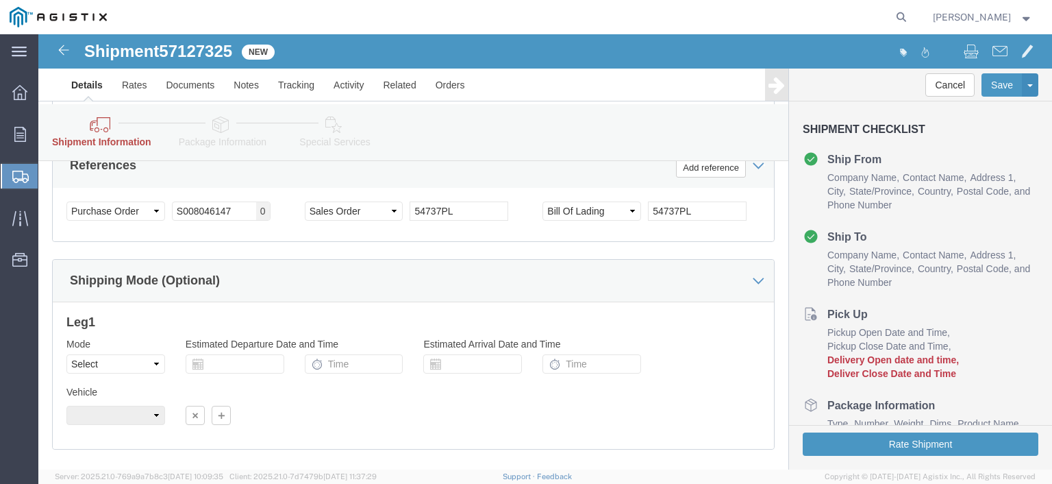
scroll to position [891, 0]
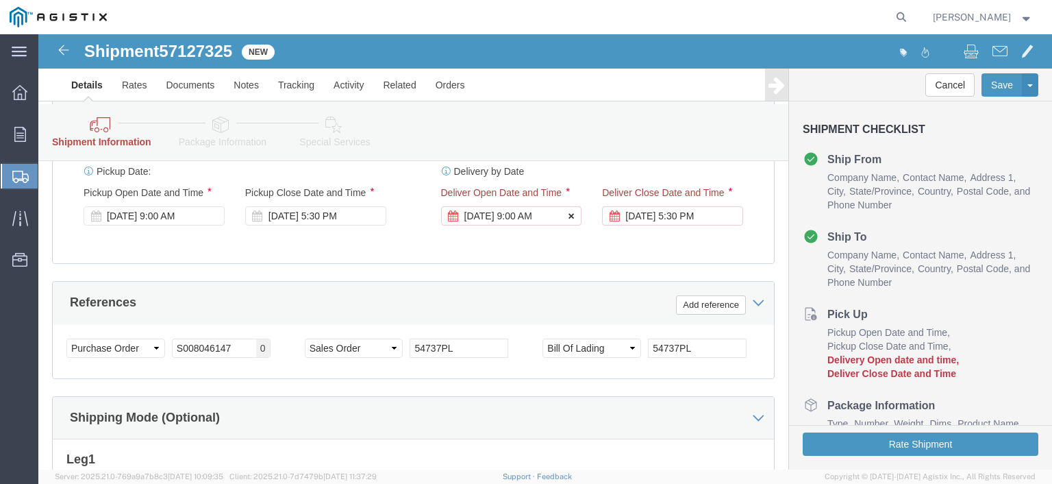
click icon
